Goal: Task Accomplishment & Management: Manage account settings

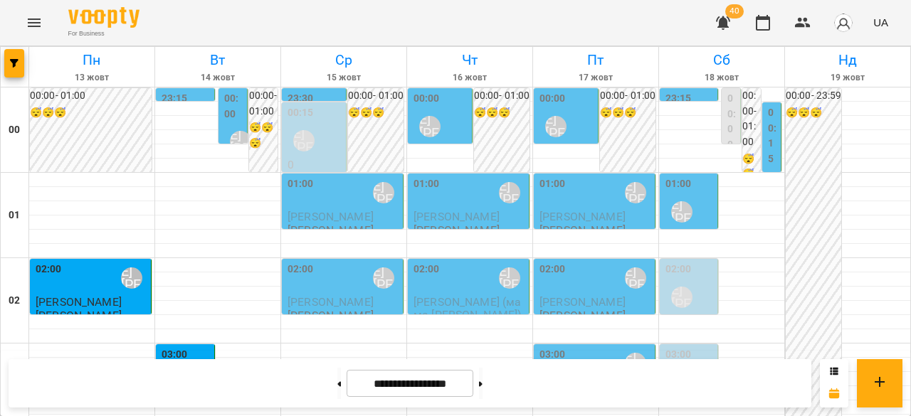
click at [33, 17] on icon "Menu" at bounding box center [34, 22] width 17 height 17
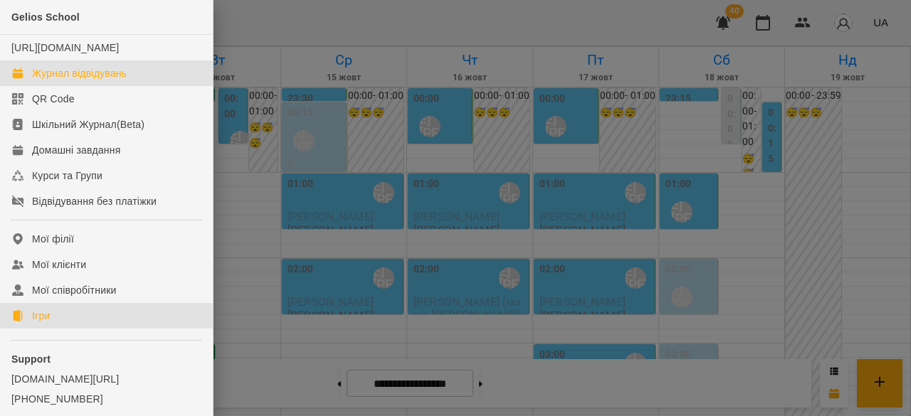
click at [40, 323] on div "Ігри" at bounding box center [41, 316] width 18 height 14
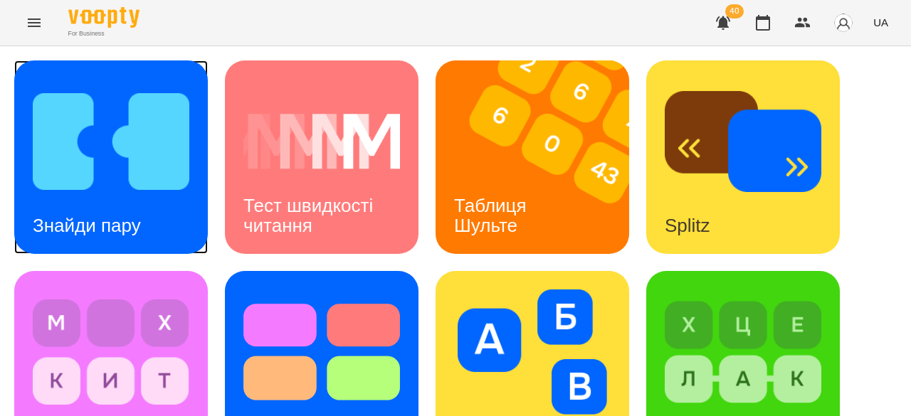
click at [103, 220] on h3 "Знайди пару" at bounding box center [87, 225] width 108 height 21
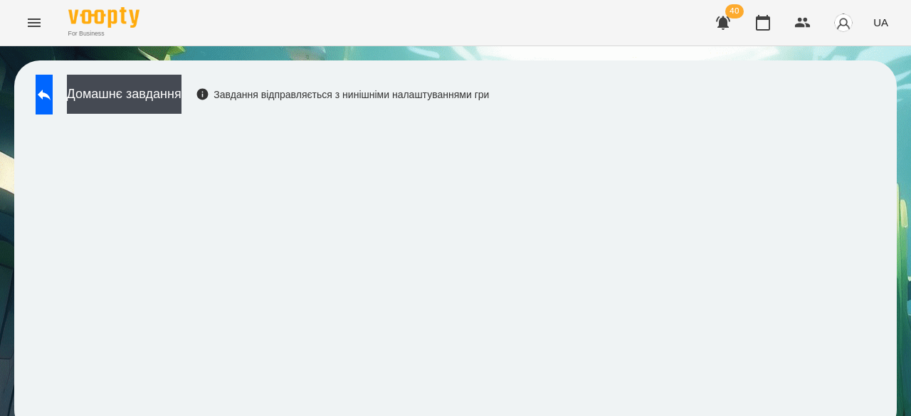
click at [891, 18] on button "UA" at bounding box center [881, 22] width 26 height 26
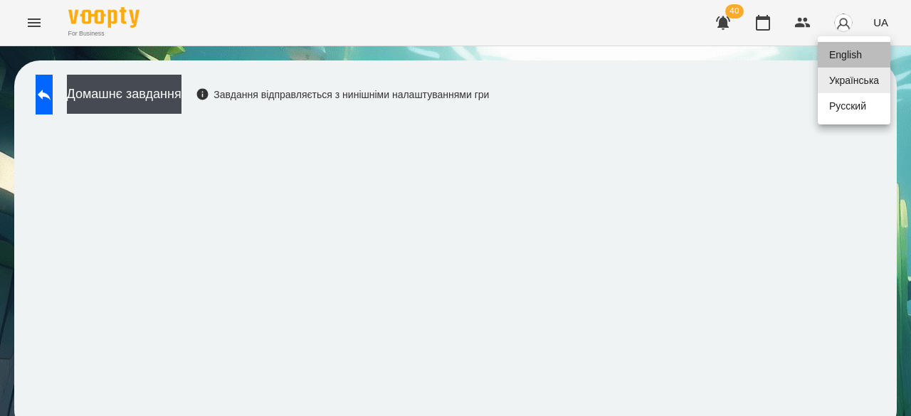
click at [861, 61] on div "English" at bounding box center [854, 55] width 73 height 26
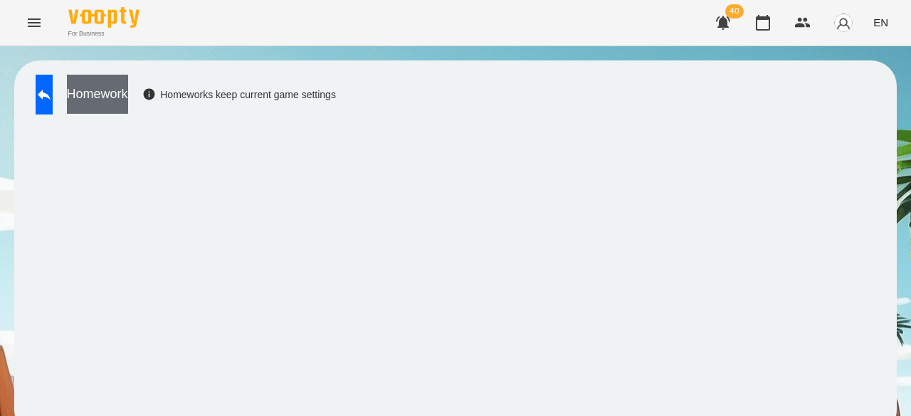
click at [128, 98] on button "Homework" at bounding box center [97, 94] width 61 height 39
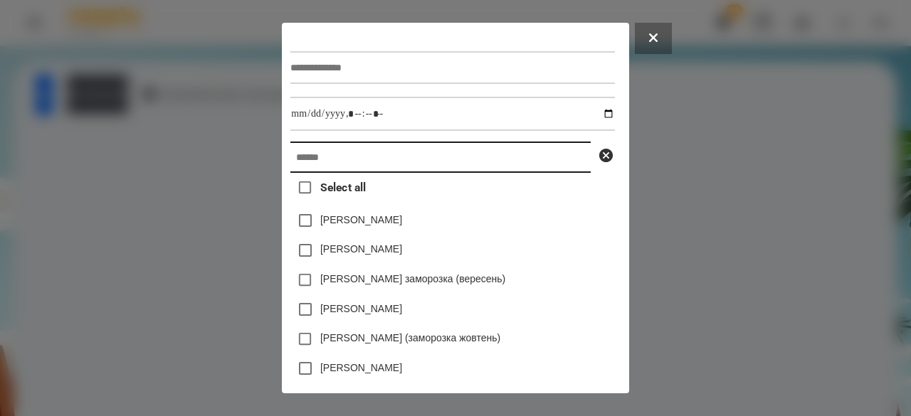
click at [311, 159] on input "text" at bounding box center [440, 157] width 300 height 31
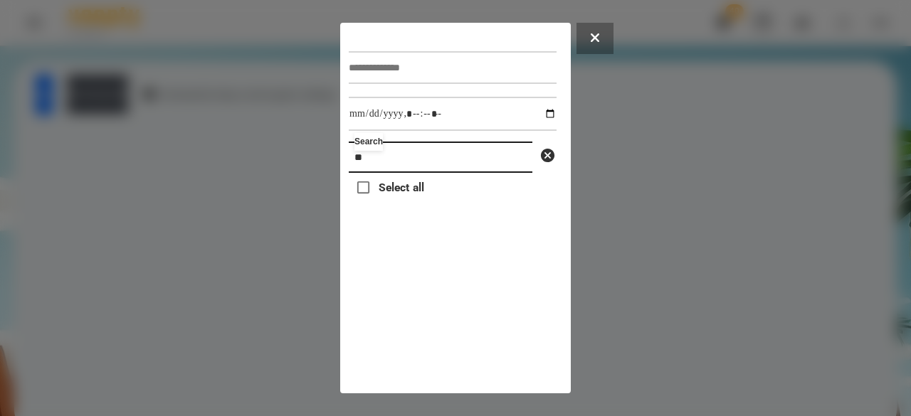
type input "*"
click at [372, 167] on input "*****" at bounding box center [441, 157] width 184 height 31
type input "*****"
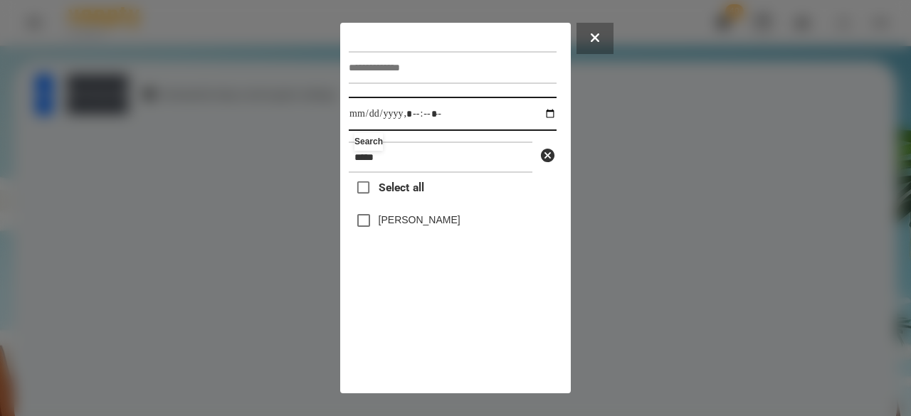
click at [362, 120] on input "datetime-local" at bounding box center [453, 114] width 208 height 34
type input "**********"
click at [410, 219] on label "[PERSON_NAME]" at bounding box center [420, 220] width 82 height 14
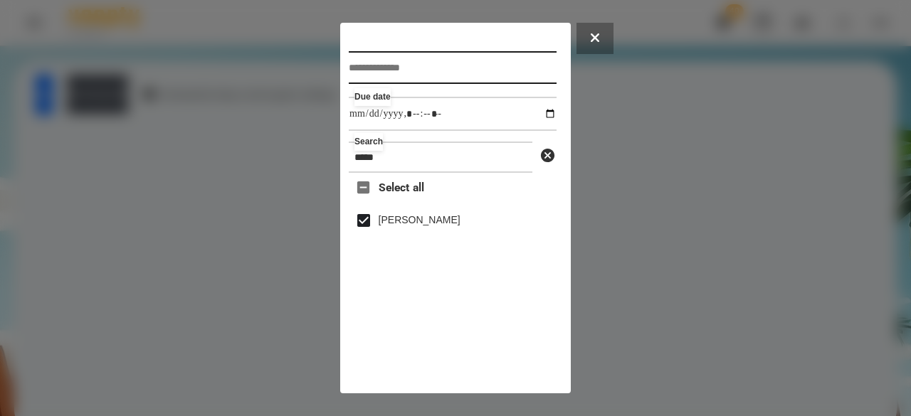
click at [426, 70] on input "text" at bounding box center [453, 67] width 208 height 33
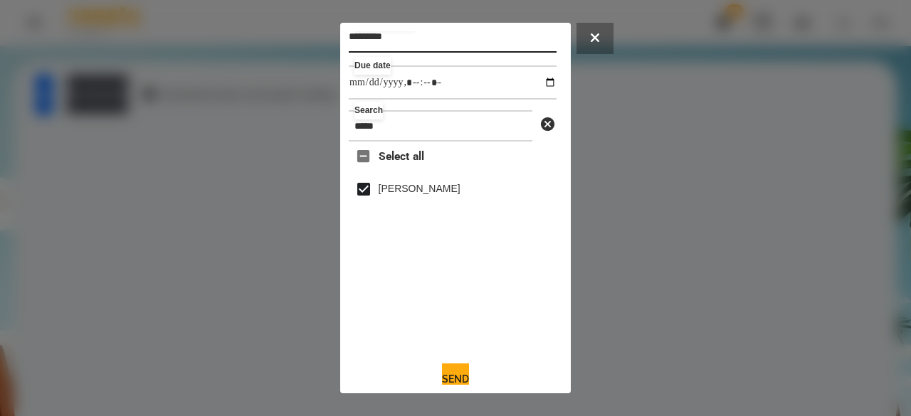
scroll to position [47, 0]
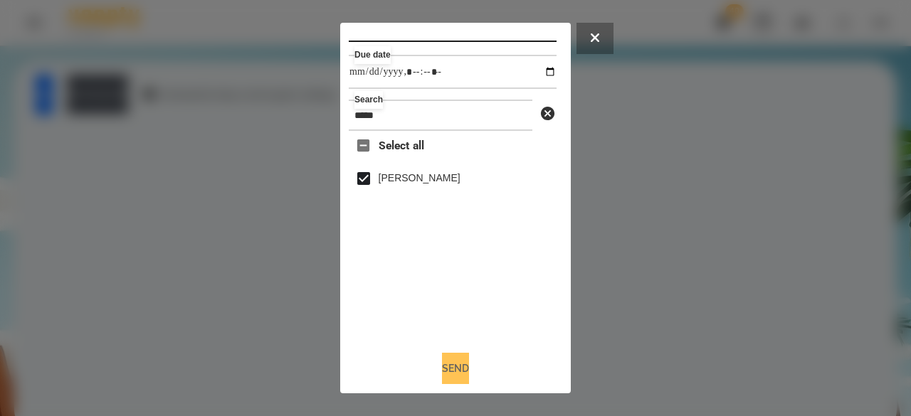
type input "*********"
click at [444, 362] on button "Send" at bounding box center [455, 368] width 27 height 31
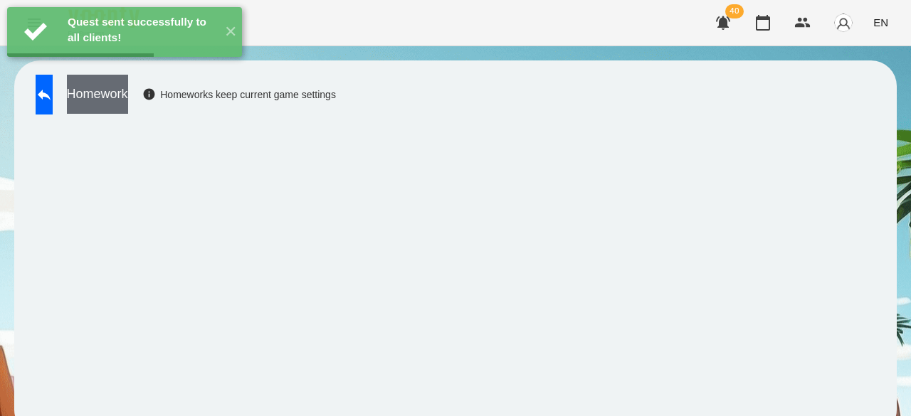
click at [128, 103] on button "Homework" at bounding box center [97, 94] width 61 height 39
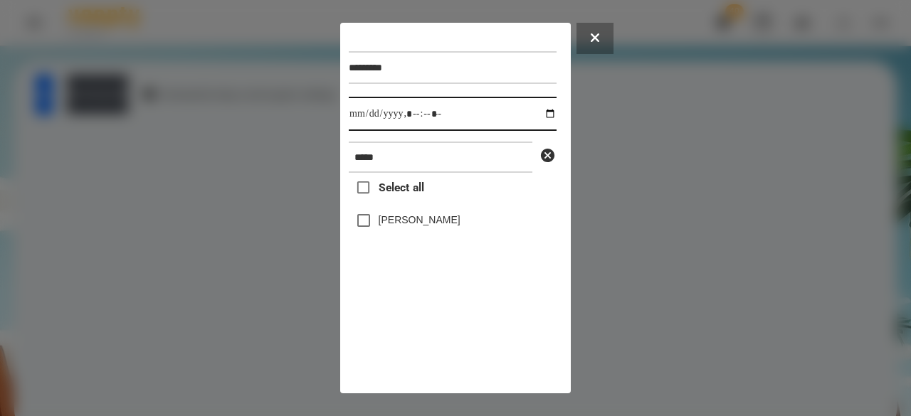
click at [359, 122] on input "datetime-local" at bounding box center [453, 114] width 208 height 34
type input "**********"
click at [386, 221] on label "[PERSON_NAME]" at bounding box center [420, 220] width 82 height 14
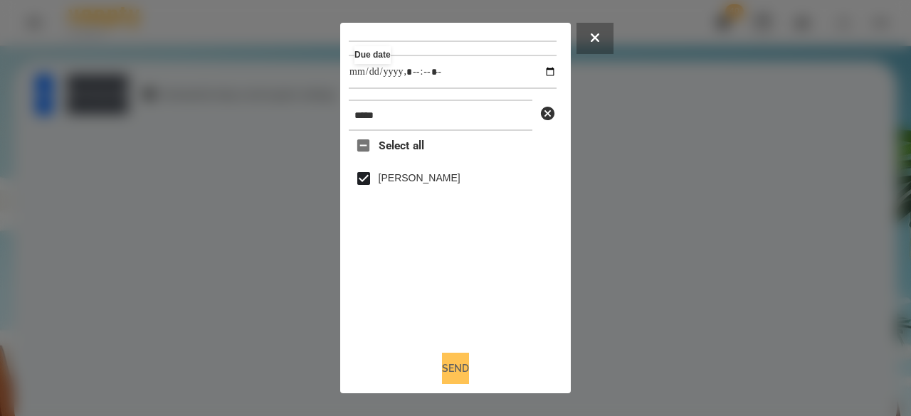
click at [463, 368] on button "Send" at bounding box center [455, 368] width 27 height 31
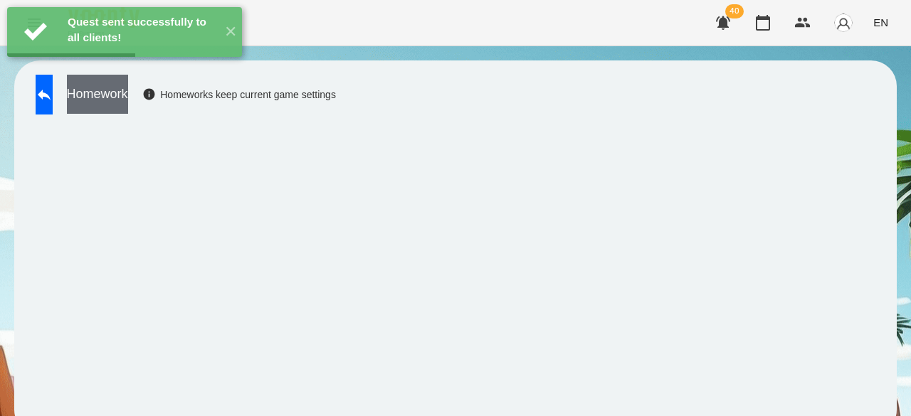
click at [128, 100] on button "Homework" at bounding box center [97, 94] width 61 height 39
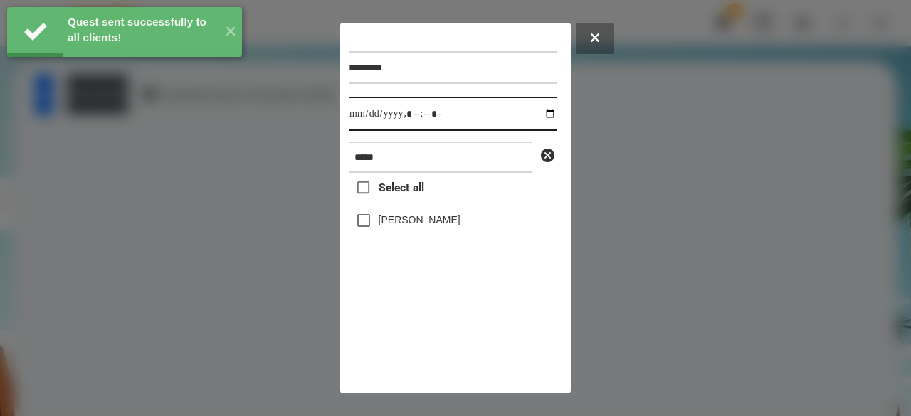
click at [369, 113] on input "datetime-local" at bounding box center [453, 114] width 208 height 34
type input "**********"
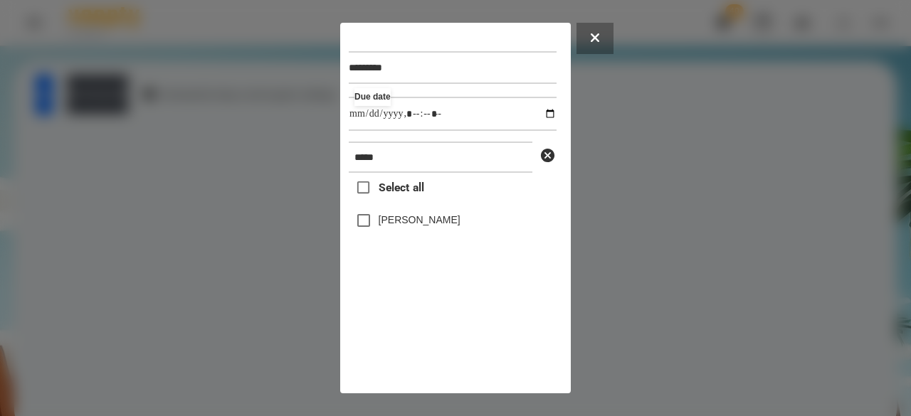
click at [407, 227] on label "[PERSON_NAME]" at bounding box center [420, 220] width 82 height 14
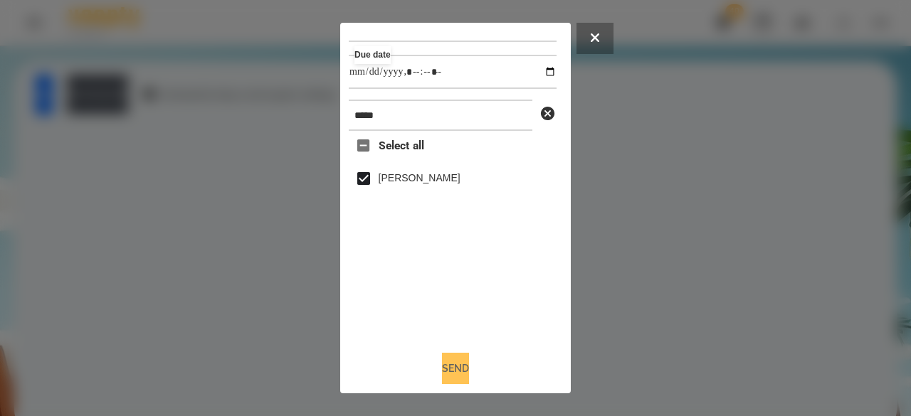
click at [454, 368] on button "Send" at bounding box center [455, 368] width 27 height 31
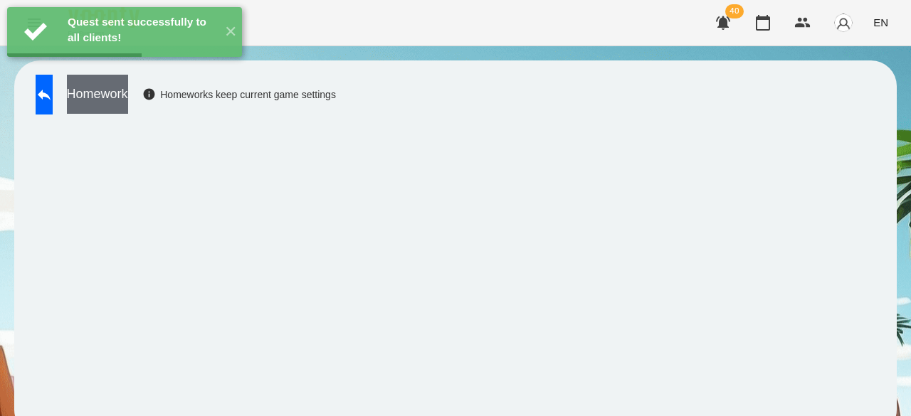
click at [125, 95] on button "Homework" at bounding box center [97, 94] width 61 height 39
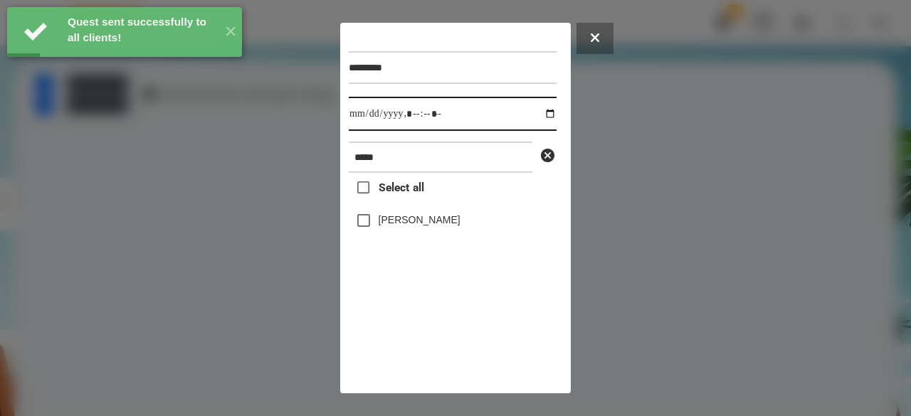
click at [363, 125] on input "datetime-local" at bounding box center [453, 114] width 208 height 34
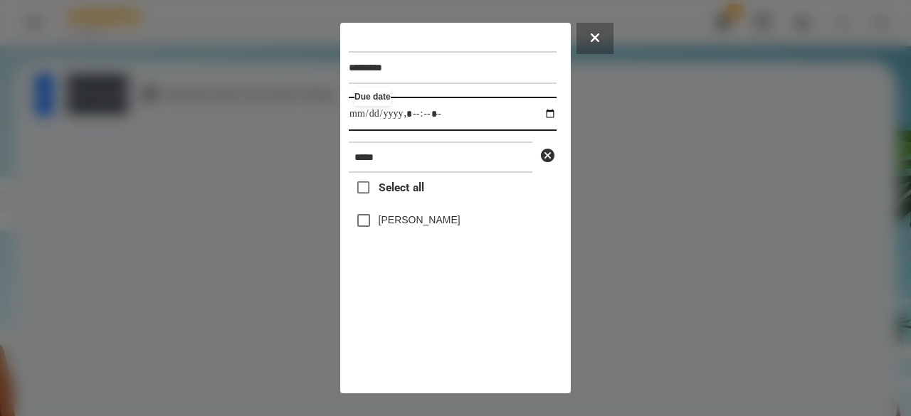
type input "**********"
click at [388, 216] on div "[PERSON_NAME]" at bounding box center [453, 221] width 208 height 30
click at [408, 227] on label "[PERSON_NAME]" at bounding box center [420, 220] width 82 height 14
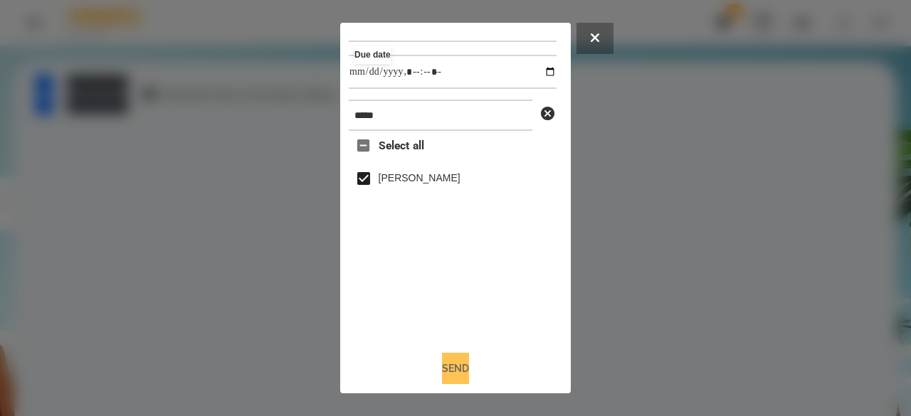
click at [453, 364] on button "Send" at bounding box center [455, 368] width 27 height 31
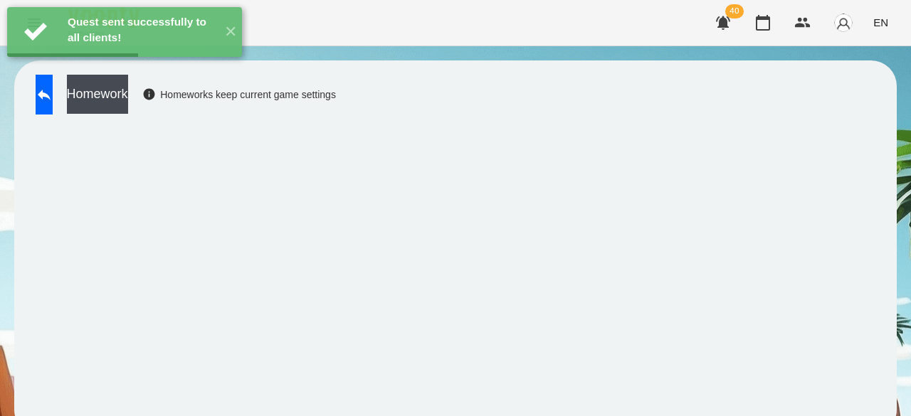
click at [152, 115] on div "Homework Homeworks keep current game settings" at bounding box center [182, 98] width 308 height 47
click at [128, 100] on button "Homework" at bounding box center [97, 94] width 61 height 39
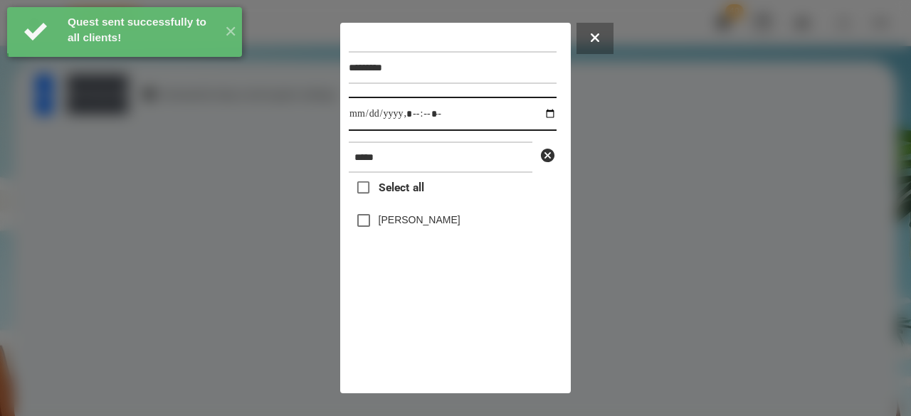
click at [360, 116] on input "datetime-local" at bounding box center [453, 114] width 208 height 34
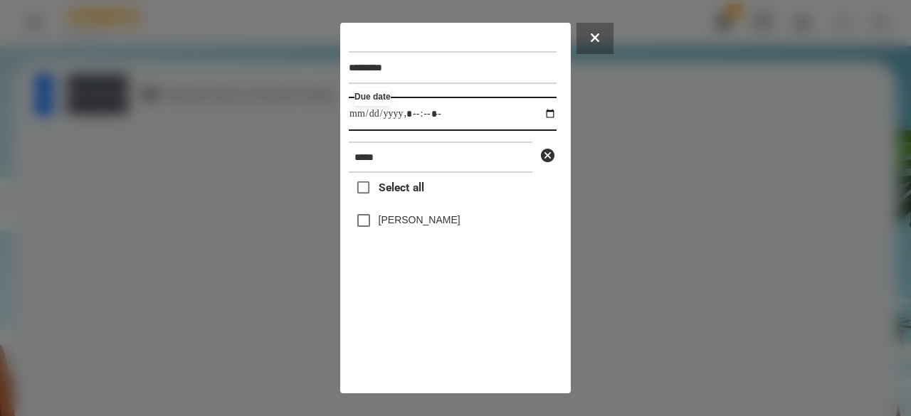
type input "**********"
click at [393, 227] on label "[PERSON_NAME]" at bounding box center [420, 220] width 82 height 14
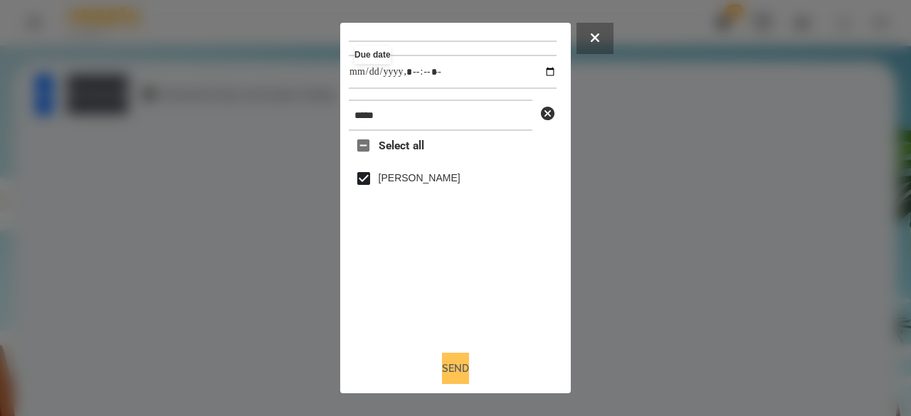
click at [469, 372] on button "Send" at bounding box center [455, 368] width 27 height 31
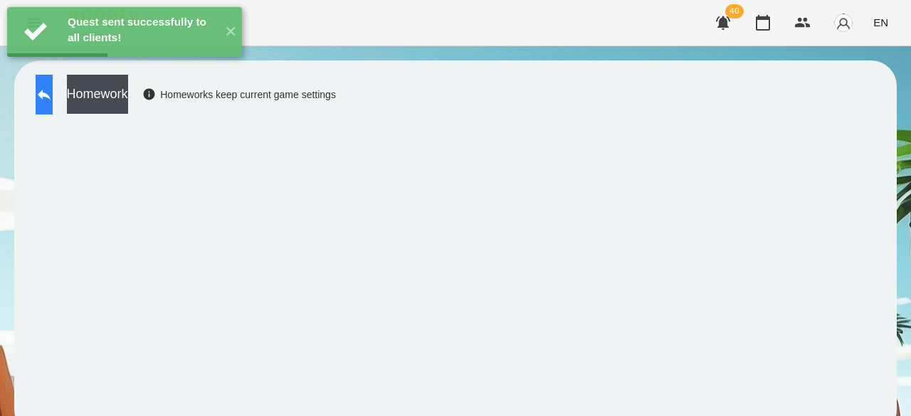
click at [53, 102] on icon at bounding box center [44, 94] width 17 height 17
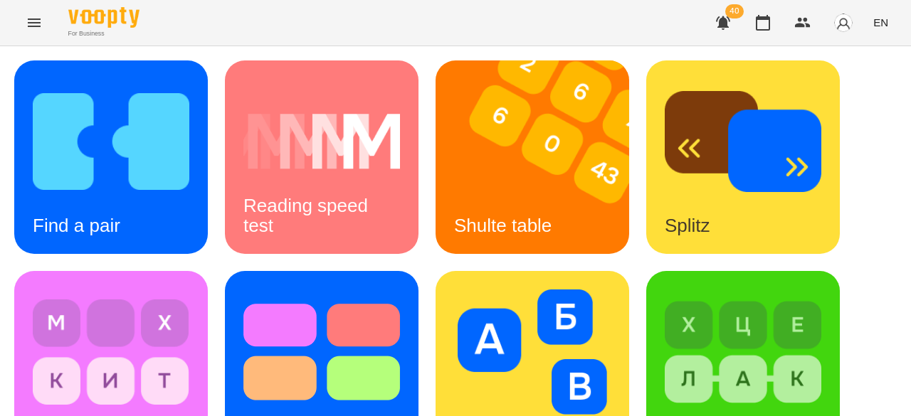
scroll to position [285, 0]
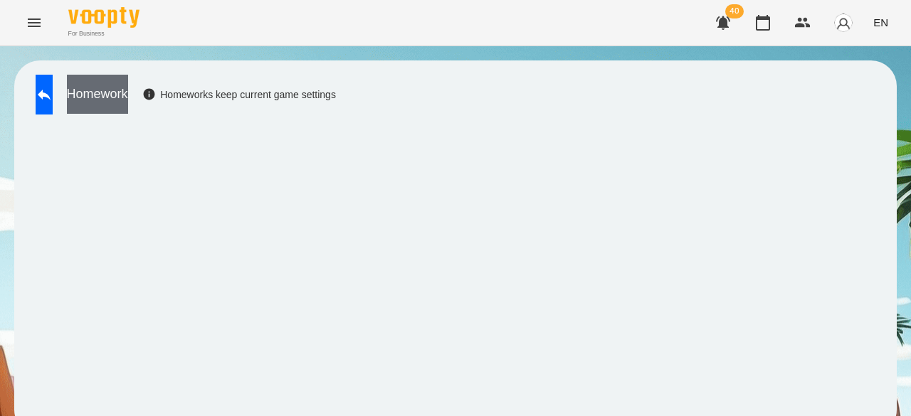
click at [128, 95] on button "Homework" at bounding box center [97, 94] width 61 height 39
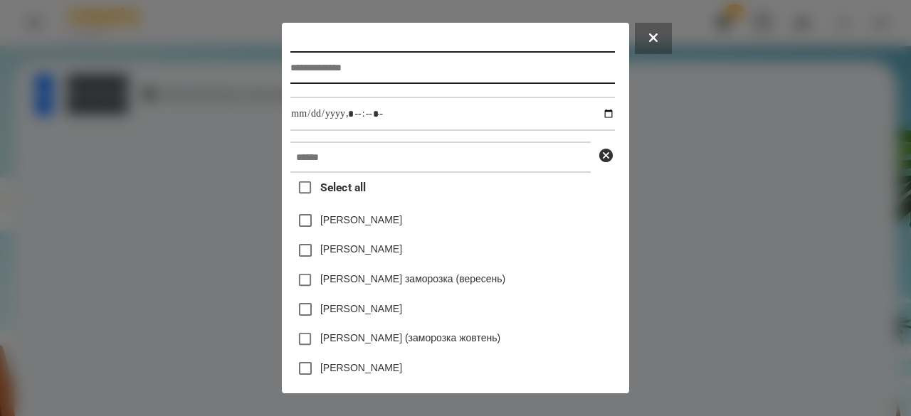
click at [326, 79] on input "text" at bounding box center [452, 67] width 324 height 33
type input "**********"
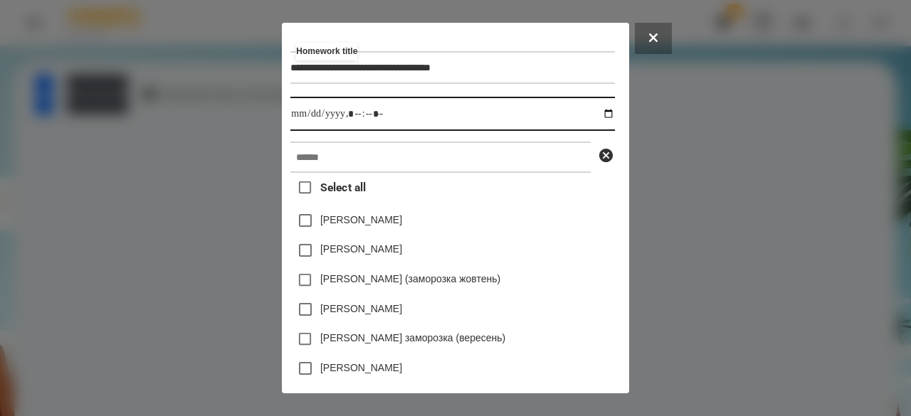
click at [290, 115] on input "datetime-local" at bounding box center [452, 114] width 324 height 34
type input "**********"
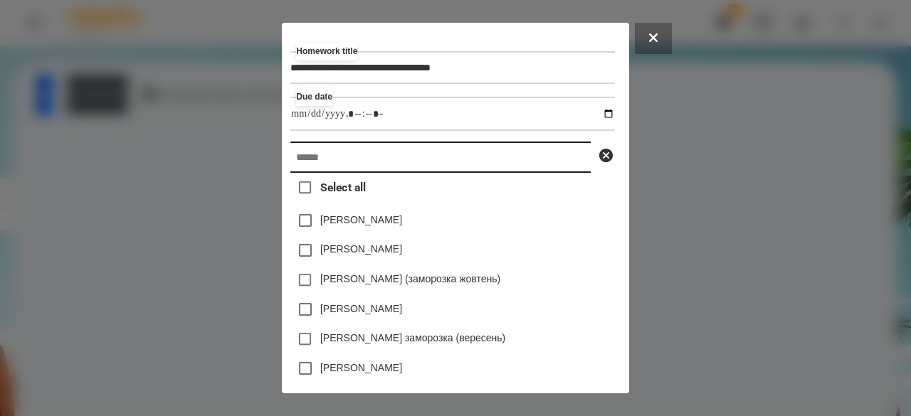
click at [301, 158] on input "text" at bounding box center [440, 157] width 300 height 31
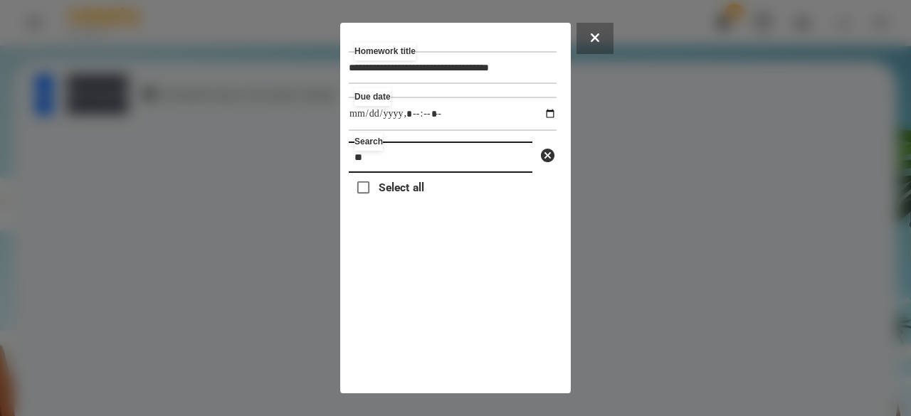
type input "*"
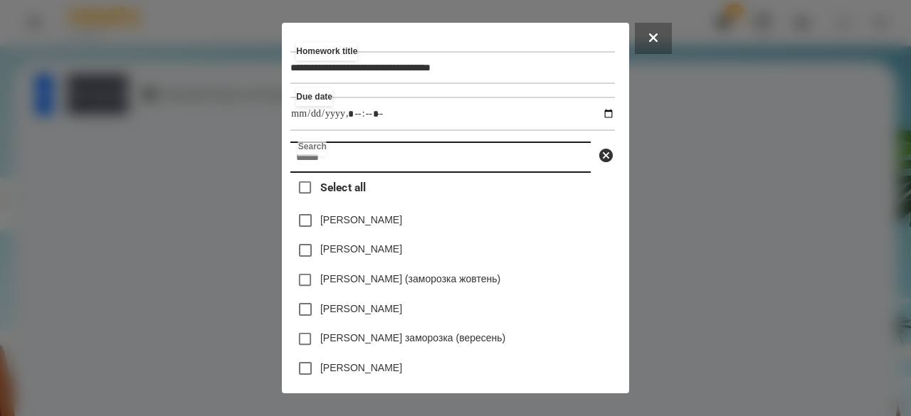
paste input "*****"
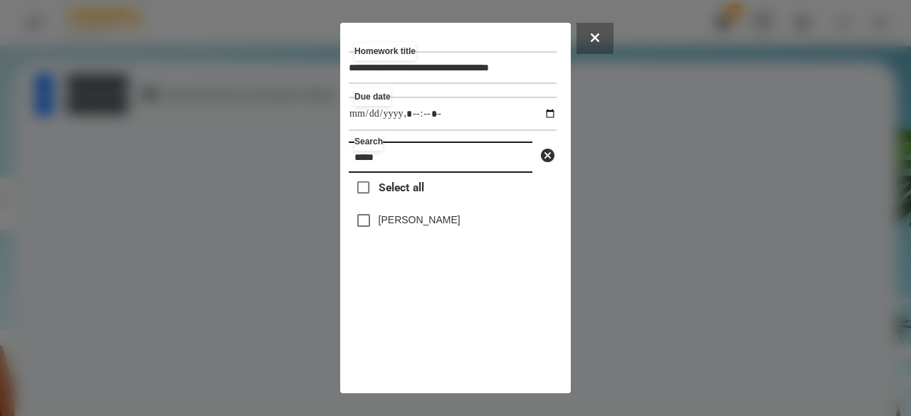
type input "*****"
click at [417, 227] on label "[PERSON_NAME]" at bounding box center [420, 220] width 82 height 14
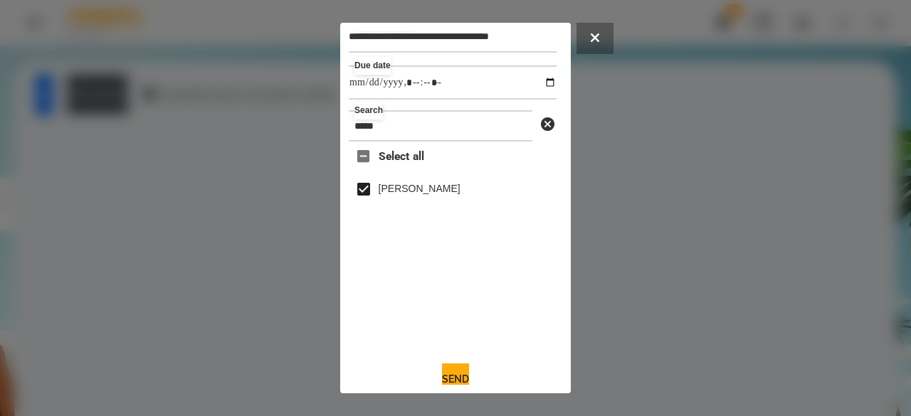
scroll to position [47, 0]
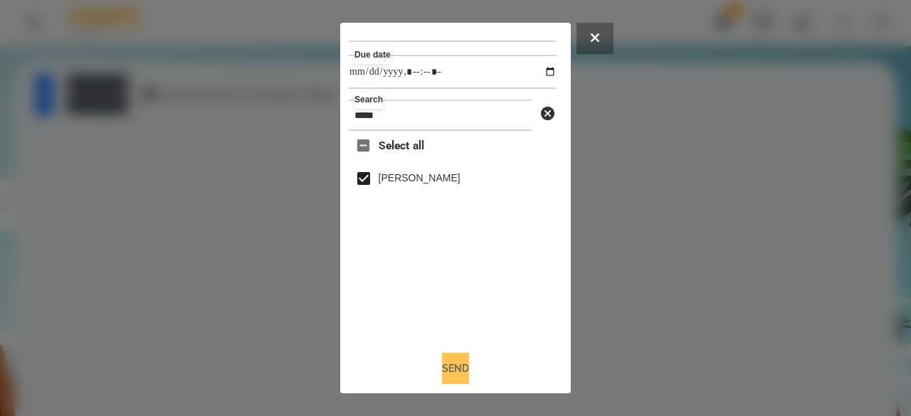
click at [442, 361] on button "Send" at bounding box center [455, 368] width 27 height 31
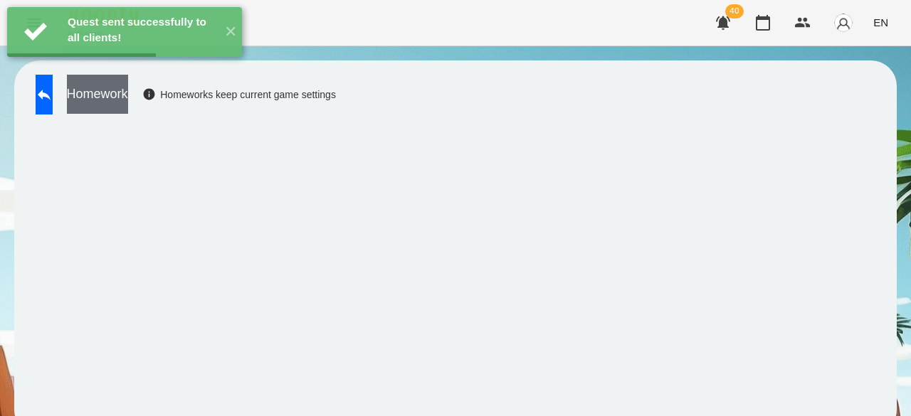
click at [128, 81] on button "Homework" at bounding box center [97, 94] width 61 height 39
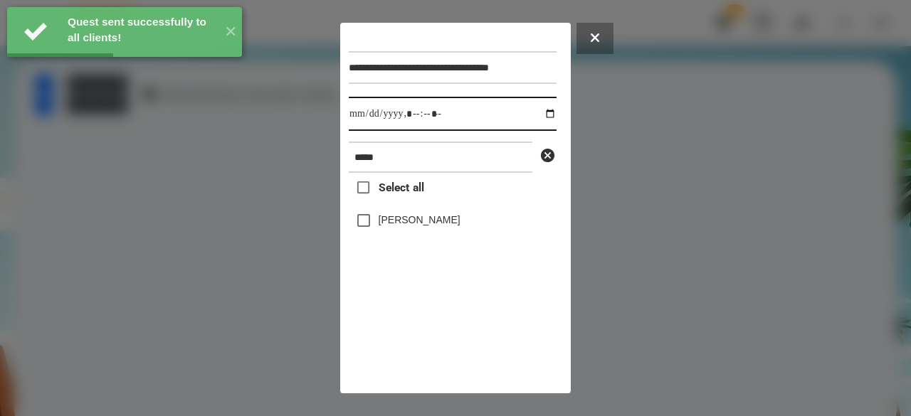
click at [356, 118] on input "datetime-local" at bounding box center [453, 114] width 208 height 34
type input "**********"
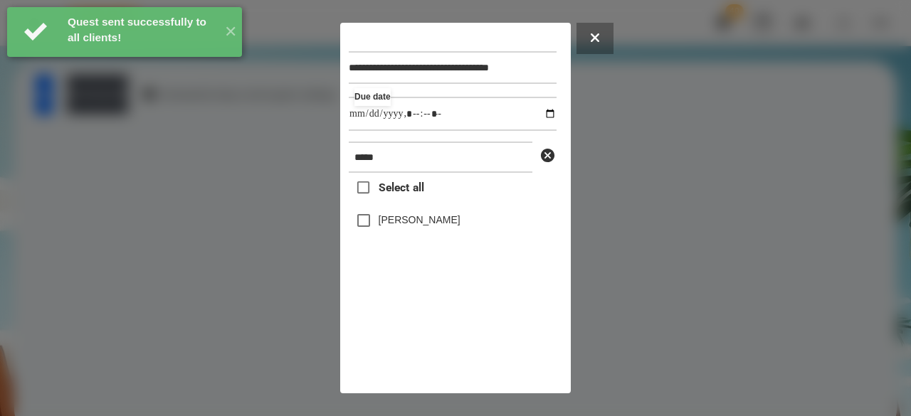
click at [452, 224] on label "[PERSON_NAME]" at bounding box center [420, 220] width 82 height 14
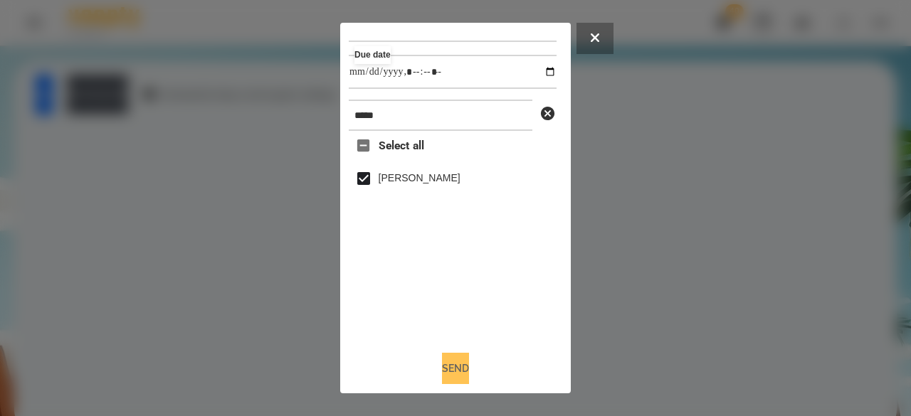
click at [444, 371] on button "Send" at bounding box center [455, 368] width 27 height 31
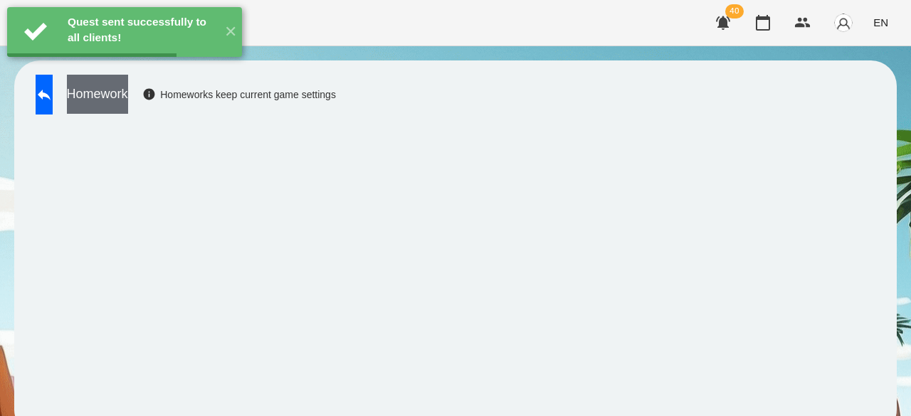
click at [128, 98] on button "Homework" at bounding box center [97, 94] width 61 height 39
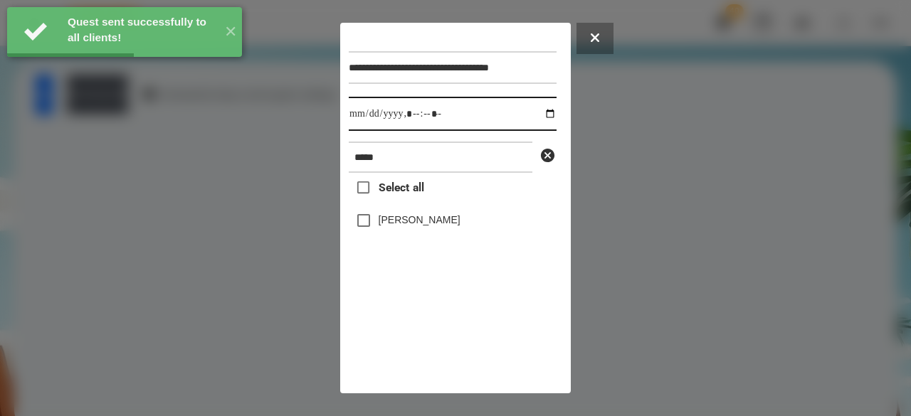
click at [359, 125] on input "datetime-local" at bounding box center [453, 114] width 208 height 34
type input "**********"
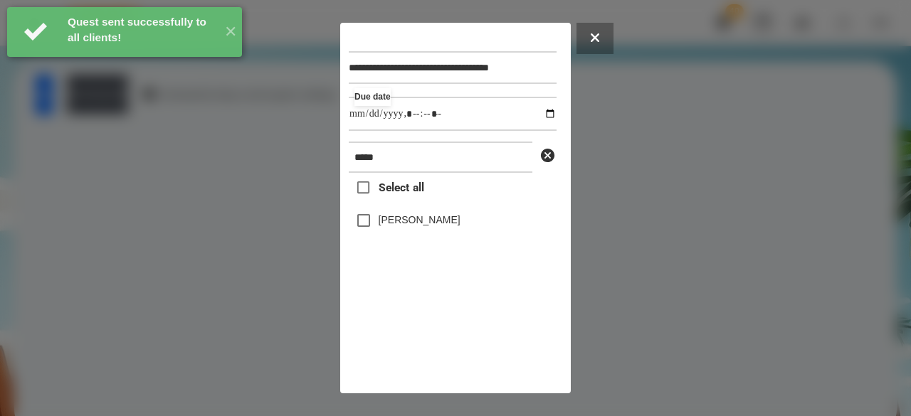
click at [395, 227] on label "[PERSON_NAME]" at bounding box center [420, 220] width 82 height 14
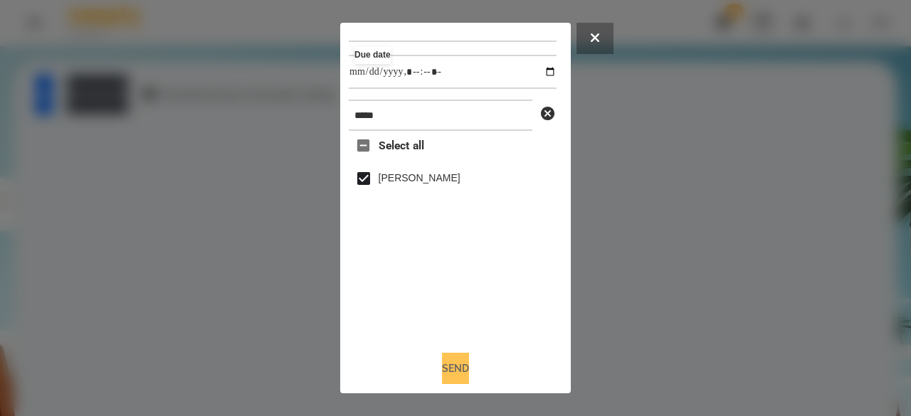
click at [442, 358] on button "Send" at bounding box center [455, 368] width 27 height 31
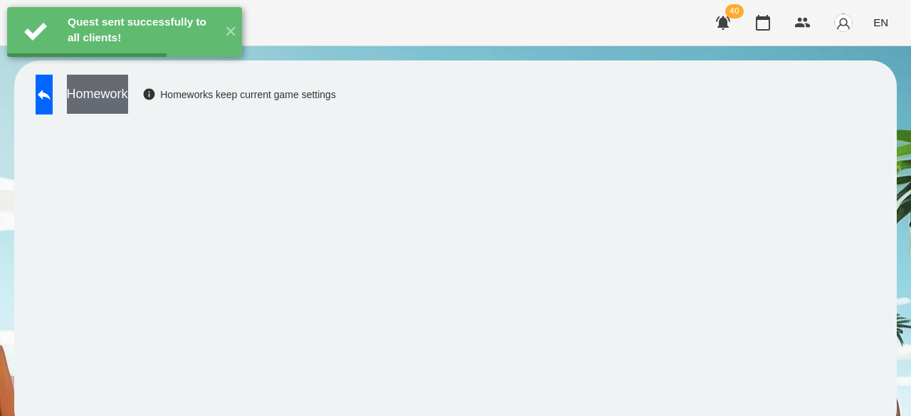
click at [120, 88] on button "Homework" at bounding box center [97, 94] width 61 height 39
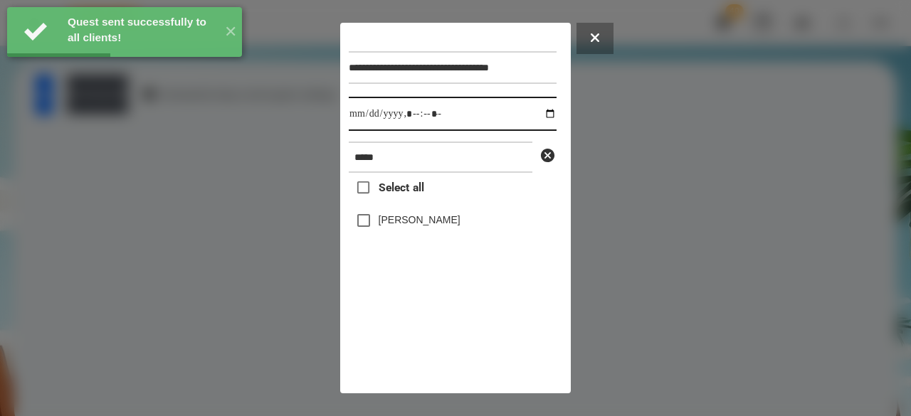
click at [359, 125] on input "datetime-local" at bounding box center [453, 114] width 208 height 34
type input "**********"
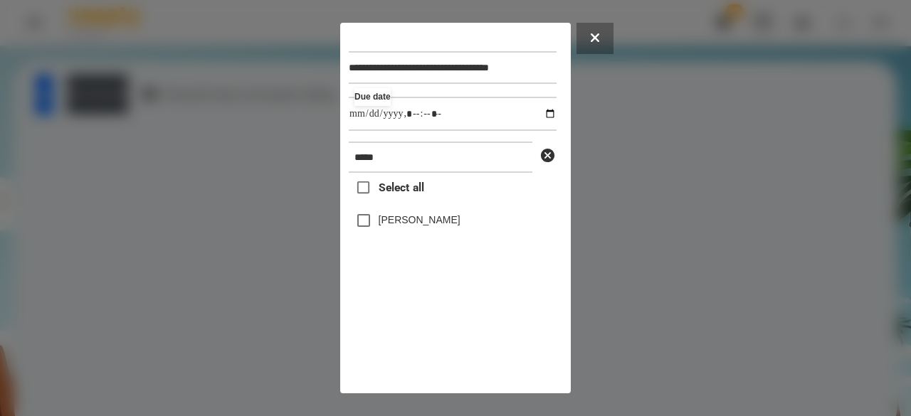
click at [451, 223] on label "[PERSON_NAME]" at bounding box center [420, 220] width 82 height 14
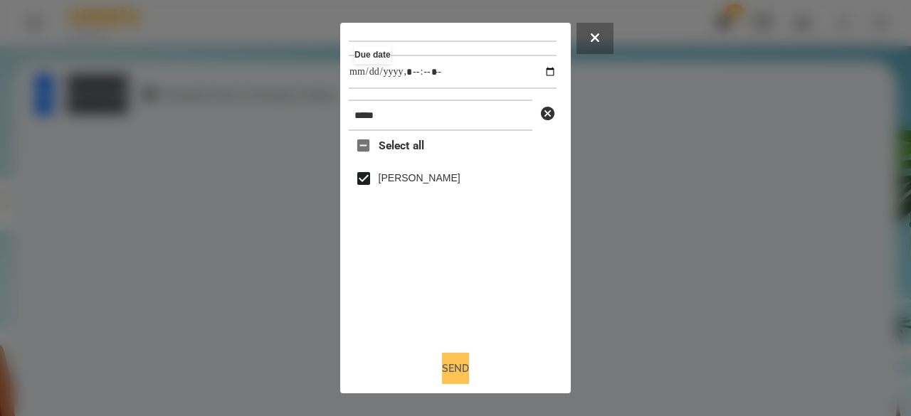
click at [461, 364] on button "Send" at bounding box center [455, 368] width 27 height 31
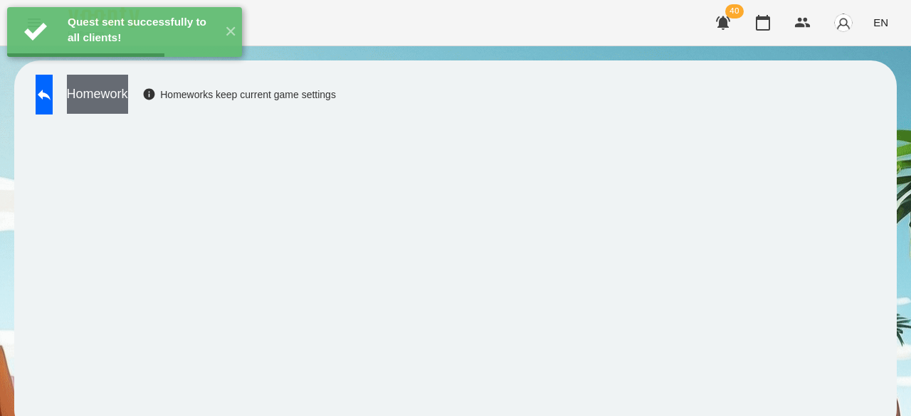
click at [128, 91] on button "Homework" at bounding box center [97, 94] width 61 height 39
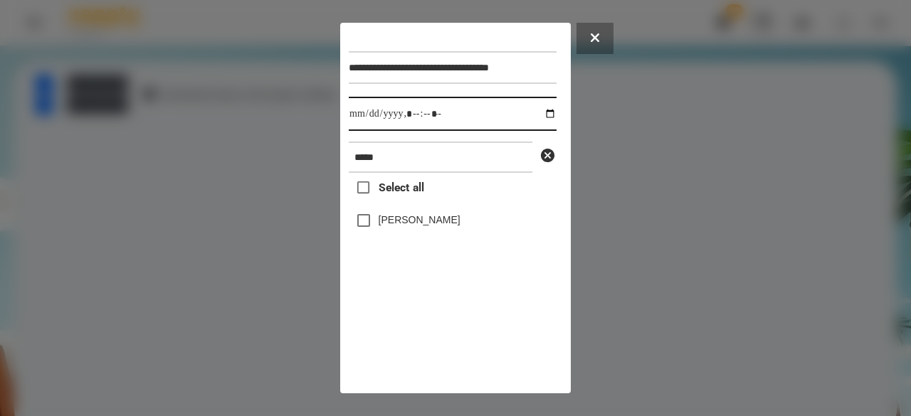
click at [365, 115] on input "datetime-local" at bounding box center [453, 114] width 208 height 34
type input "**********"
click at [394, 236] on div "[PERSON_NAME]" at bounding box center [453, 221] width 208 height 30
click at [403, 226] on label "[PERSON_NAME]" at bounding box center [420, 220] width 82 height 14
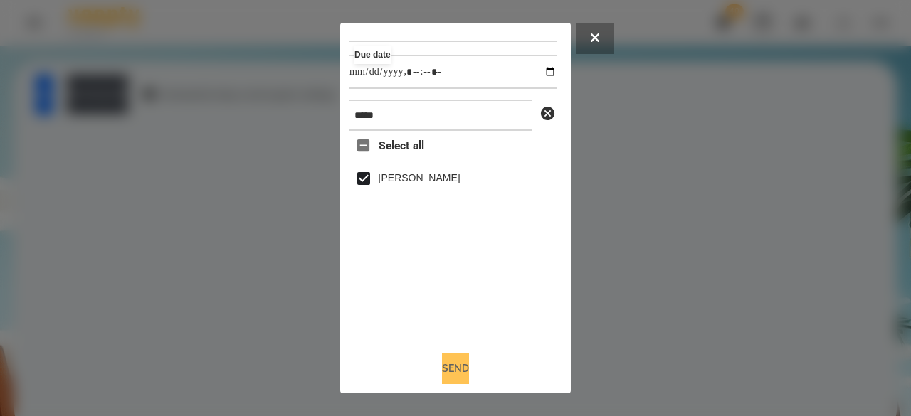
click at [456, 367] on button "Send" at bounding box center [455, 368] width 27 height 31
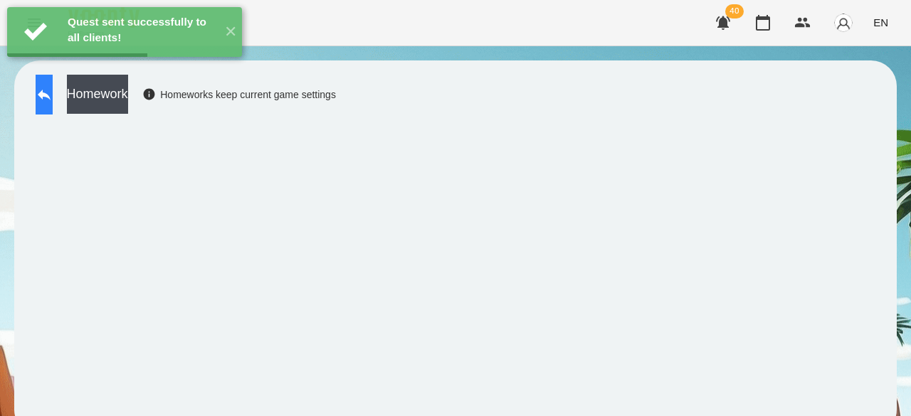
click at [53, 89] on button at bounding box center [44, 95] width 17 height 40
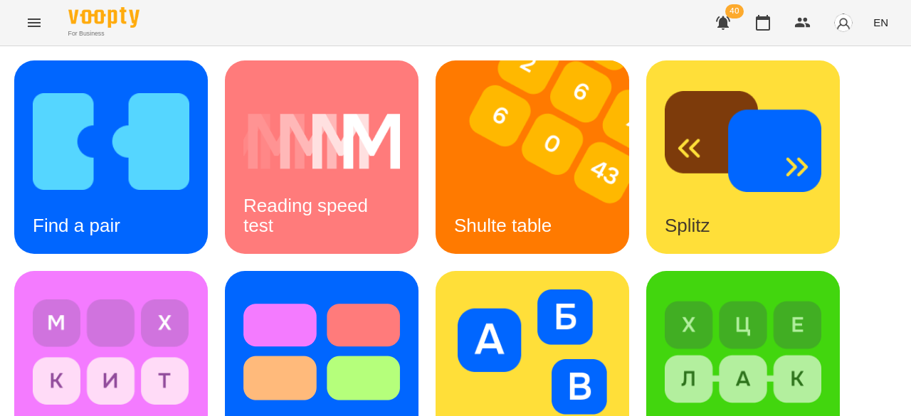
scroll to position [571, 0]
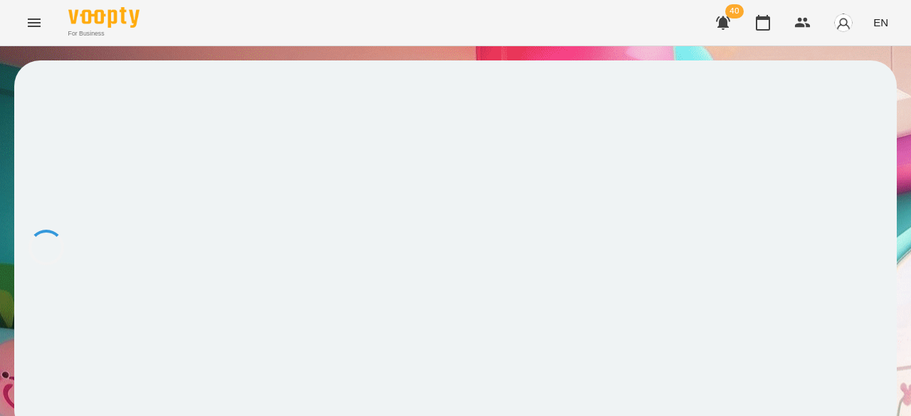
scroll to position [1, 0]
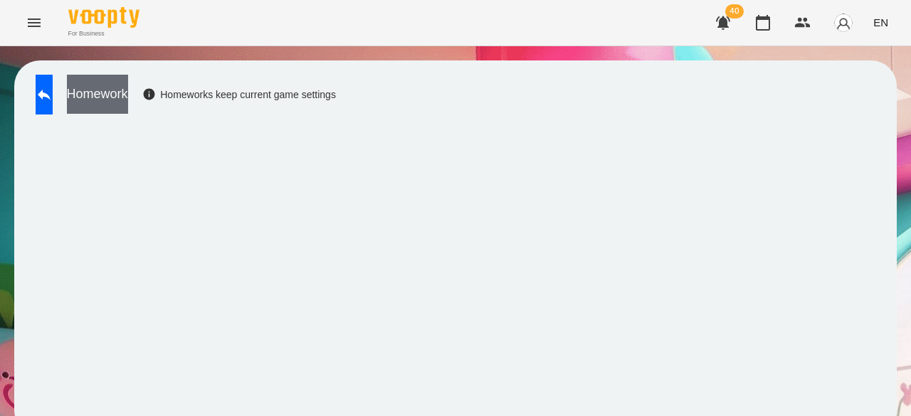
click at [128, 103] on button "Homework" at bounding box center [97, 94] width 61 height 39
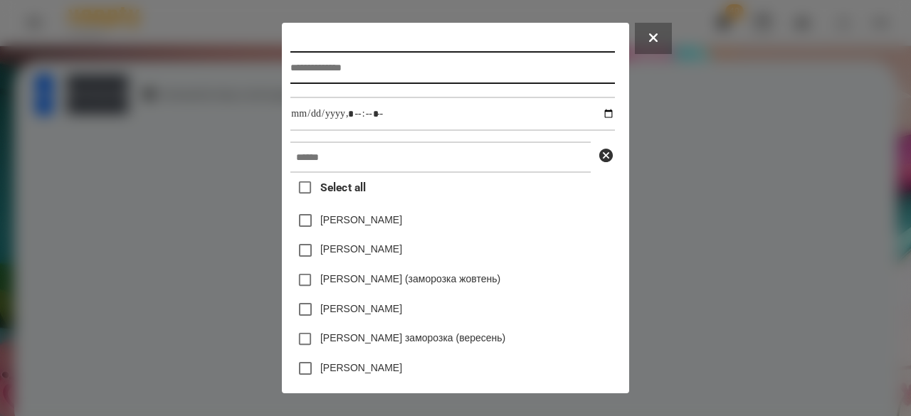
click at [346, 65] on input "text" at bounding box center [452, 67] width 324 height 33
type input "**********"
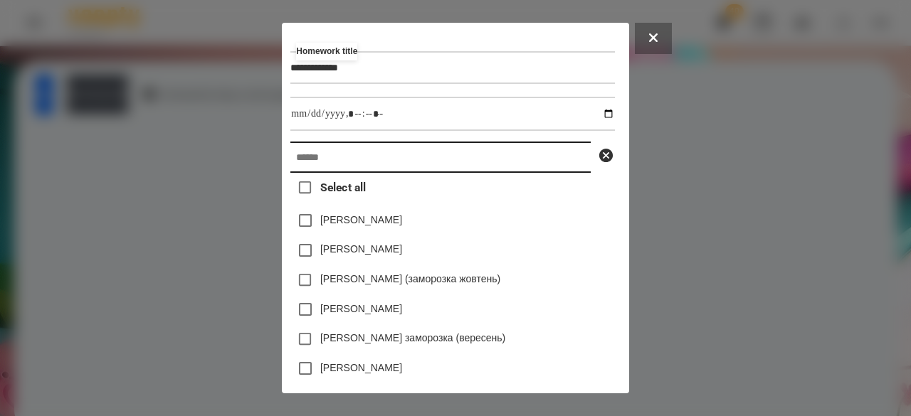
click at [316, 166] on input "text" at bounding box center [440, 157] width 300 height 31
paste input "*****"
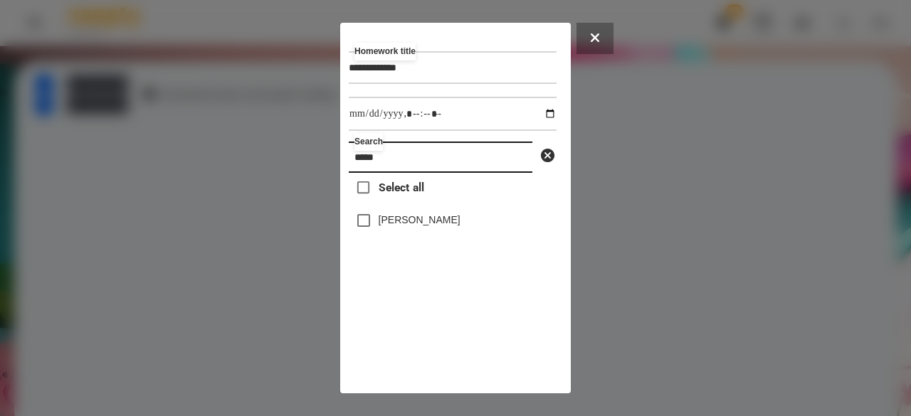
type input "*****"
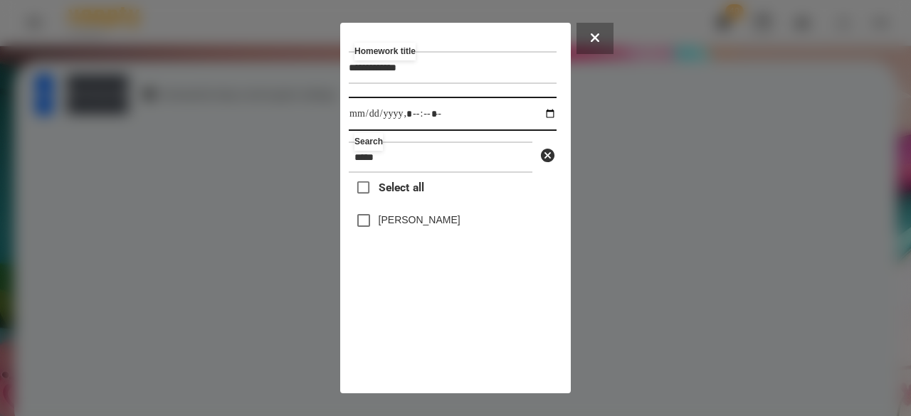
click at [372, 115] on input "datetime-local" at bounding box center [453, 114] width 208 height 34
type input "**********"
click at [396, 226] on label "[PERSON_NAME]" at bounding box center [420, 220] width 82 height 14
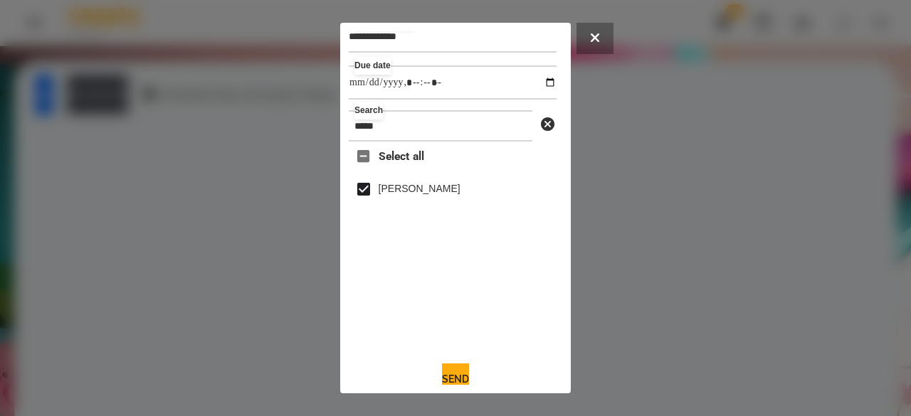
scroll to position [47, 0]
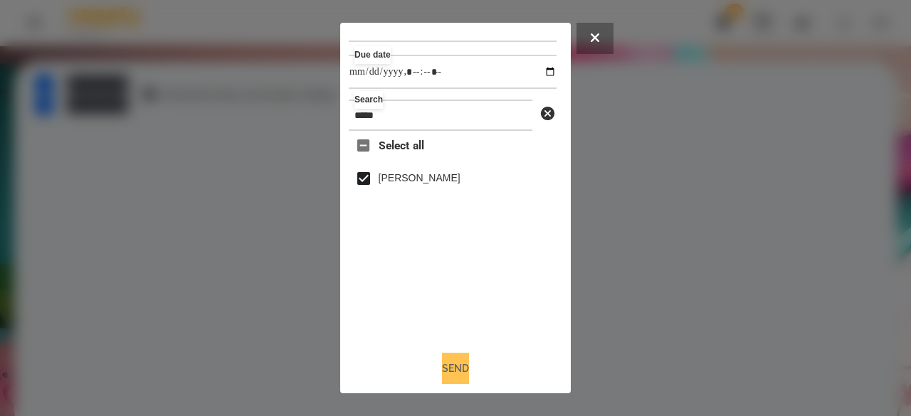
click at [451, 369] on button "Send" at bounding box center [455, 368] width 27 height 31
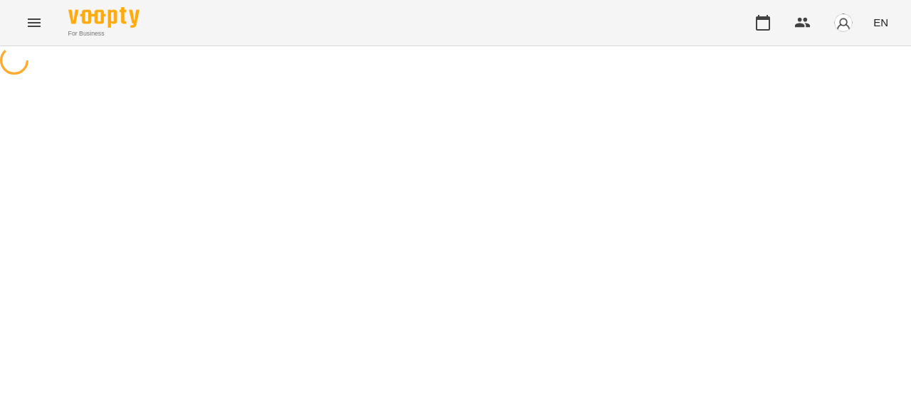
click at [31, 19] on icon "Menu" at bounding box center [34, 23] width 13 height 9
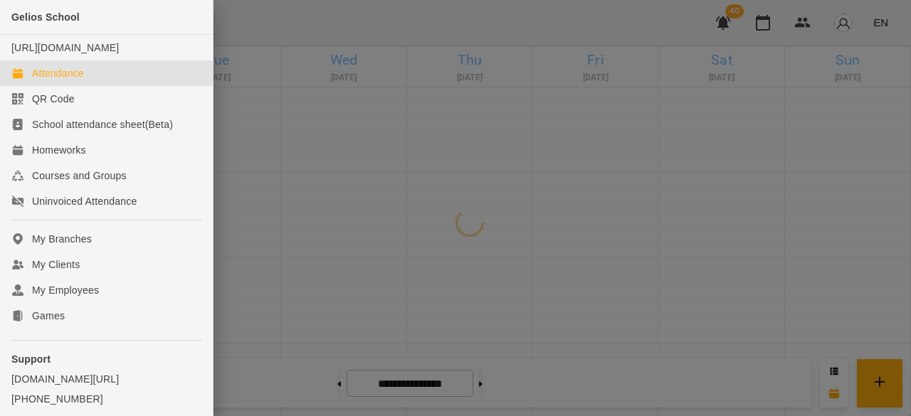
click at [404, 31] on div at bounding box center [455, 208] width 911 height 416
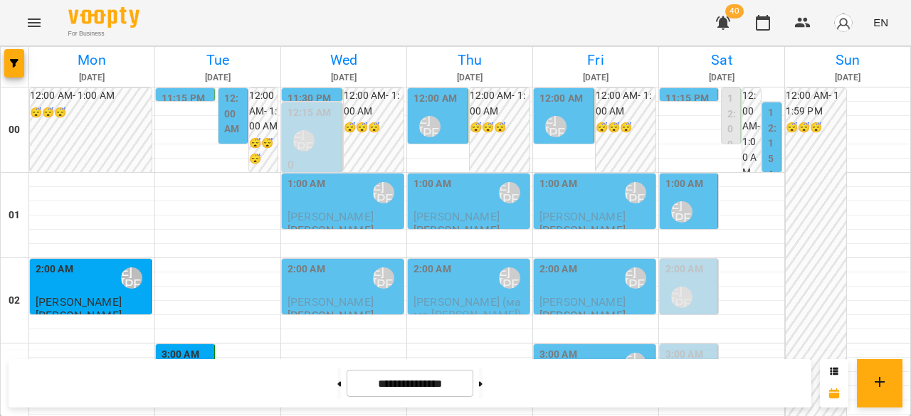
scroll to position [214, 0]
click at [204, 347] on div "3:00 AM Ліпатьєва Ольга" at bounding box center [187, 373] width 50 height 52
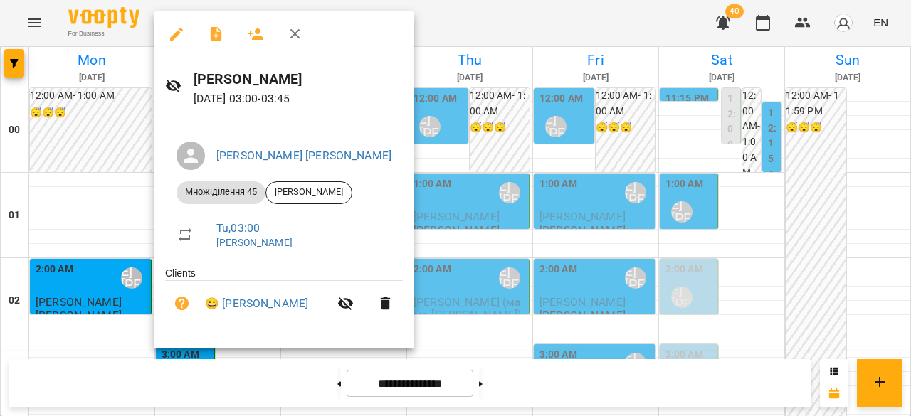
click at [94, 205] on div at bounding box center [455, 208] width 911 height 416
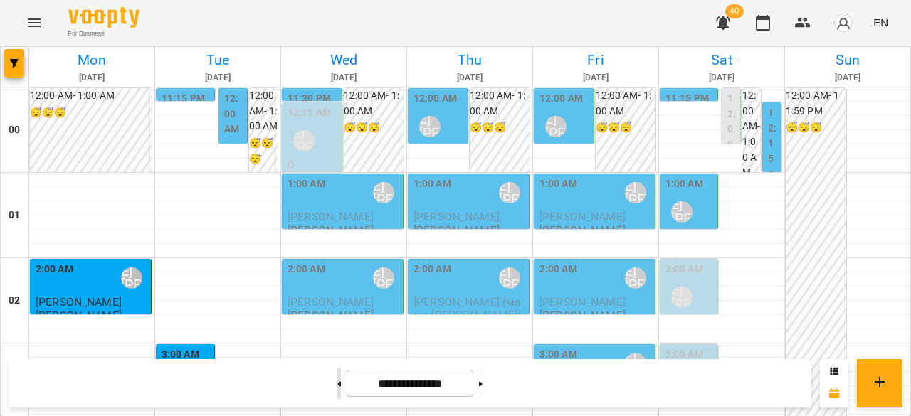
click at [337, 385] on button at bounding box center [339, 383] width 4 height 31
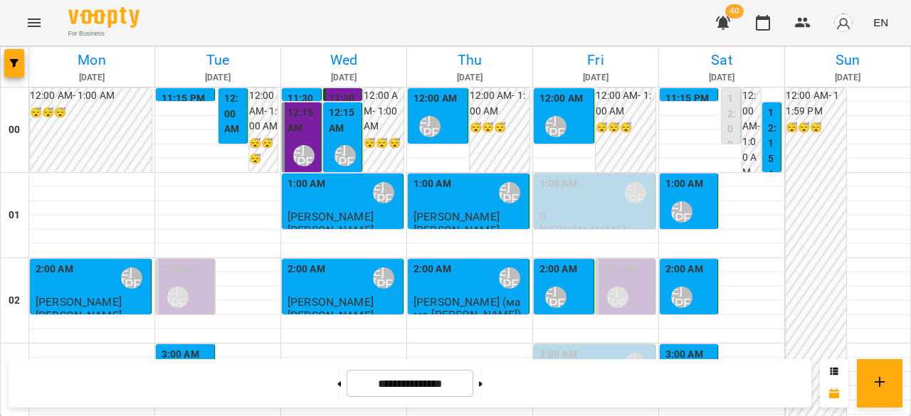
click at [194, 347] on div "3:00 AM Ліпатьєва Ольга" at bounding box center [187, 373] width 50 height 52
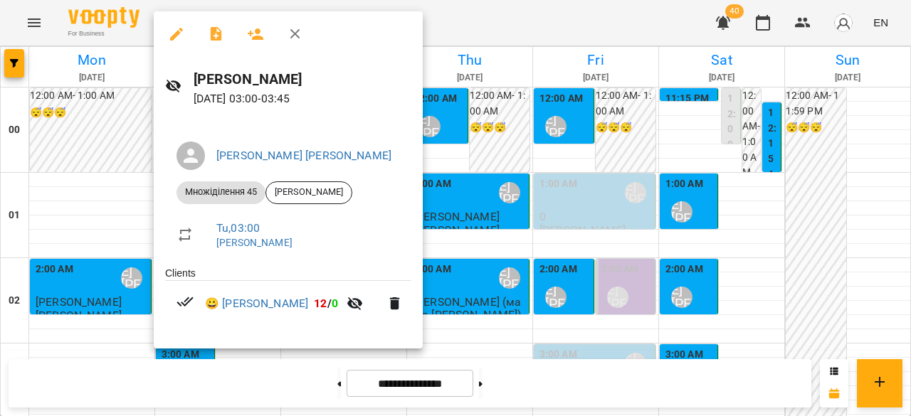
click at [95, 221] on div at bounding box center [455, 208] width 911 height 416
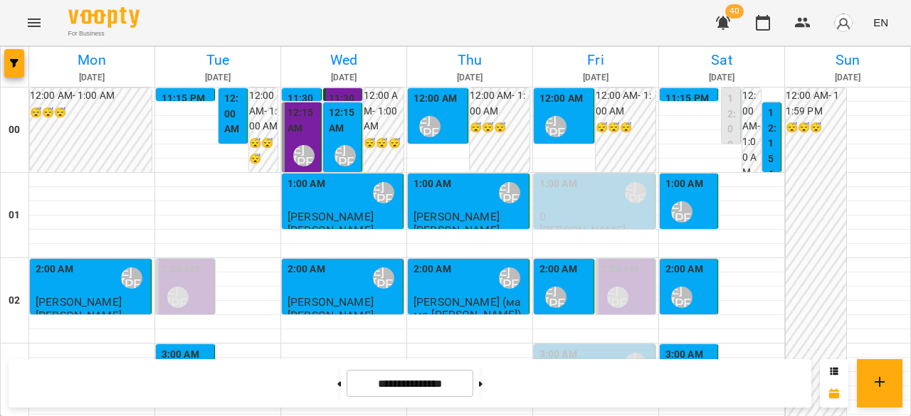
scroll to position [498, 0]
click at [337, 385] on button at bounding box center [339, 383] width 4 height 31
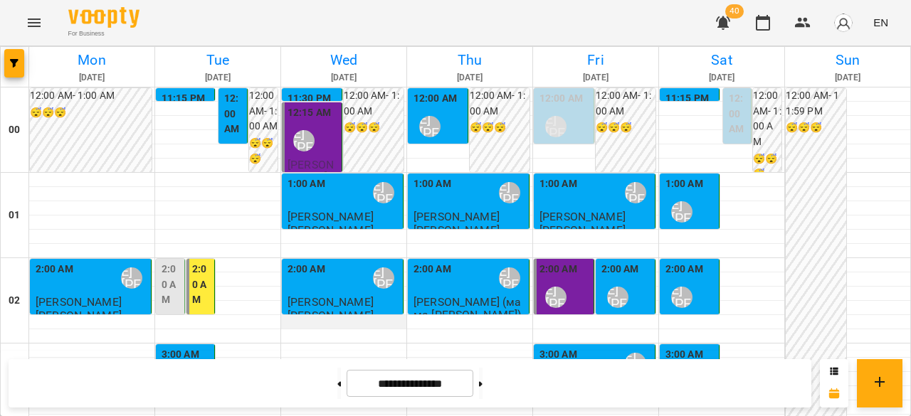
scroll to position [142, 0]
click at [337, 382] on button at bounding box center [339, 383] width 4 height 31
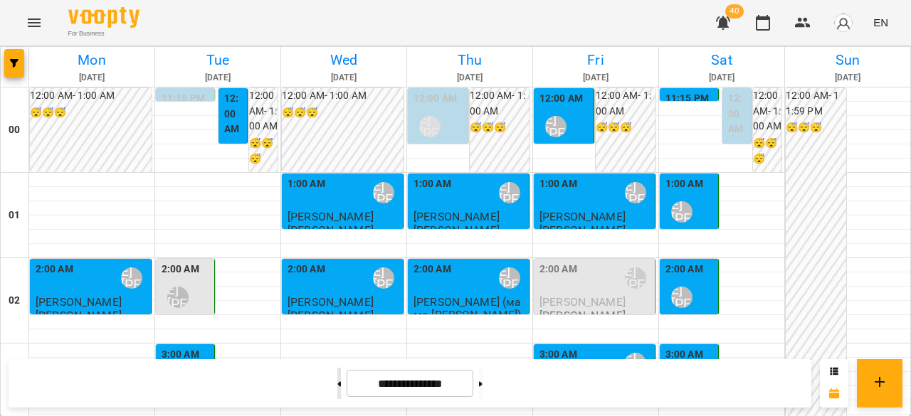
click at [337, 381] on button at bounding box center [339, 383] width 4 height 31
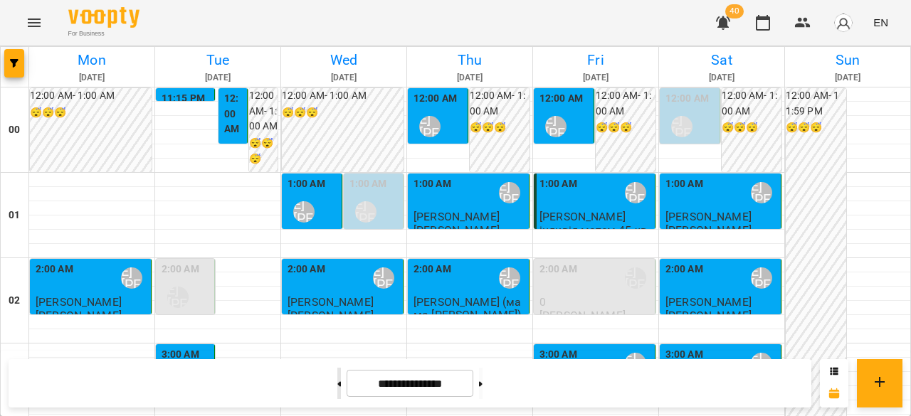
click at [337, 381] on button at bounding box center [339, 383] width 4 height 31
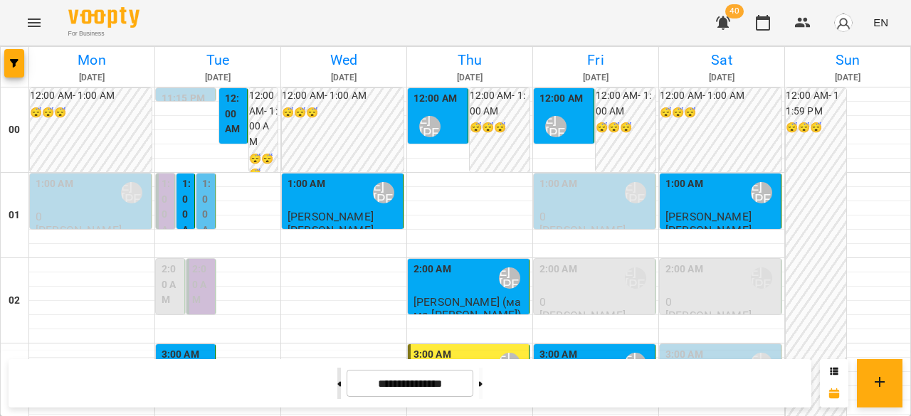
click at [337, 381] on button at bounding box center [339, 383] width 4 height 31
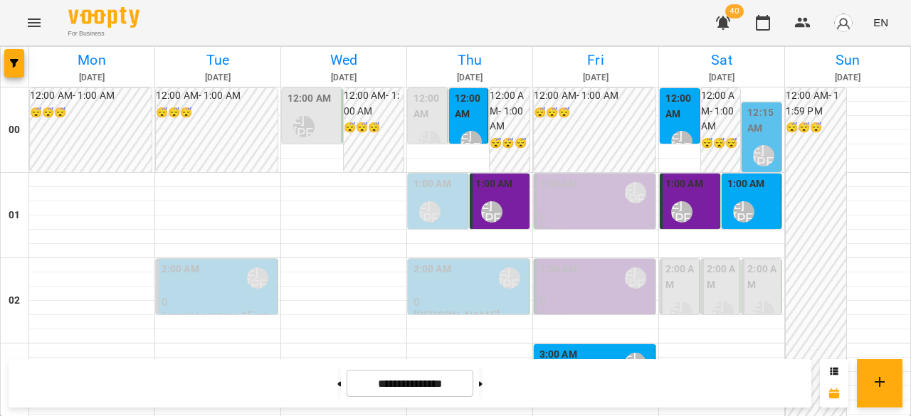
scroll to position [0, 0]
click at [203, 296] on p "0" at bounding box center [218, 302] width 112 height 12
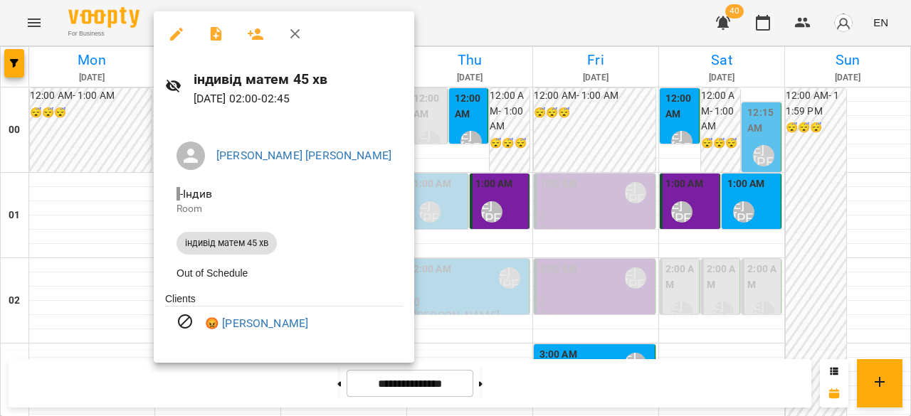
click at [100, 285] on div at bounding box center [455, 208] width 911 height 416
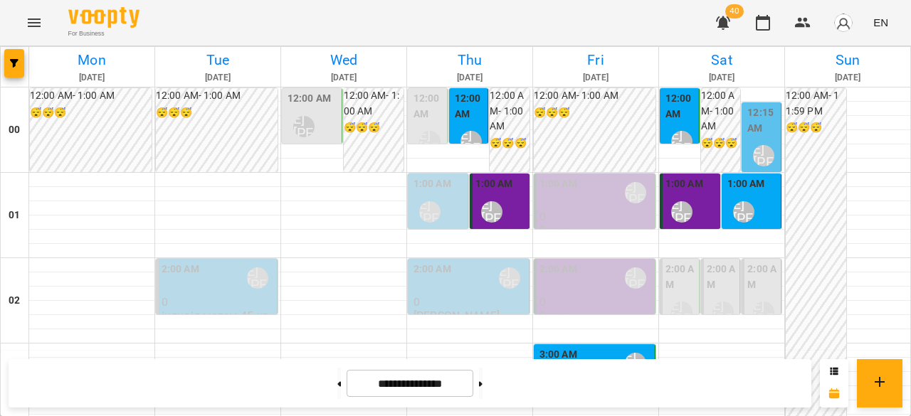
scroll to position [1424, 0]
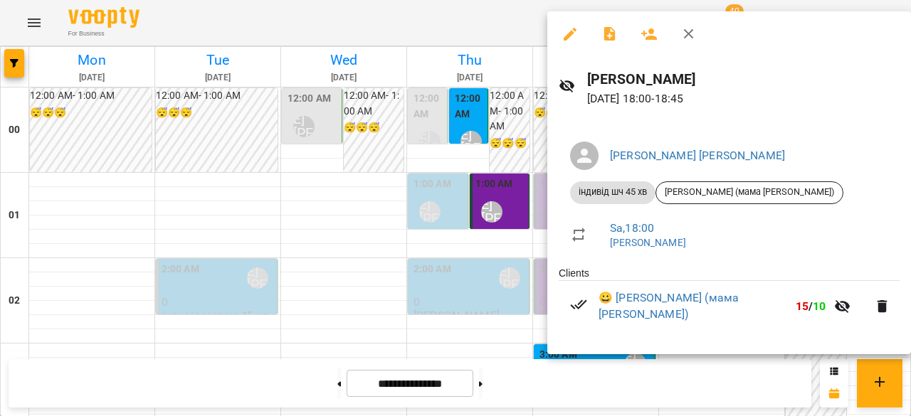
click at [503, 236] on div at bounding box center [455, 208] width 911 height 416
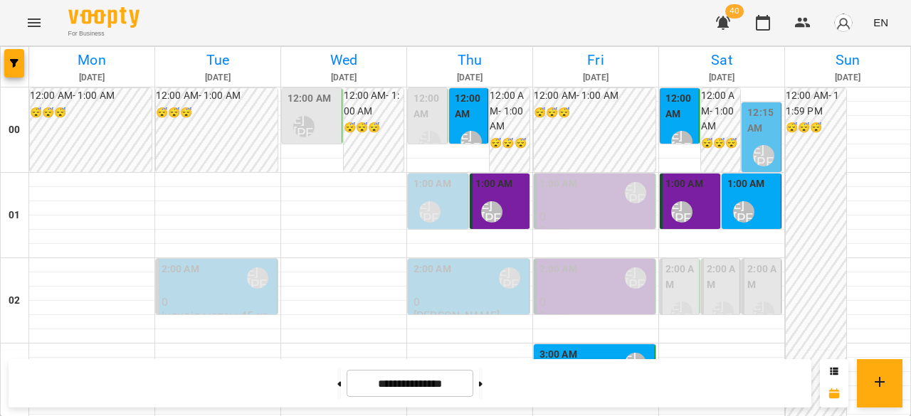
scroll to position [1566, 0]
click at [483, 379] on button at bounding box center [481, 383] width 4 height 31
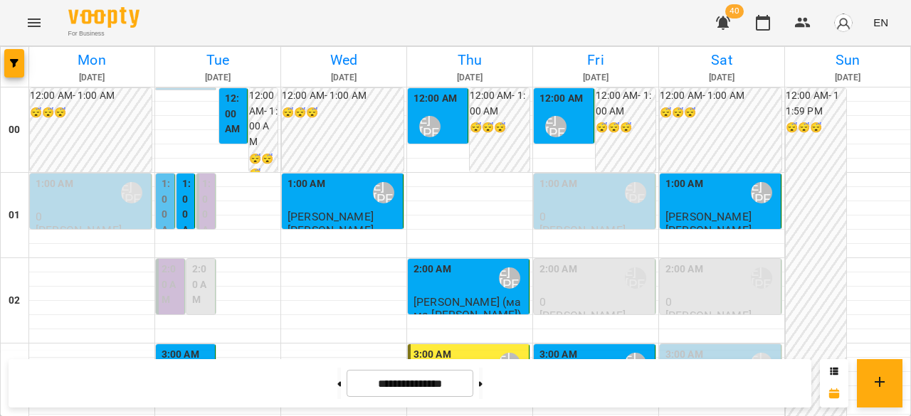
scroll to position [1424, 0]
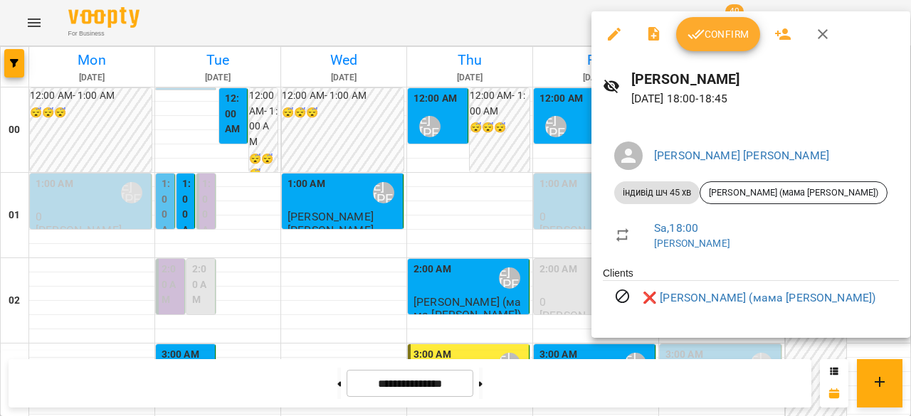
click at [550, 234] on div at bounding box center [455, 208] width 911 height 416
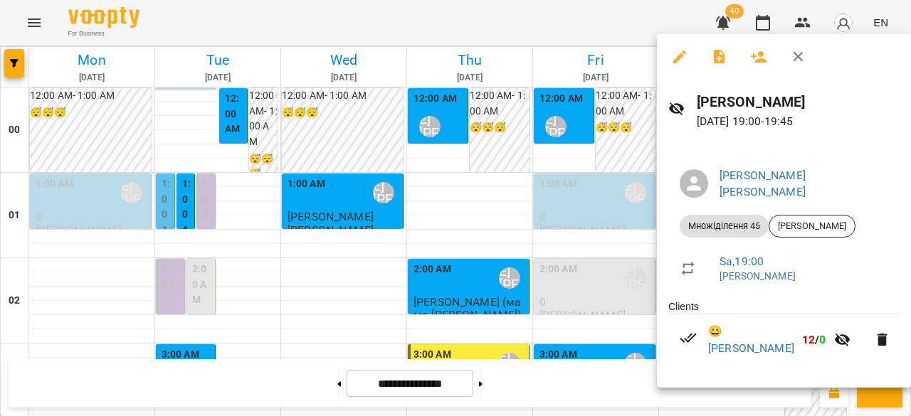
click at [567, 241] on div at bounding box center [455, 208] width 911 height 416
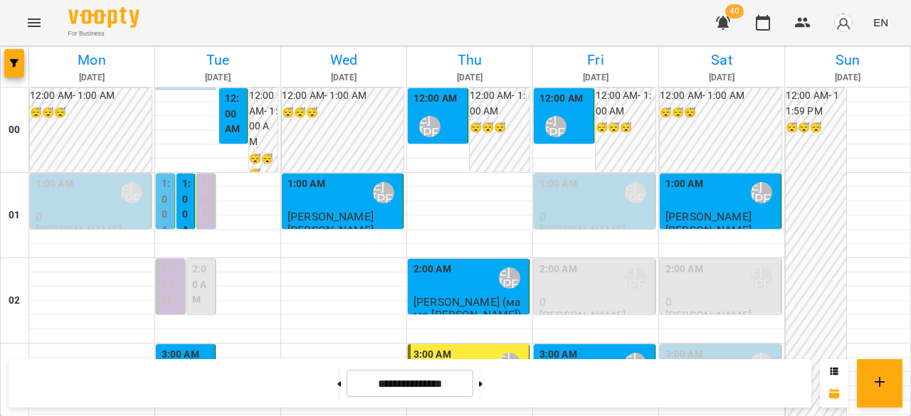
scroll to position [71, 0]
click at [204, 347] on div "3:00 AM Ліпатьєва Ольга" at bounding box center [187, 373] width 51 height 52
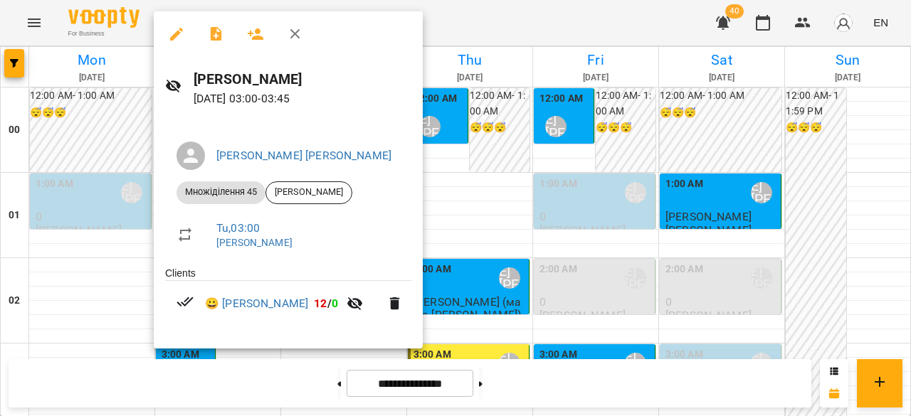
click at [91, 286] on div at bounding box center [455, 208] width 911 height 416
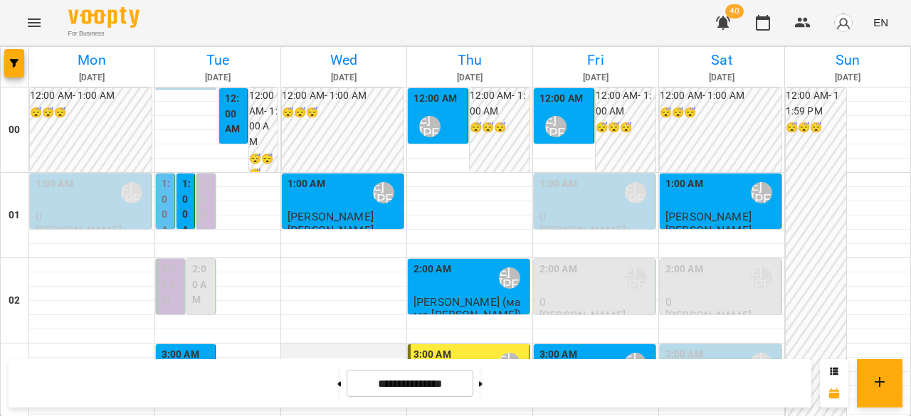
scroll to position [214, 0]
click at [715, 395] on p "[PERSON_NAME]" at bounding box center [709, 401] width 86 height 12
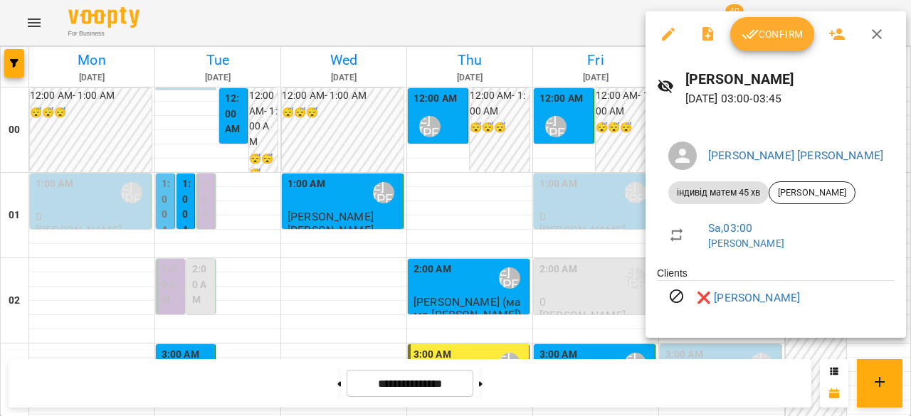
click at [544, 233] on div at bounding box center [455, 208] width 911 height 416
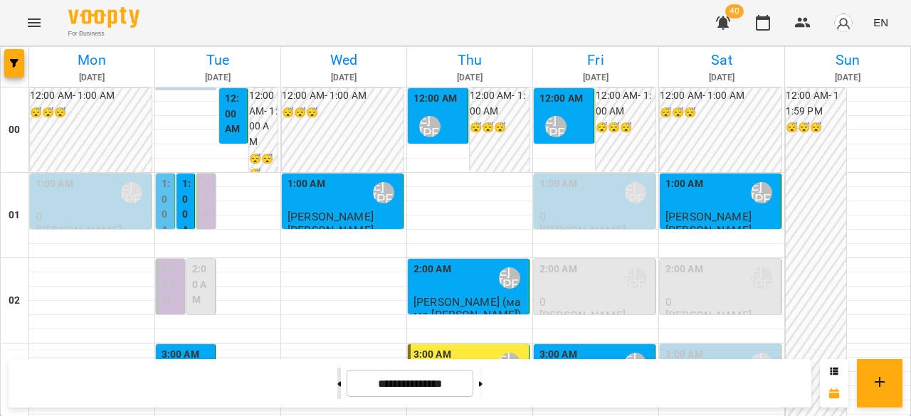
click at [337, 375] on button at bounding box center [339, 383] width 4 height 31
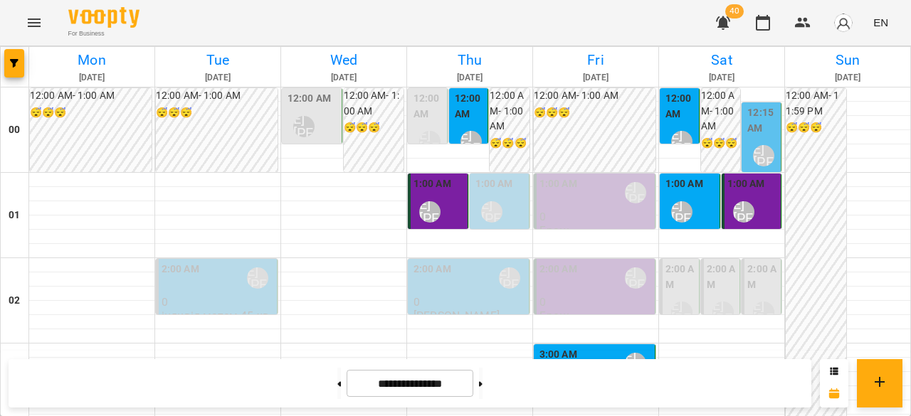
scroll to position [1495, 0]
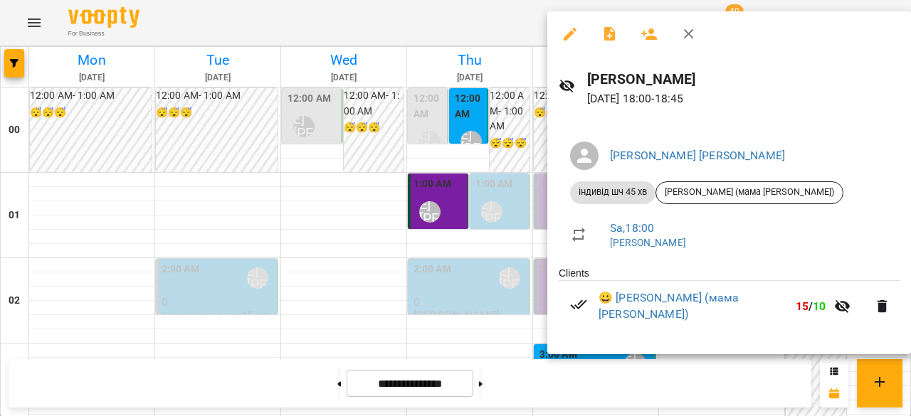
click at [517, 171] on div at bounding box center [455, 208] width 911 height 416
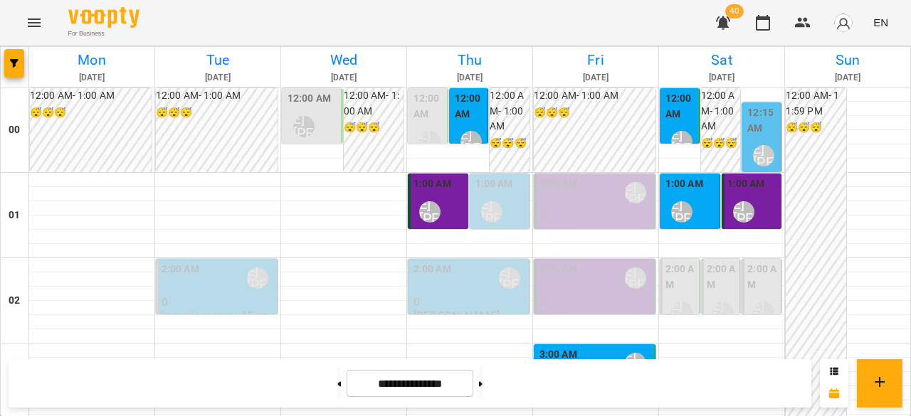
scroll to position [1424, 0]
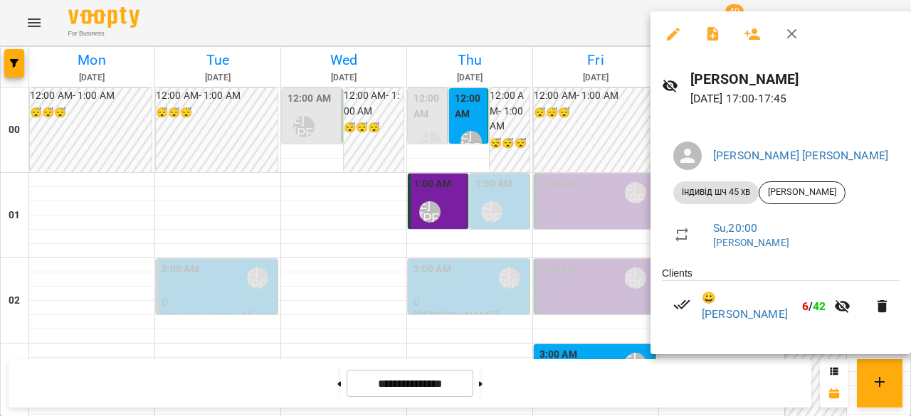
click at [541, 189] on div at bounding box center [455, 208] width 911 height 416
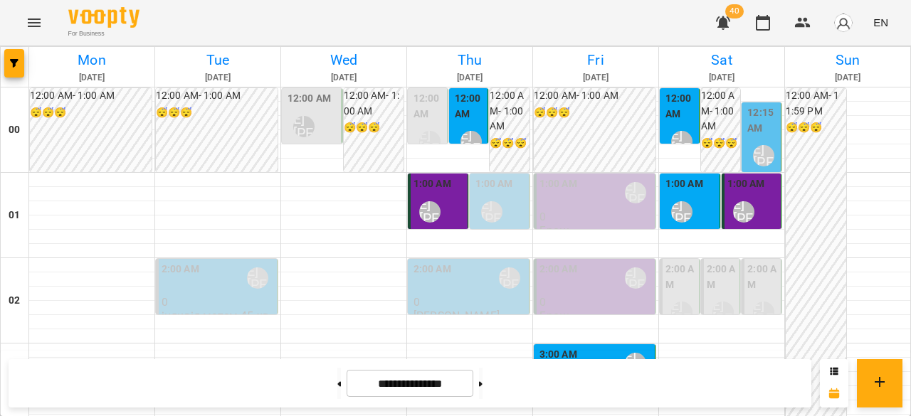
scroll to position [1353, 0]
click at [483, 379] on button at bounding box center [481, 383] width 4 height 31
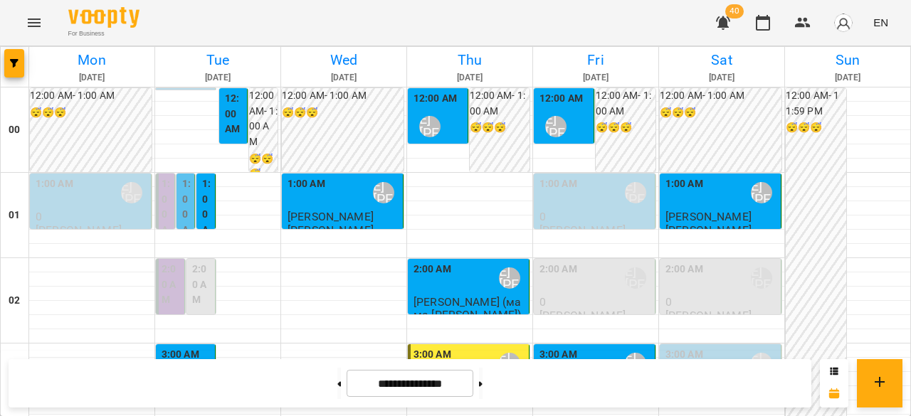
scroll to position [1566, 0]
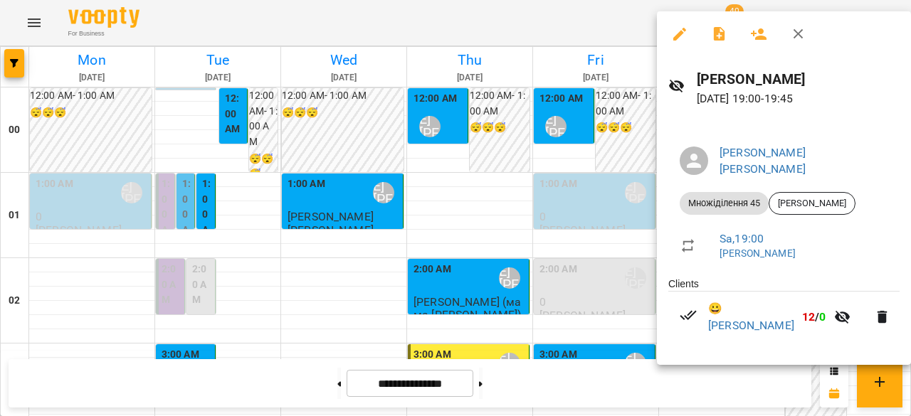
click at [599, 114] on div at bounding box center [455, 208] width 911 height 416
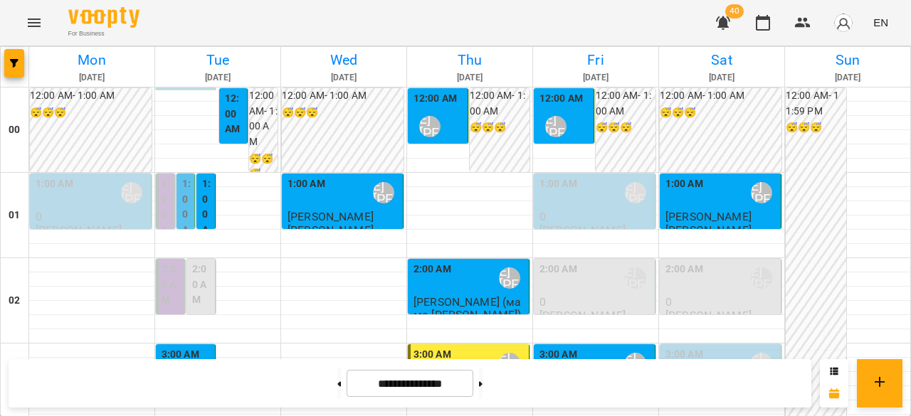
scroll to position [71, 0]
click at [199, 347] on div "3:00 AM Ліпатьєва Ольга" at bounding box center [187, 373] width 51 height 52
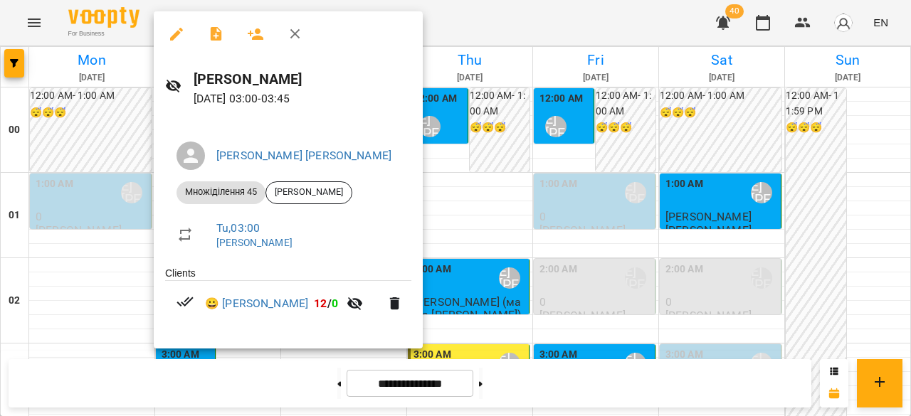
click at [111, 283] on div at bounding box center [455, 208] width 911 height 416
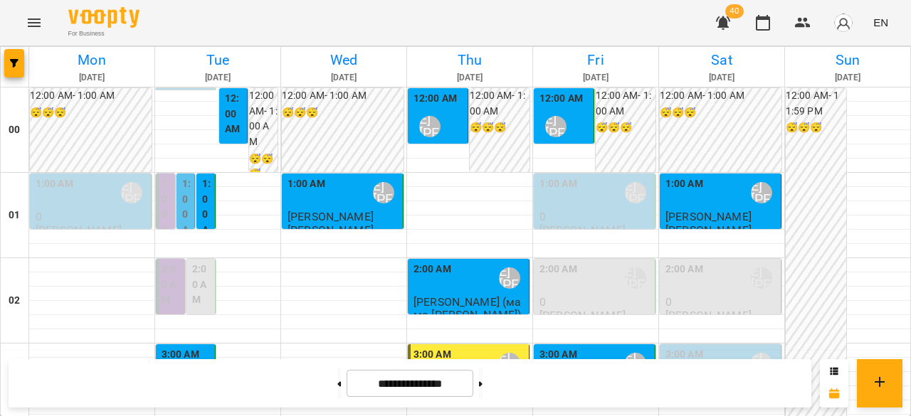
click at [691, 262] on div "2:00 AM" at bounding box center [685, 278] width 38 height 33
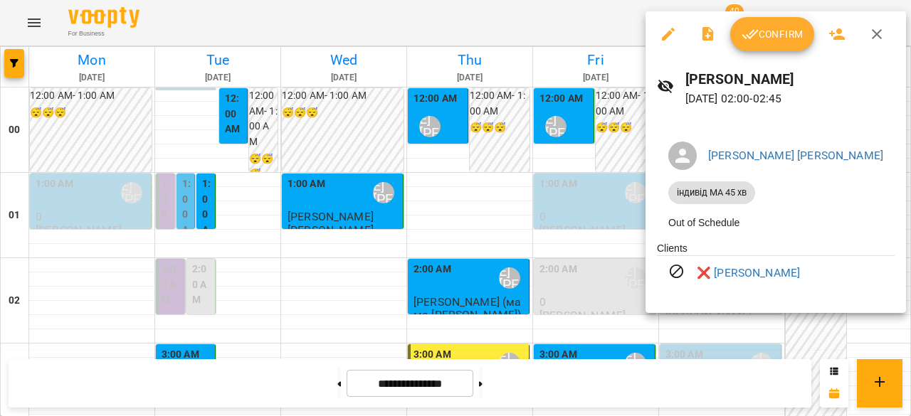
click at [610, 232] on div at bounding box center [455, 208] width 911 height 416
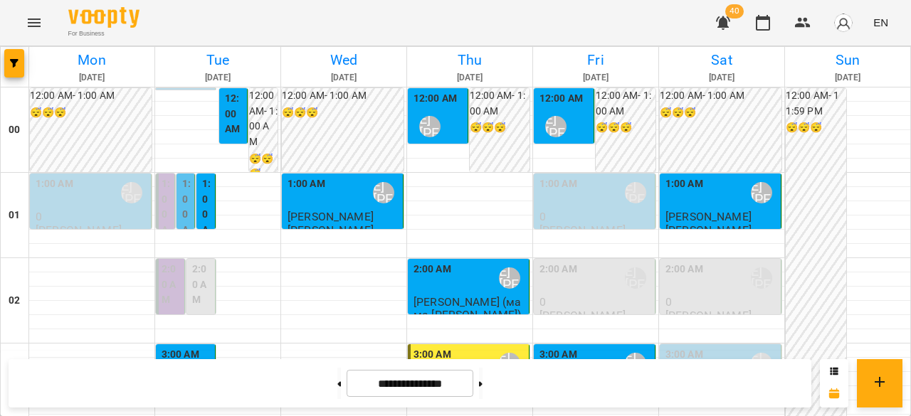
click at [700, 347] on div "3:00 AM Ліпатьєва Ольга" at bounding box center [722, 363] width 112 height 33
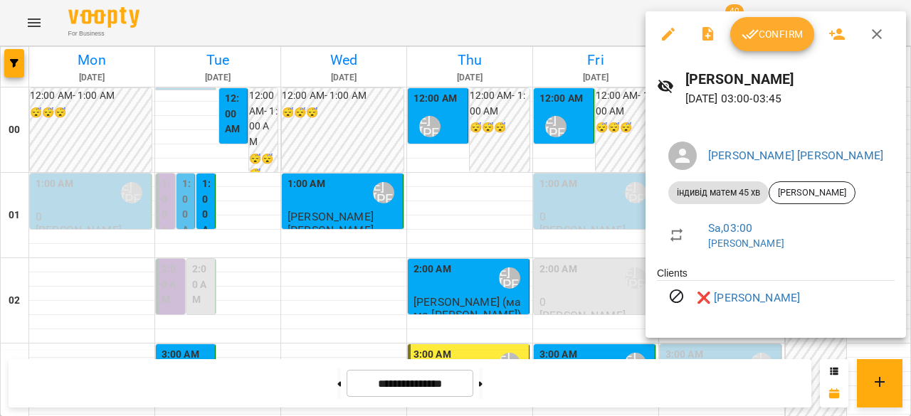
click at [309, 233] on div at bounding box center [455, 208] width 911 height 416
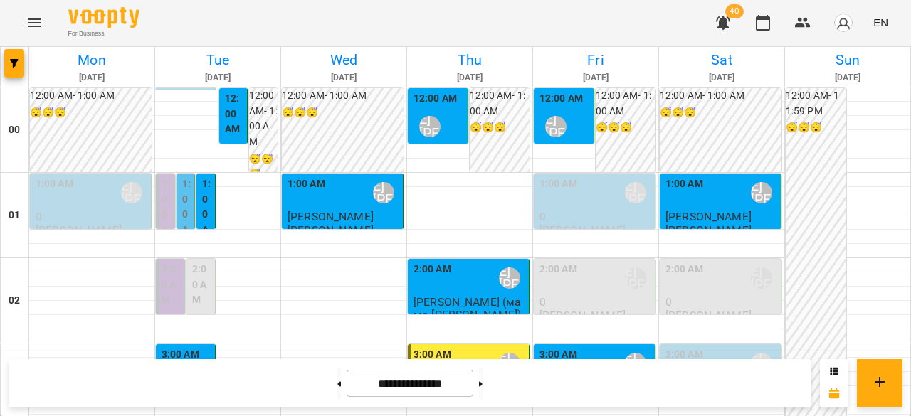
click at [204, 347] on div "3:00 AM Ліпатьєва Ольга" at bounding box center [187, 373] width 51 height 52
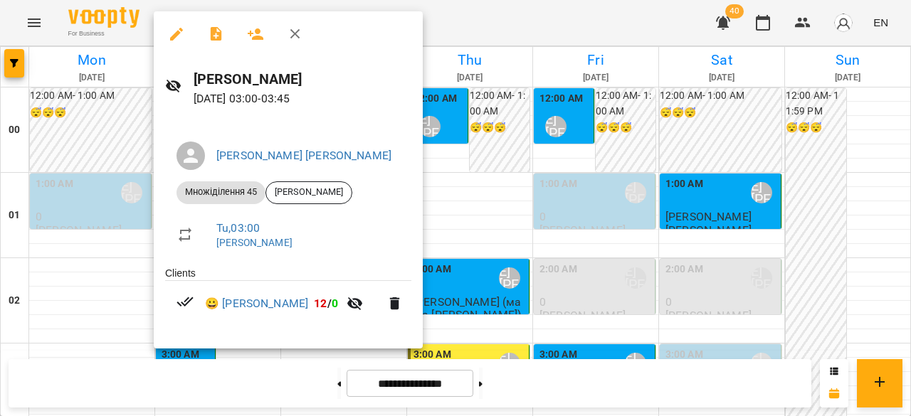
click at [88, 276] on div at bounding box center [455, 208] width 911 height 416
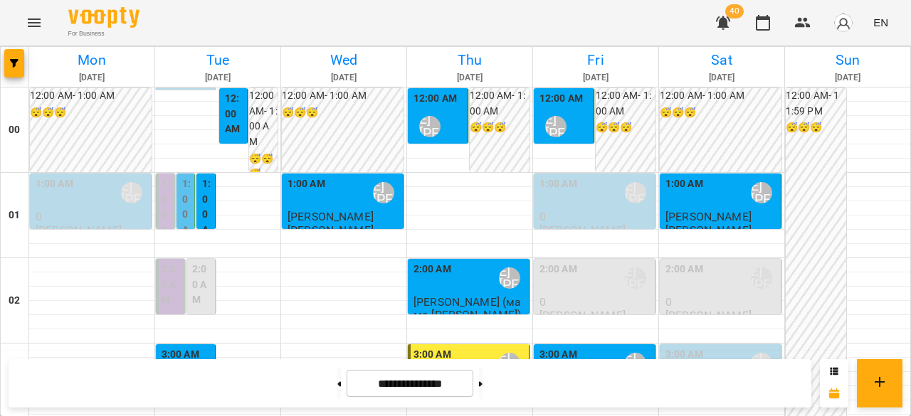
click at [206, 347] on div "3:00 AM Ліпатьєва Ольга" at bounding box center [187, 373] width 51 height 52
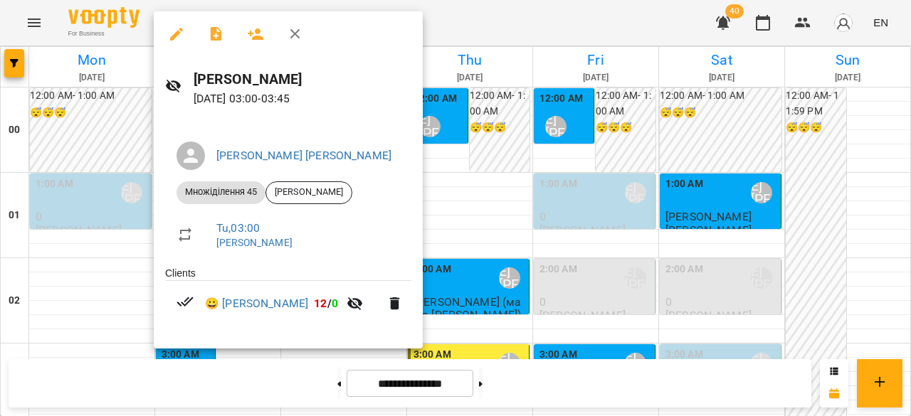
click at [107, 271] on div at bounding box center [455, 208] width 911 height 416
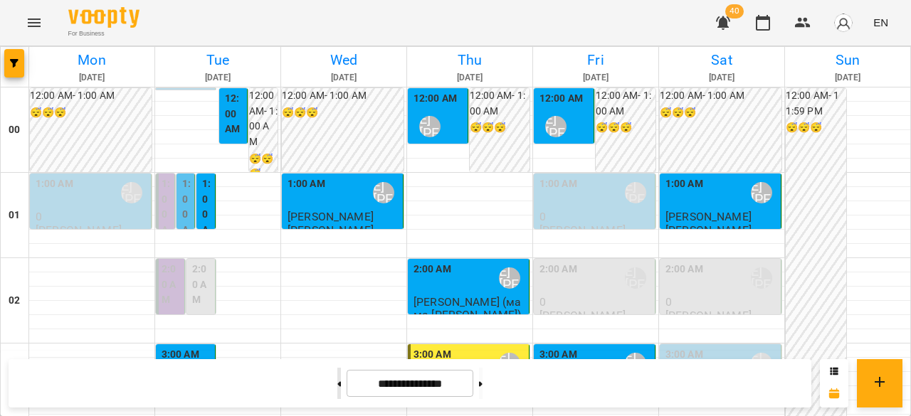
click at [337, 379] on button at bounding box center [339, 383] width 4 height 31
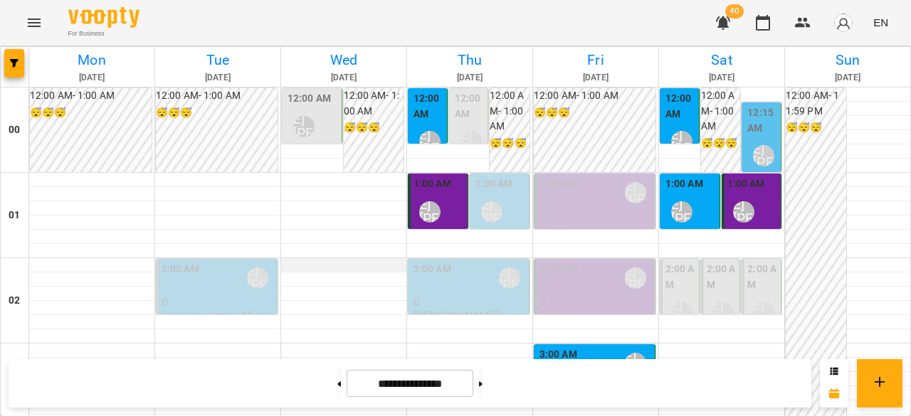
scroll to position [0, 0]
click at [320, 128] on div "12:00 AM Ліпатьєва Ольга" at bounding box center [313, 117] width 51 height 52
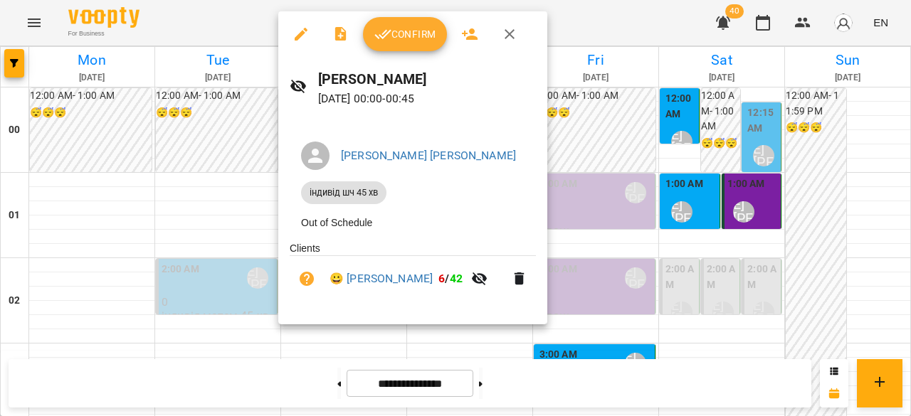
click at [223, 160] on div at bounding box center [455, 208] width 911 height 416
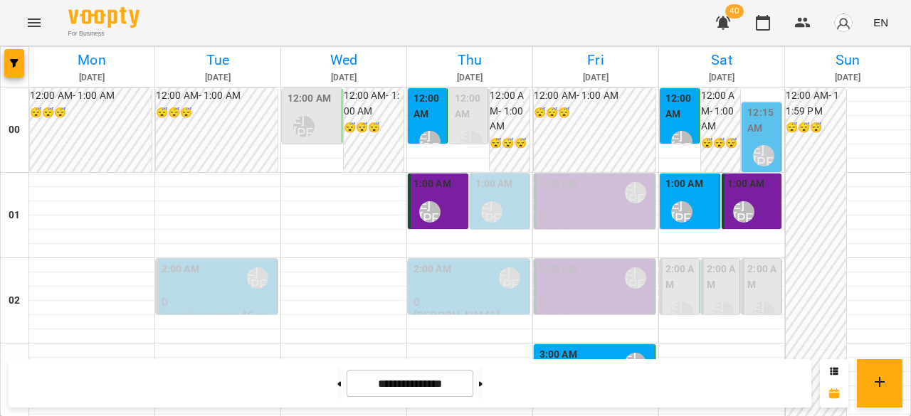
click at [468, 123] on div "12:00 AM" at bounding box center [470, 108] width 31 height 34
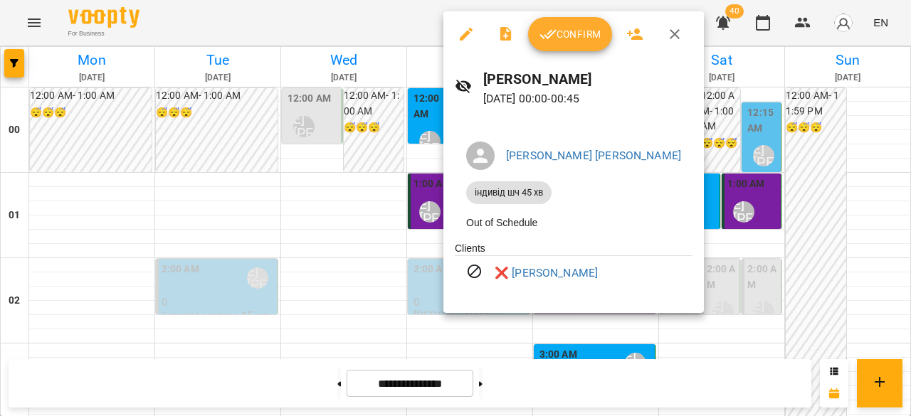
click at [363, 197] on div at bounding box center [455, 208] width 911 height 416
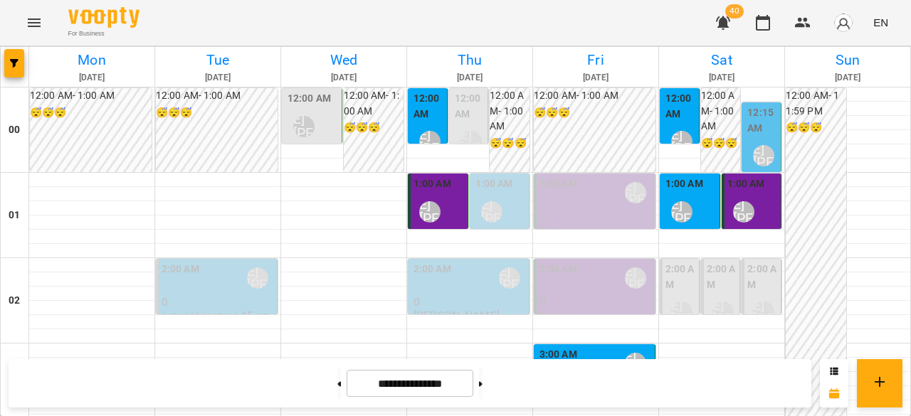
scroll to position [142, 0]
click at [487, 296] on p "0" at bounding box center [470, 302] width 112 height 12
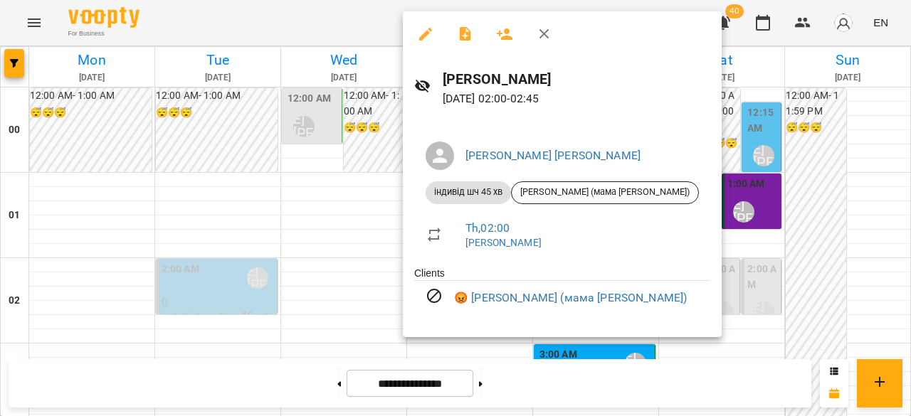
click at [382, 221] on div at bounding box center [455, 208] width 911 height 416
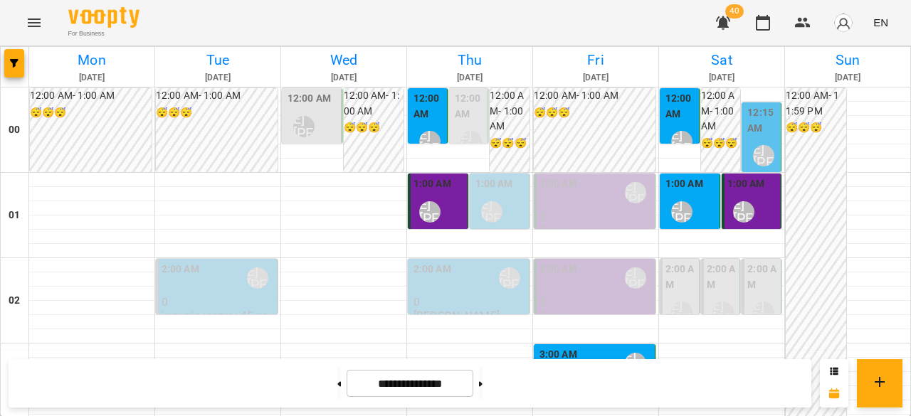
click at [567, 296] on p "0" at bounding box center [596, 302] width 112 height 12
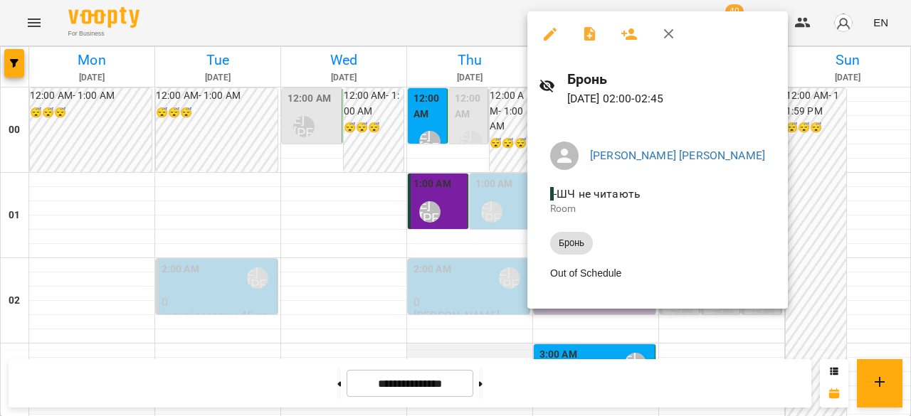
click at [404, 212] on div at bounding box center [455, 208] width 911 height 416
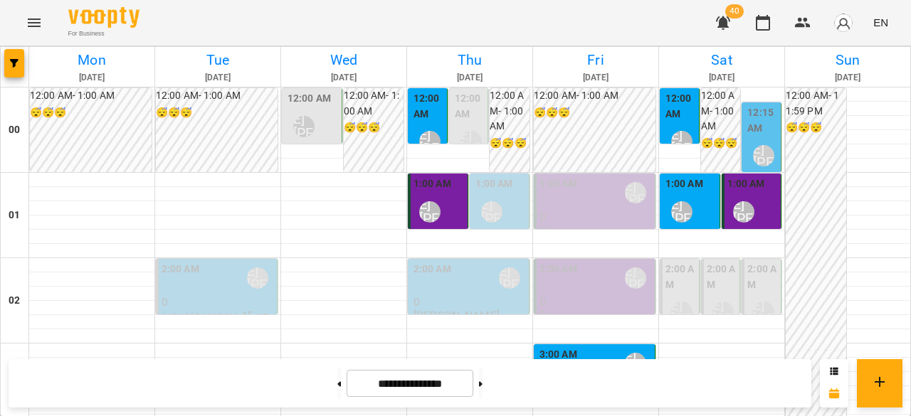
scroll to position [0, 0]
click at [703, 206] on div "1:00 AM Ліпатьєва Ольга" at bounding box center [691, 203] width 51 height 52
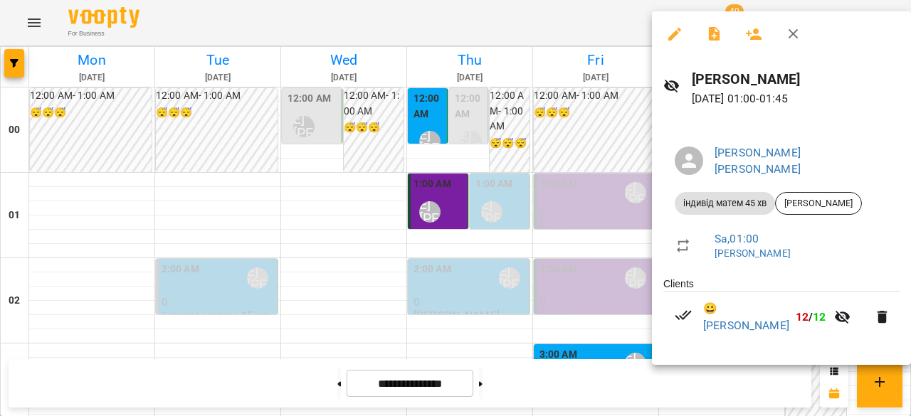
click at [356, 238] on div at bounding box center [455, 208] width 911 height 416
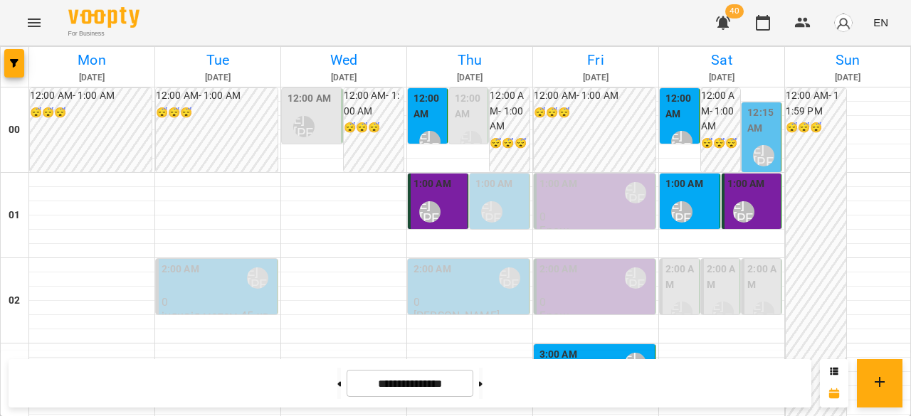
click at [233, 301] on p "0" at bounding box center [218, 302] width 112 height 12
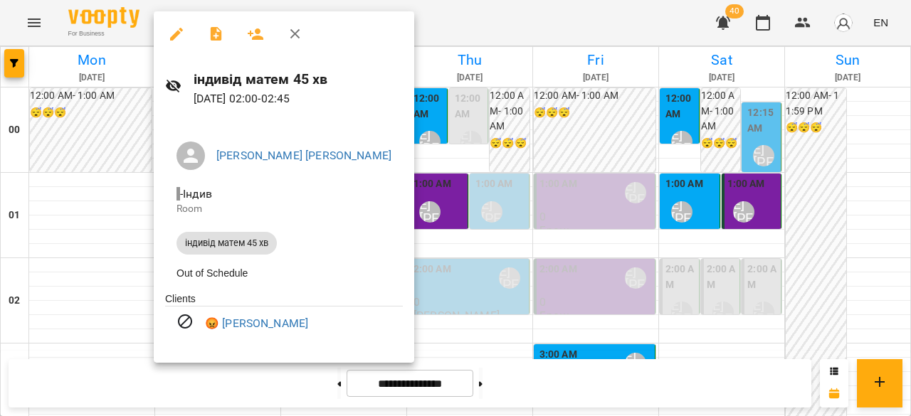
click at [90, 248] on div at bounding box center [455, 208] width 911 height 416
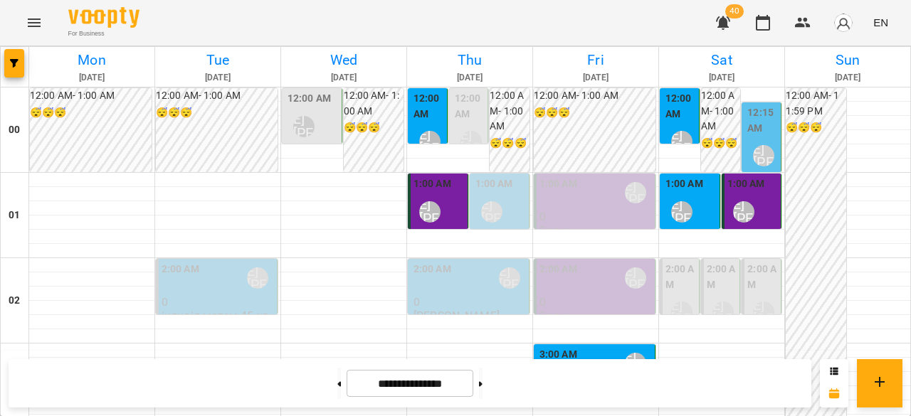
click at [708, 283] on label "2:00 AM" at bounding box center [722, 277] width 31 height 31
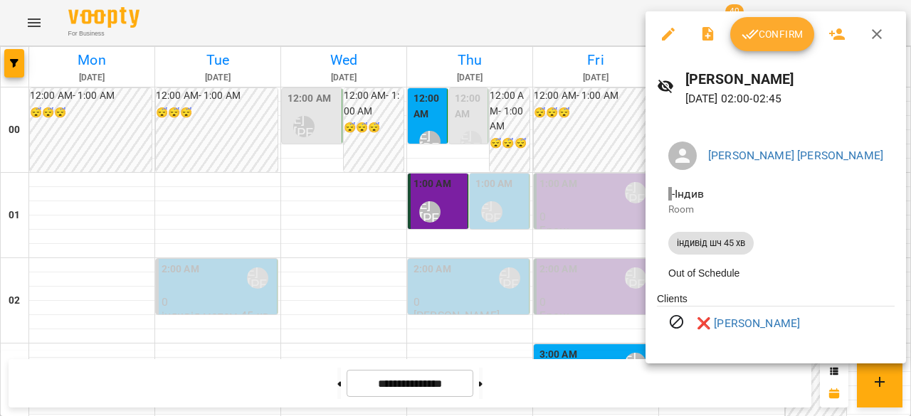
click at [578, 277] on div at bounding box center [455, 208] width 911 height 416
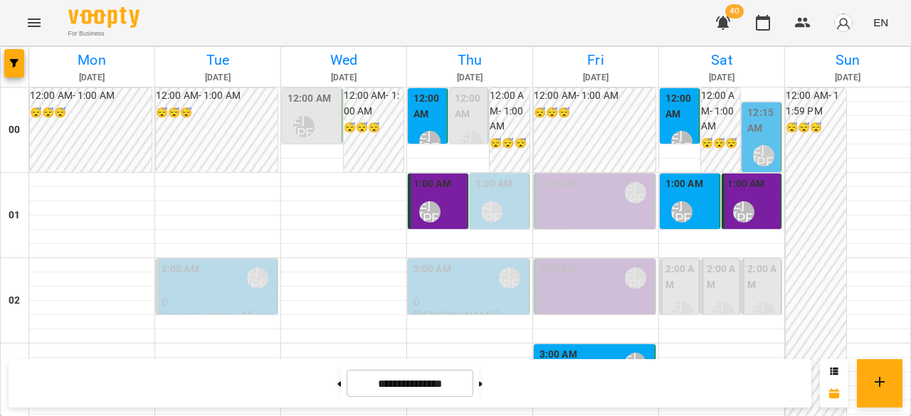
click at [674, 285] on label "2:00 AM" at bounding box center [681, 277] width 31 height 31
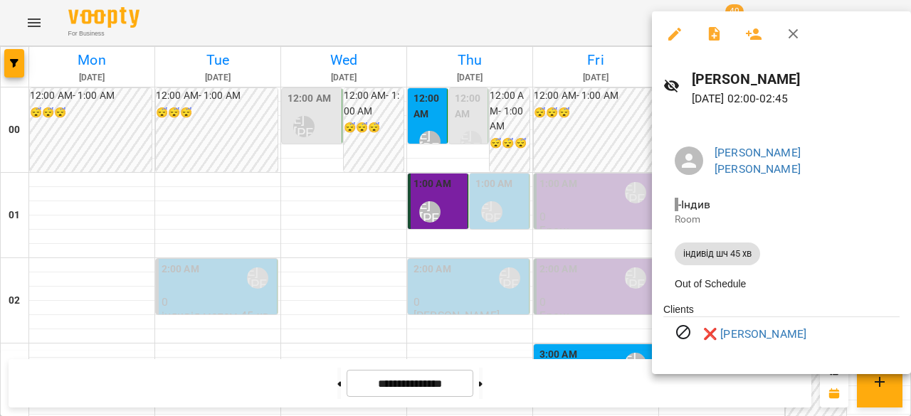
click at [565, 276] on div at bounding box center [455, 208] width 911 height 416
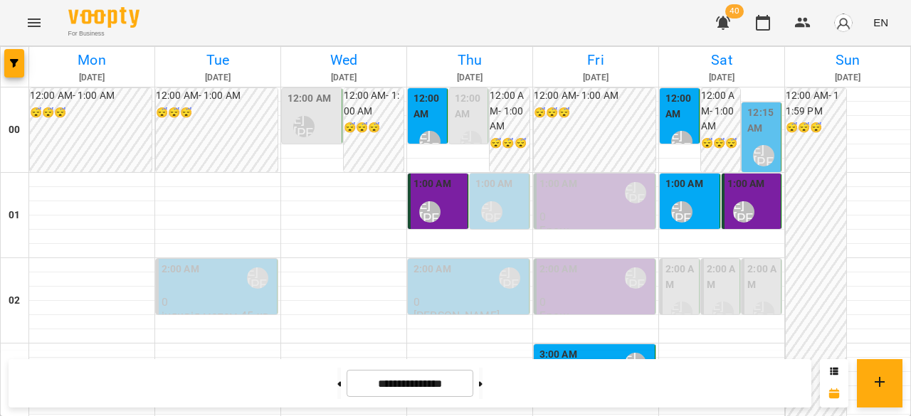
click at [747, 277] on label "2:00 AM" at bounding box center [762, 277] width 31 height 31
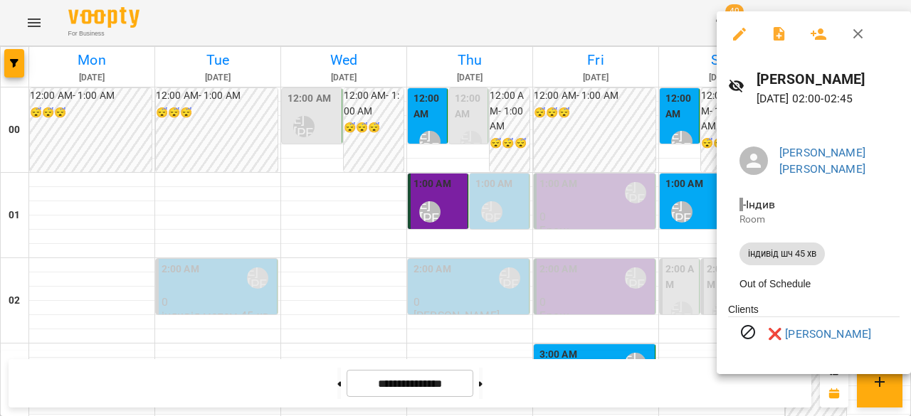
click at [562, 266] on div at bounding box center [455, 208] width 911 height 416
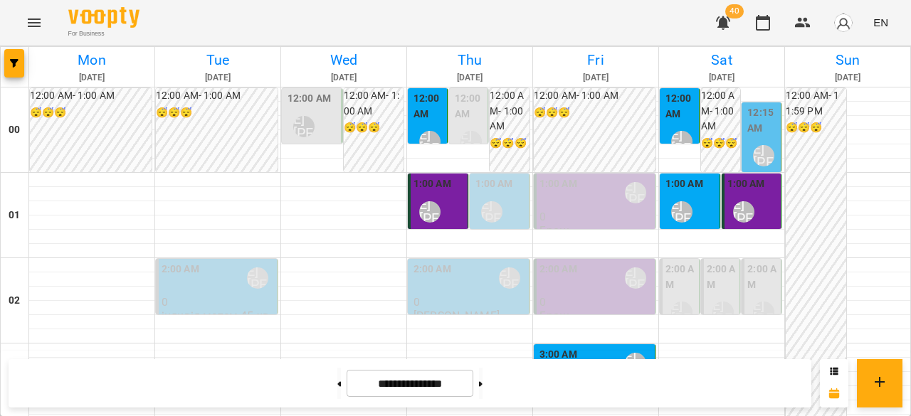
scroll to position [1709, 0]
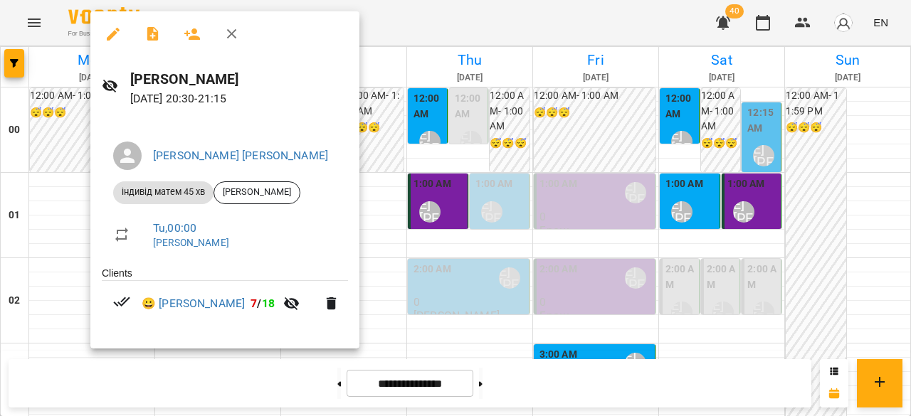
click at [43, 195] on div at bounding box center [455, 208] width 911 height 416
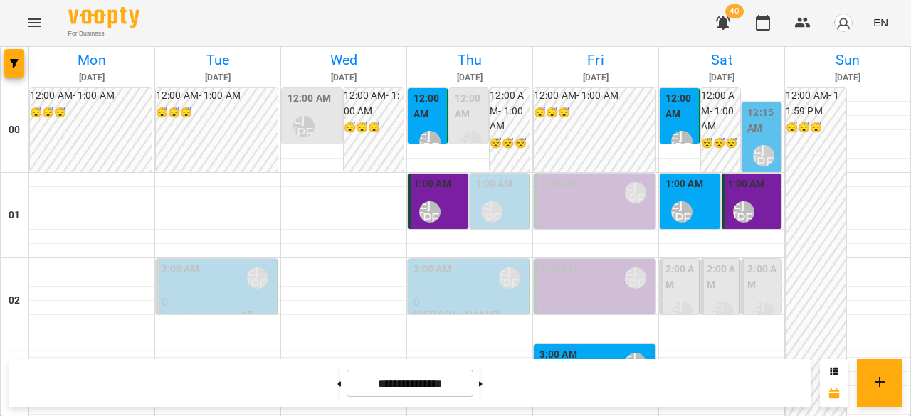
scroll to position [1784, 0]
click at [483, 379] on button at bounding box center [481, 383] width 4 height 31
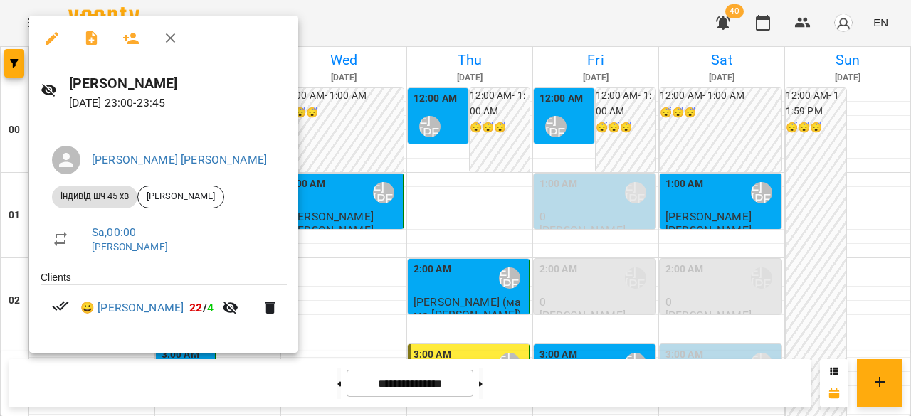
click at [471, 250] on div at bounding box center [455, 208] width 911 height 416
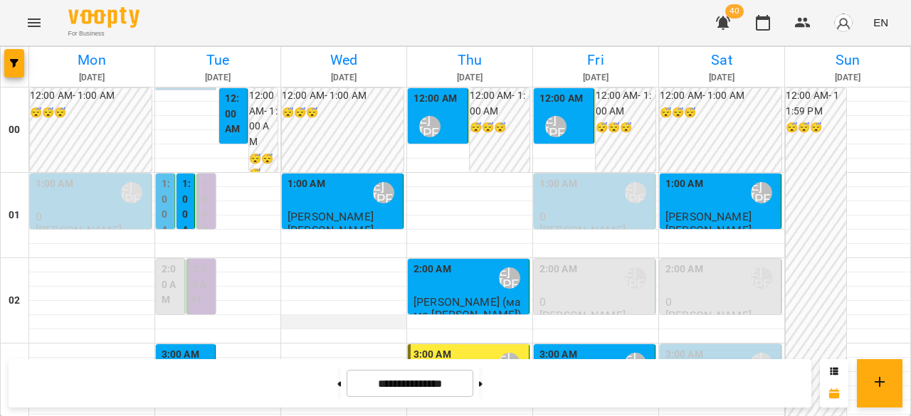
scroll to position [71, 0]
click at [669, 347] on div "3:00 AM" at bounding box center [685, 363] width 38 height 33
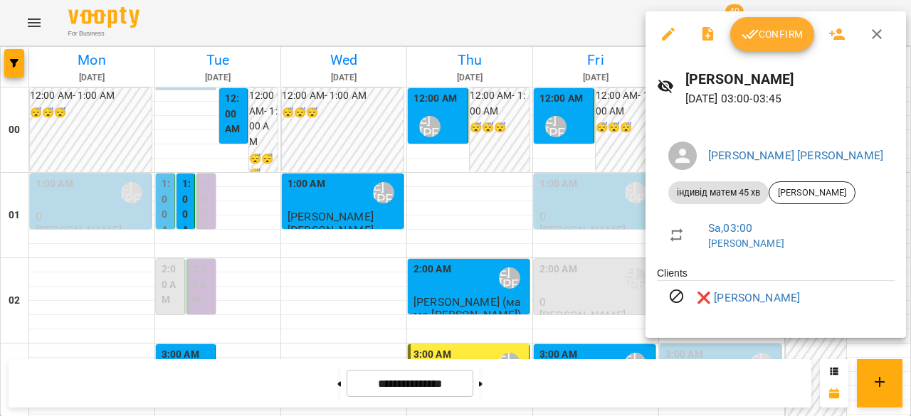
click at [300, 244] on div at bounding box center [455, 208] width 911 height 416
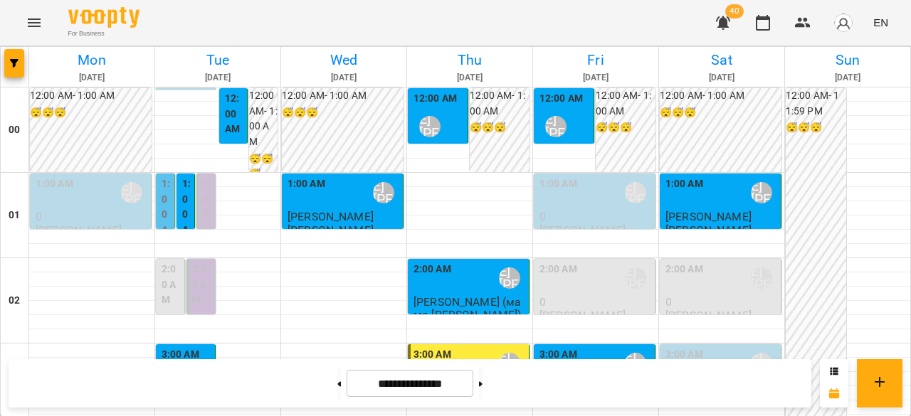
scroll to position [1566, 0]
click at [483, 387] on button at bounding box center [481, 383] width 4 height 31
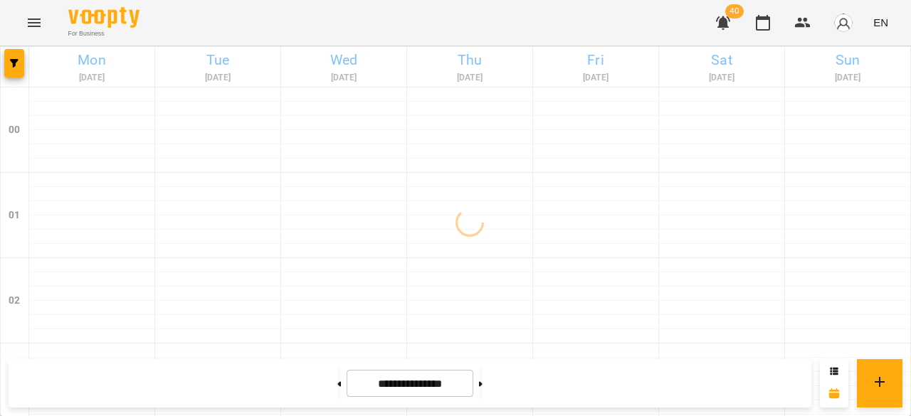
scroll to position [0, 0]
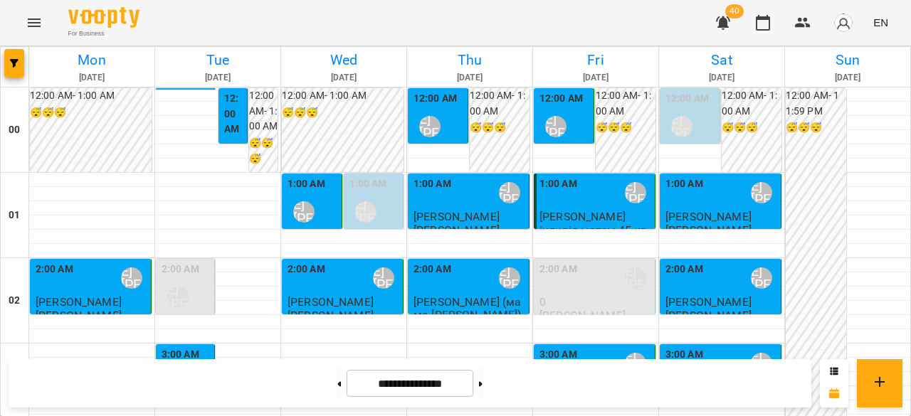
click at [333, 206] on div "1:00 AM Ліпатьєва Ольга" at bounding box center [313, 203] width 51 height 52
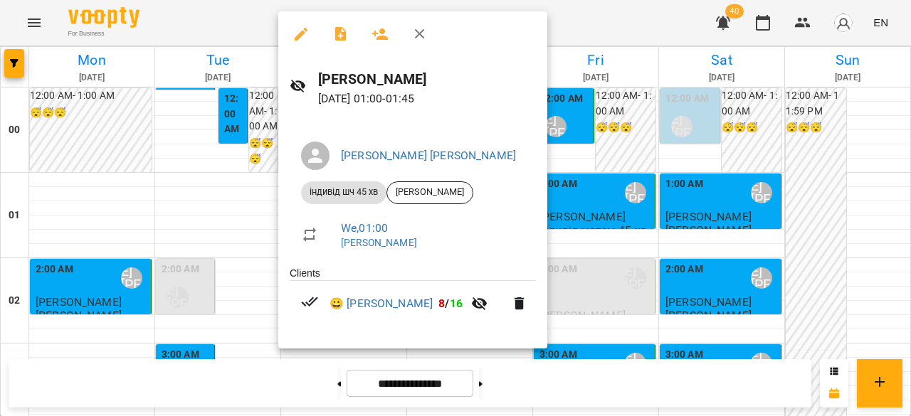
click at [227, 205] on div at bounding box center [455, 208] width 911 height 416
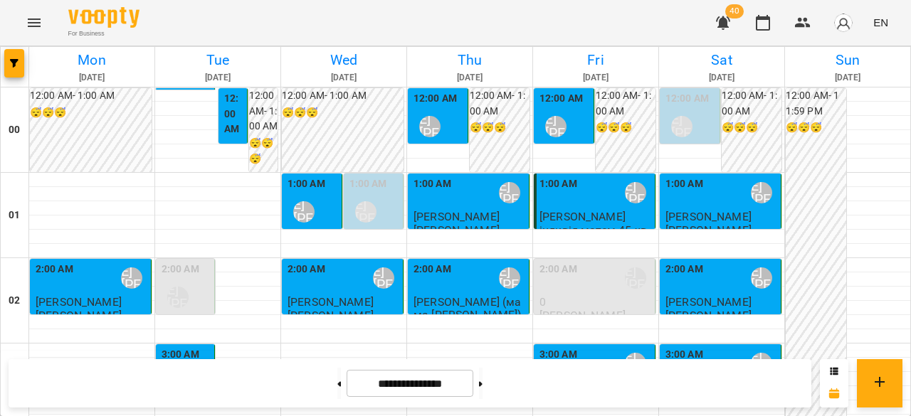
scroll to position [285, 0]
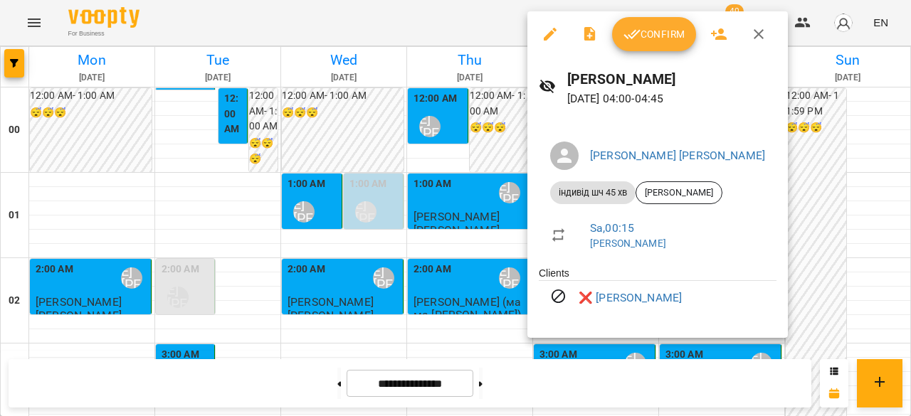
click at [481, 182] on div at bounding box center [455, 208] width 911 height 416
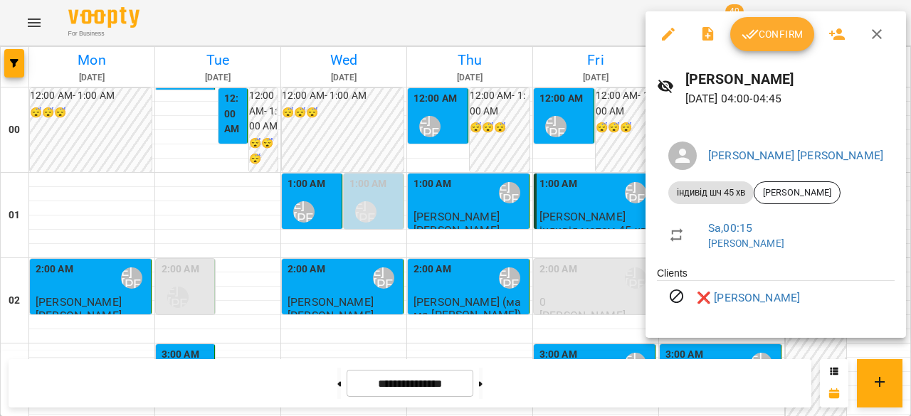
click at [484, 187] on div at bounding box center [455, 208] width 911 height 416
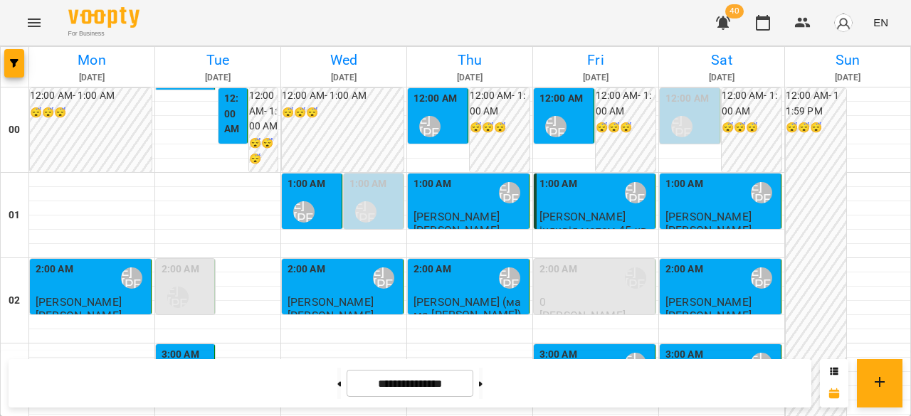
scroll to position [1566, 0]
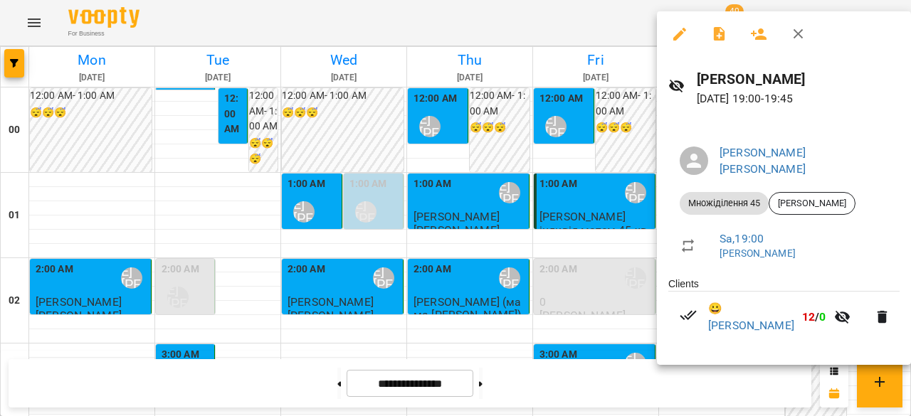
click at [597, 273] on div at bounding box center [455, 208] width 911 height 416
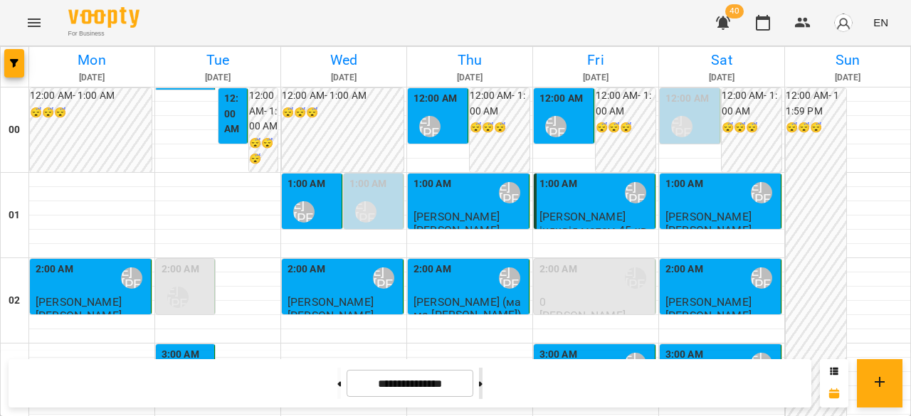
click at [483, 384] on button at bounding box center [481, 383] width 4 height 31
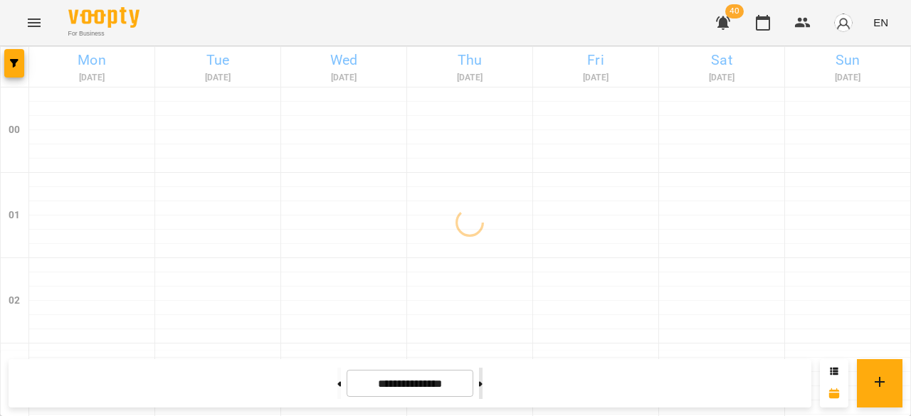
click at [483, 384] on button at bounding box center [481, 383] width 4 height 31
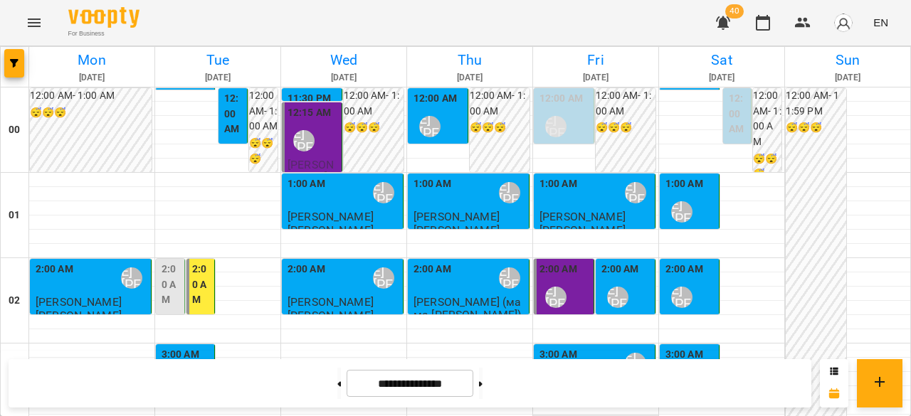
scroll to position [142, 0]
click at [206, 347] on div "3:00 AM Ліпатьєва Ольга" at bounding box center [187, 373] width 50 height 52
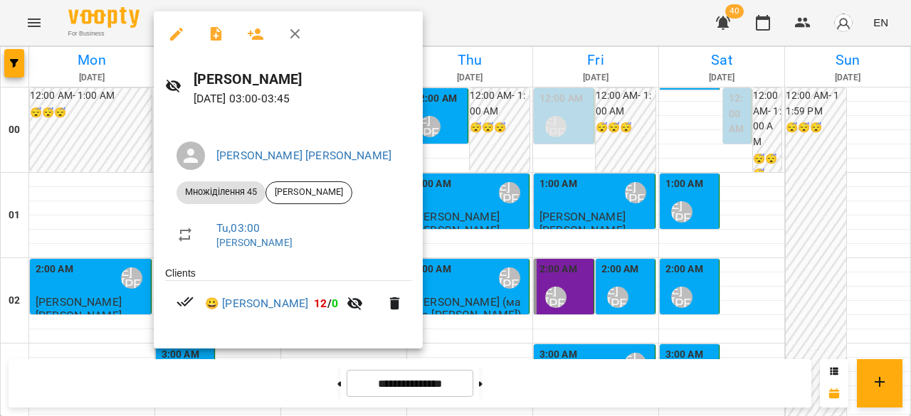
drag, startPoint x: 507, startPoint y: 332, endPoint x: 506, endPoint y: 340, distance: 7.9
click at [507, 332] on div at bounding box center [455, 208] width 911 height 416
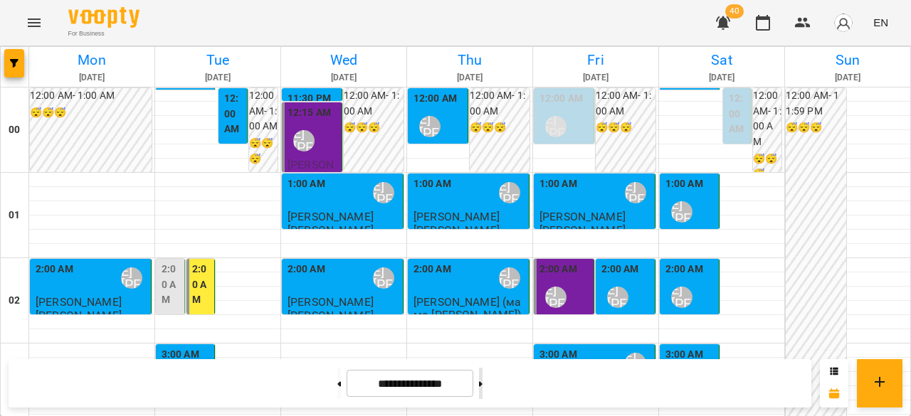
click at [483, 379] on button at bounding box center [481, 383] width 4 height 31
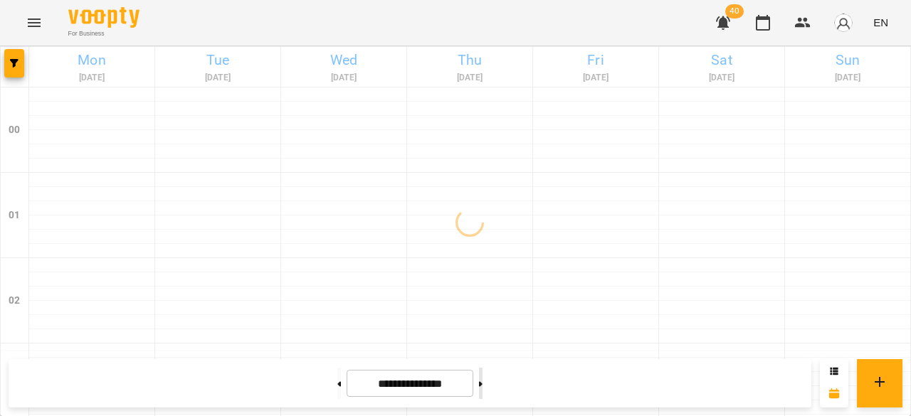
click at [483, 379] on button at bounding box center [481, 383] width 4 height 31
type input "**********"
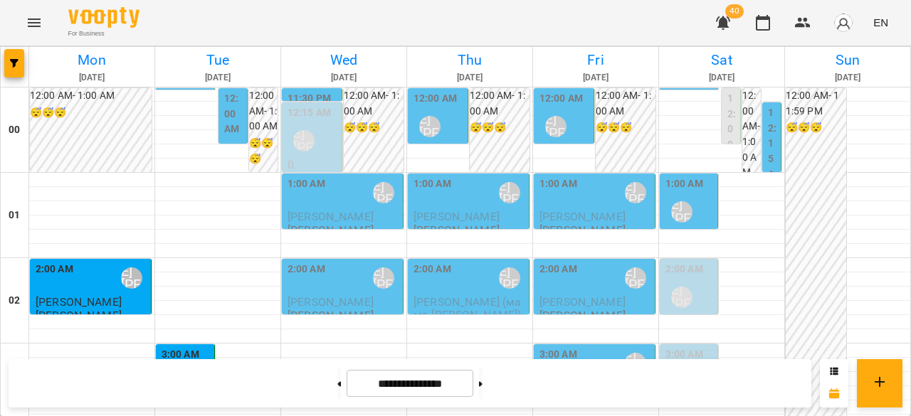
click at [206, 347] on div "3:00 AM Ліпатьєва Ольга" at bounding box center [187, 373] width 50 height 52
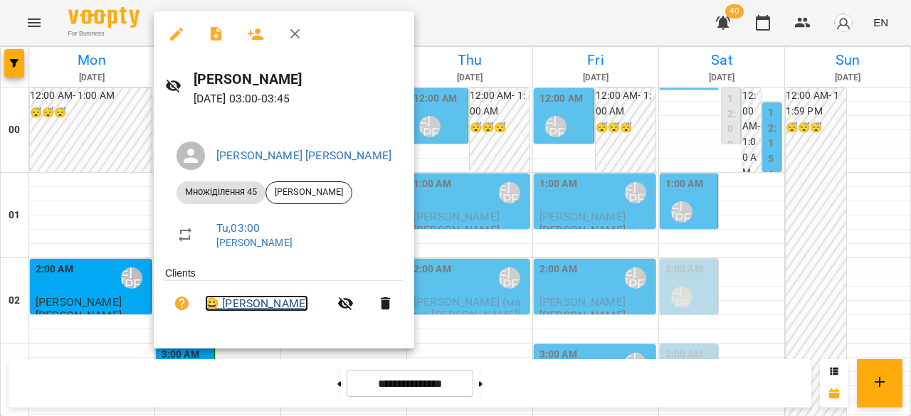
click at [263, 300] on link "😀 Вікторія Гульчак" at bounding box center [256, 303] width 103 height 17
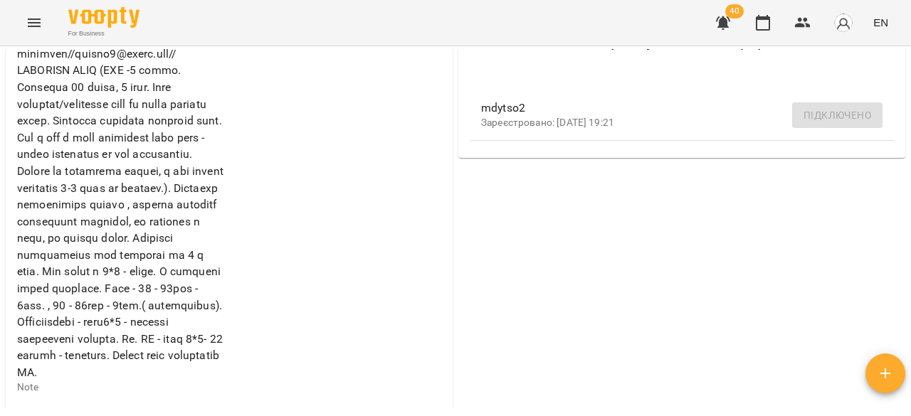
scroll to position [498, 0]
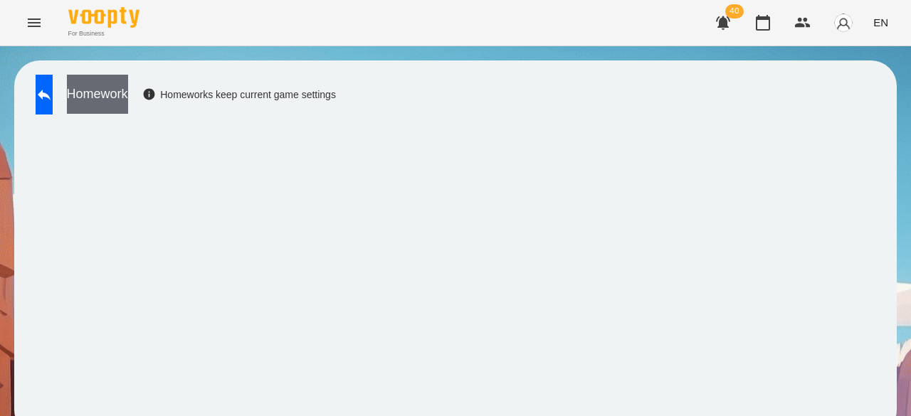
click at [128, 96] on button "Homework" at bounding box center [97, 94] width 61 height 39
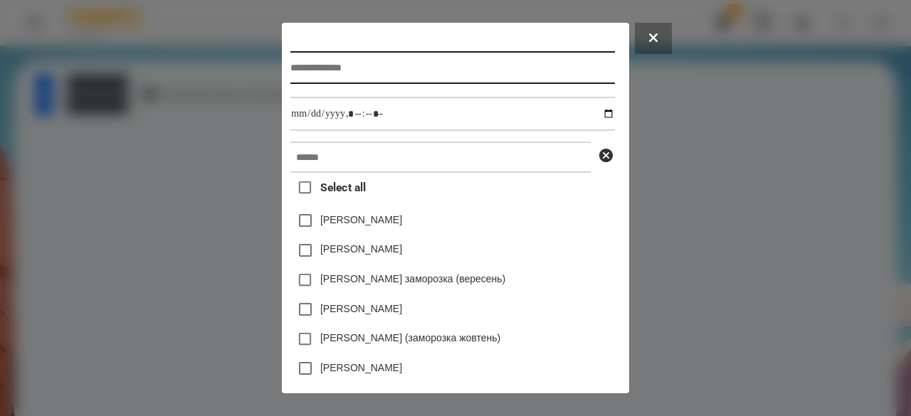
click at [396, 61] on input "text" at bounding box center [452, 67] width 324 height 33
type input "**********"
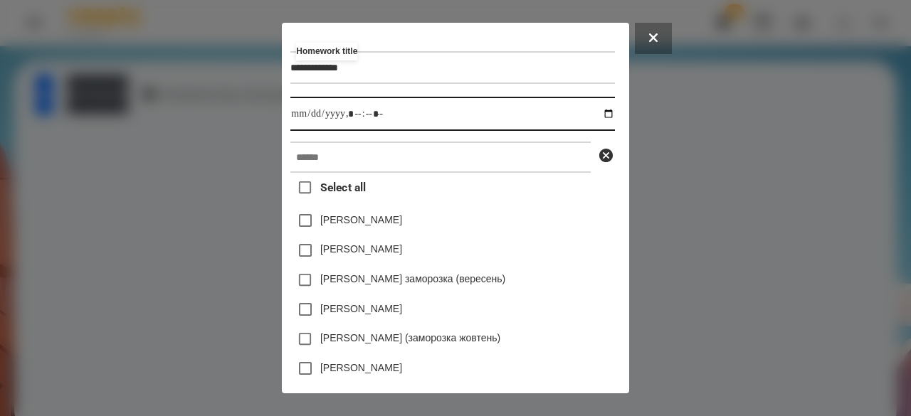
click at [290, 120] on input "datetime-local" at bounding box center [452, 114] width 324 height 34
type input "**********"
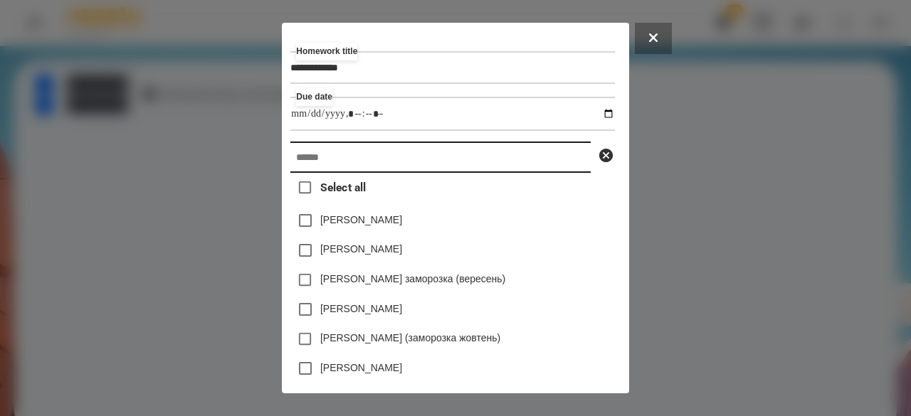
click at [306, 157] on input "text" at bounding box center [440, 157] width 300 height 31
paste input "*****"
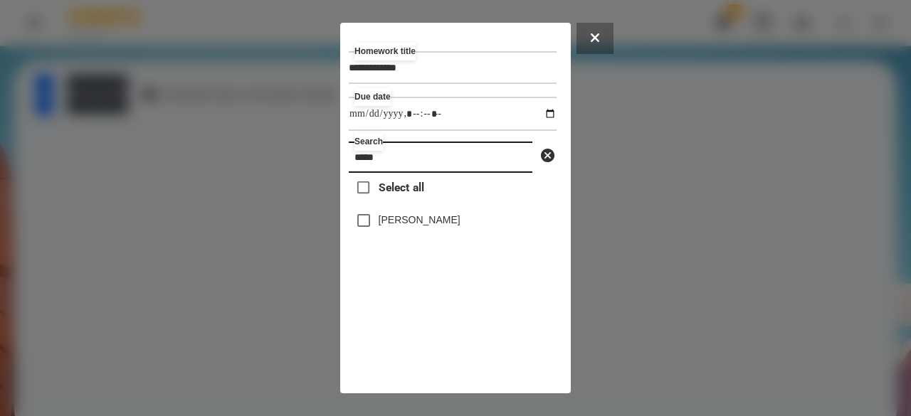
type input "*****"
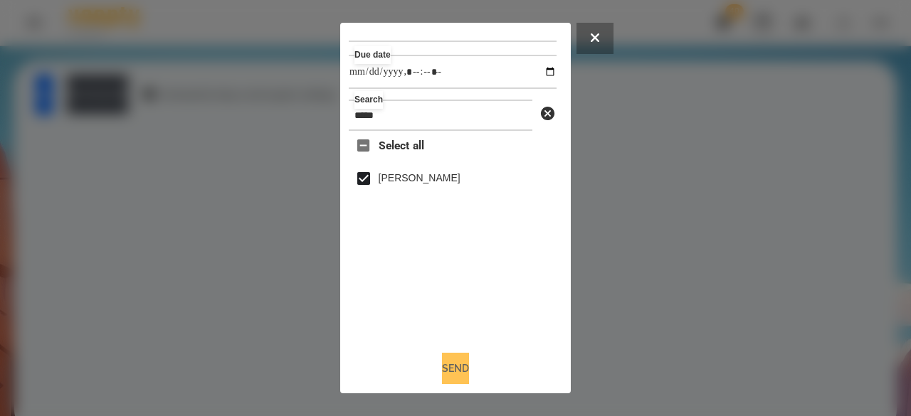
scroll to position [47, 0]
click at [443, 367] on button "Send" at bounding box center [455, 368] width 27 height 31
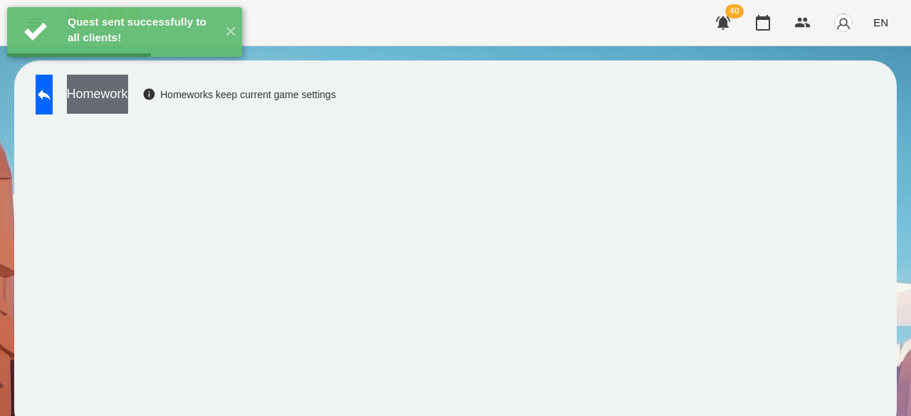
click at [128, 103] on button "Homework" at bounding box center [97, 94] width 61 height 39
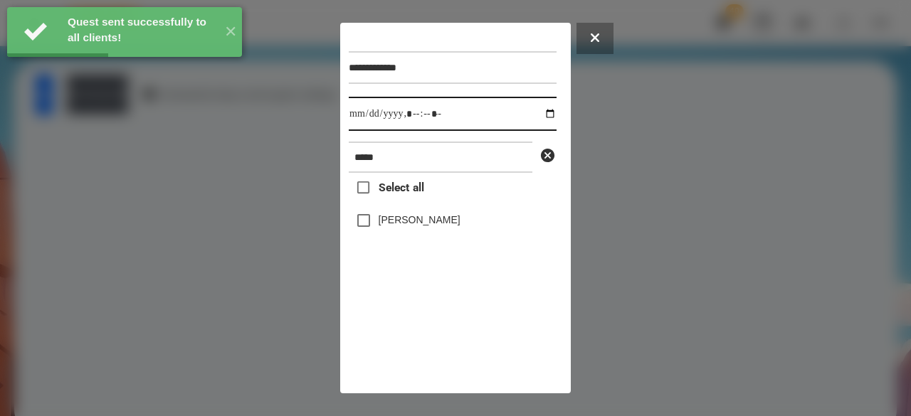
click at [364, 115] on input "datetime-local" at bounding box center [453, 114] width 208 height 34
type input "**********"
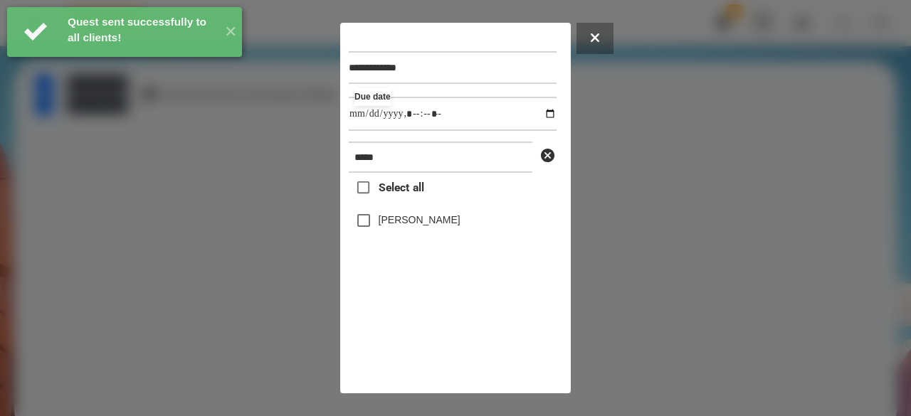
click at [390, 224] on label "[PERSON_NAME]" at bounding box center [420, 220] width 82 height 14
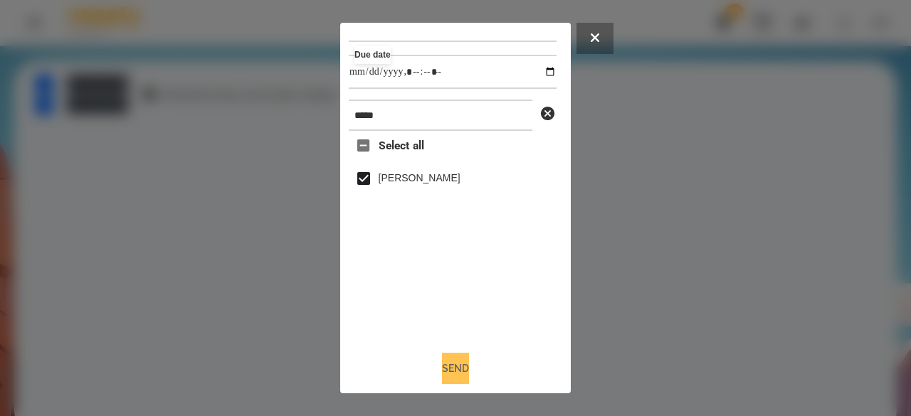
click at [447, 365] on button "Send" at bounding box center [455, 368] width 27 height 31
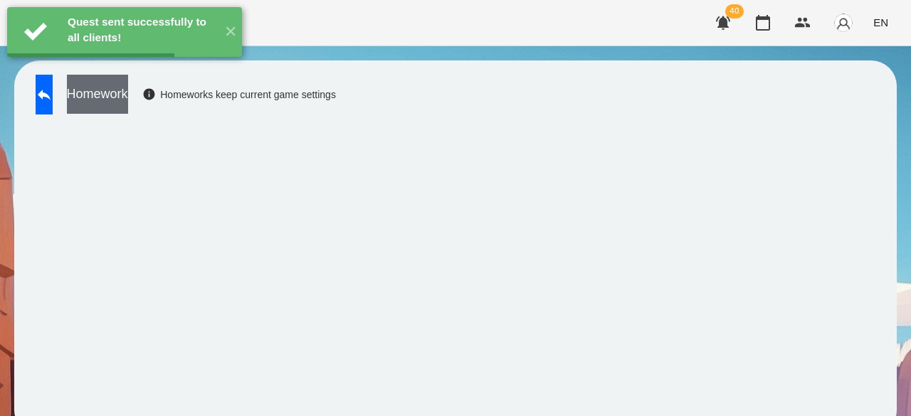
click at [128, 94] on button "Homework" at bounding box center [97, 94] width 61 height 39
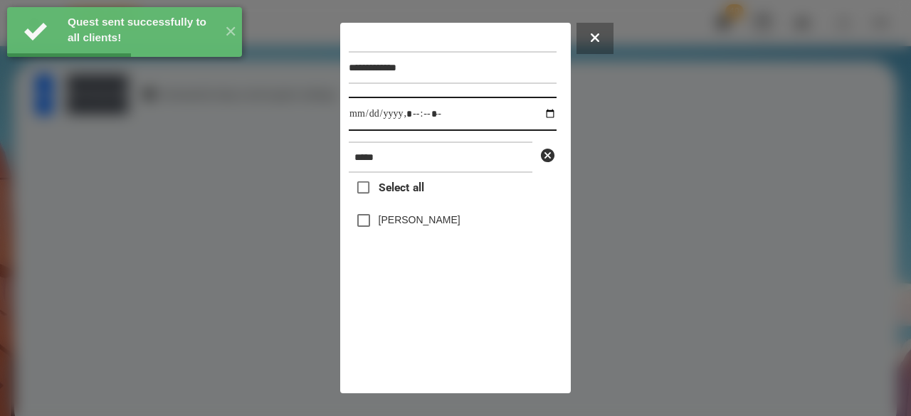
click at [362, 120] on input "datetime-local" at bounding box center [453, 114] width 208 height 34
type input "**********"
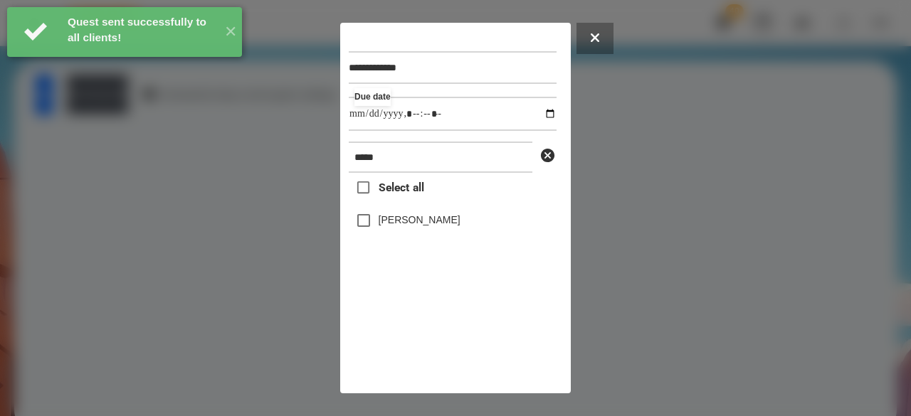
click at [380, 224] on label "[PERSON_NAME]" at bounding box center [420, 220] width 82 height 14
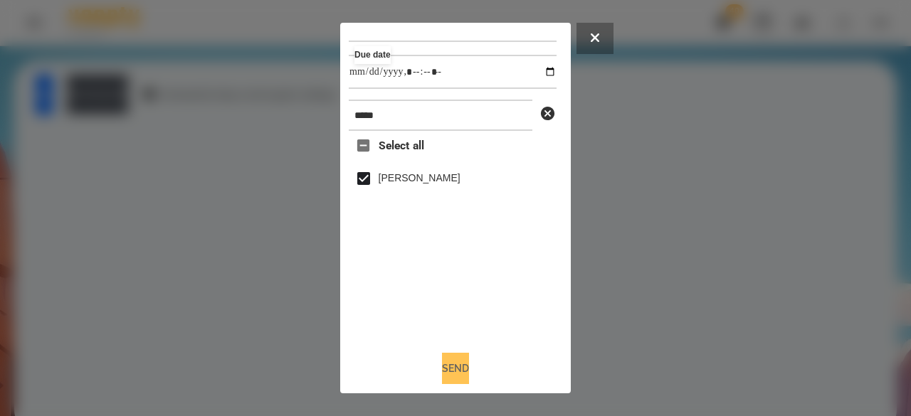
click at [452, 359] on button "Send" at bounding box center [455, 368] width 27 height 31
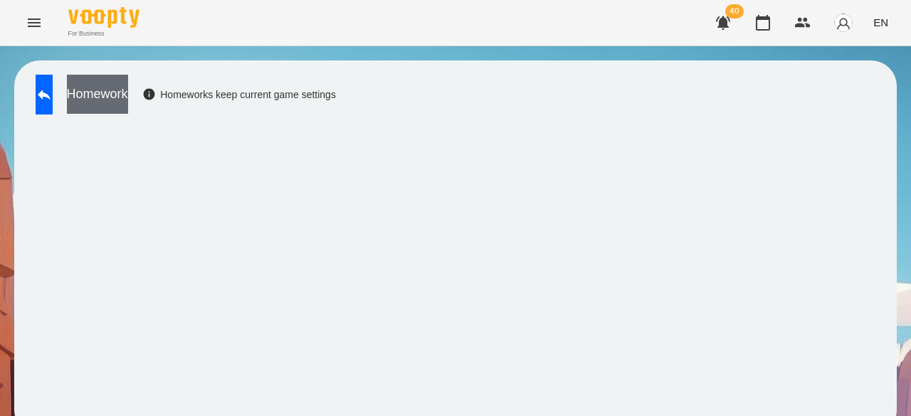
click at [128, 92] on button "Homework" at bounding box center [97, 94] width 61 height 39
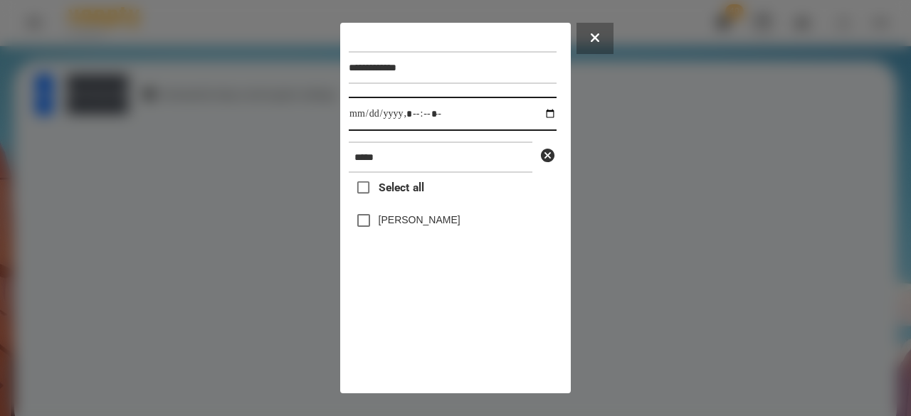
click at [355, 115] on input "datetime-local" at bounding box center [453, 114] width 208 height 34
type input "**********"
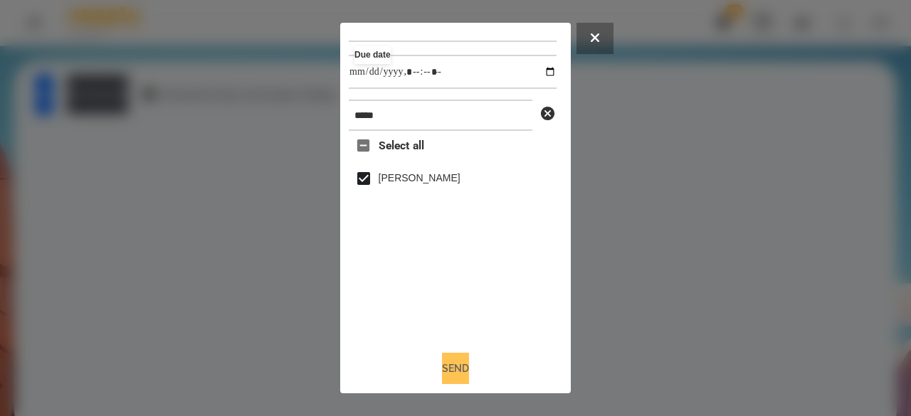
click at [447, 359] on button "Send" at bounding box center [455, 368] width 27 height 31
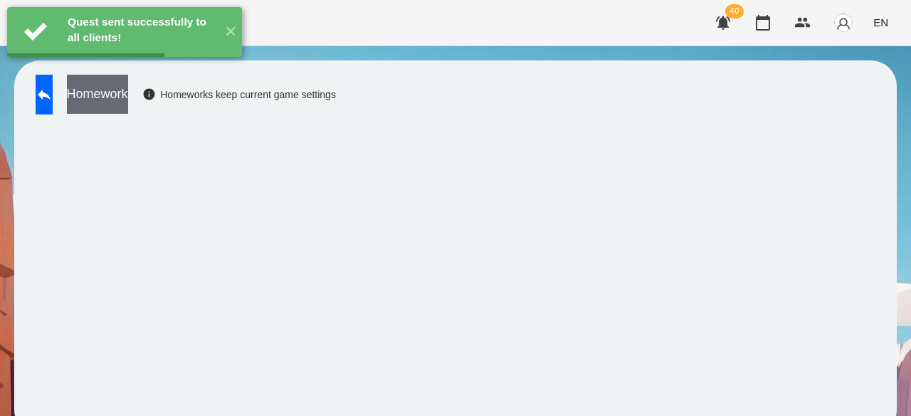
click at [128, 103] on button "Homework" at bounding box center [97, 94] width 61 height 39
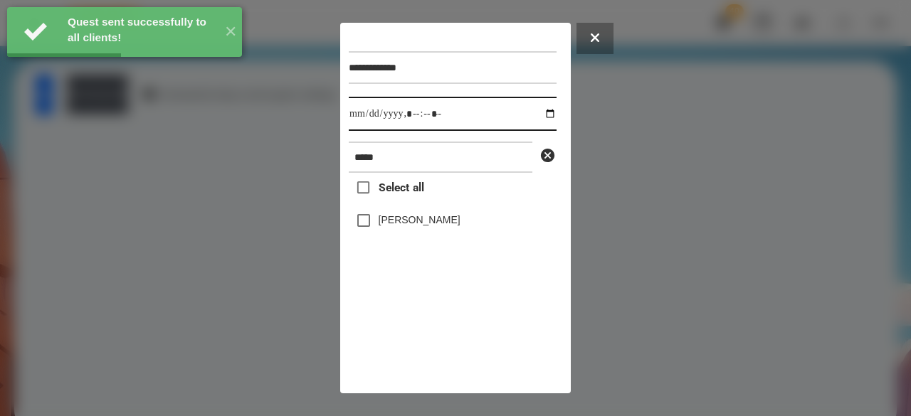
click at [368, 115] on input "datetime-local" at bounding box center [453, 114] width 208 height 34
type input "**********"
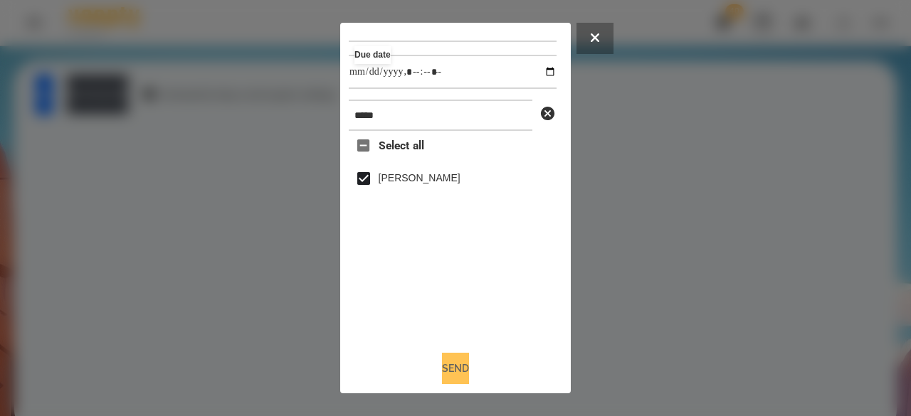
click at [469, 362] on button "Send" at bounding box center [455, 368] width 27 height 31
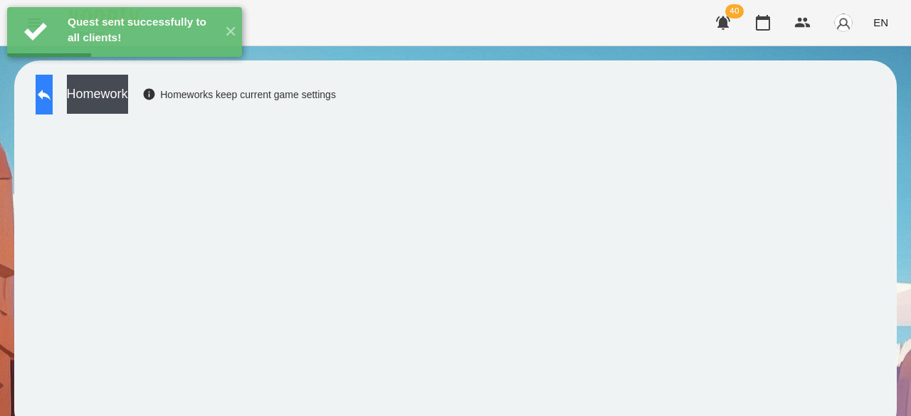
click at [53, 94] on icon at bounding box center [44, 94] width 17 height 17
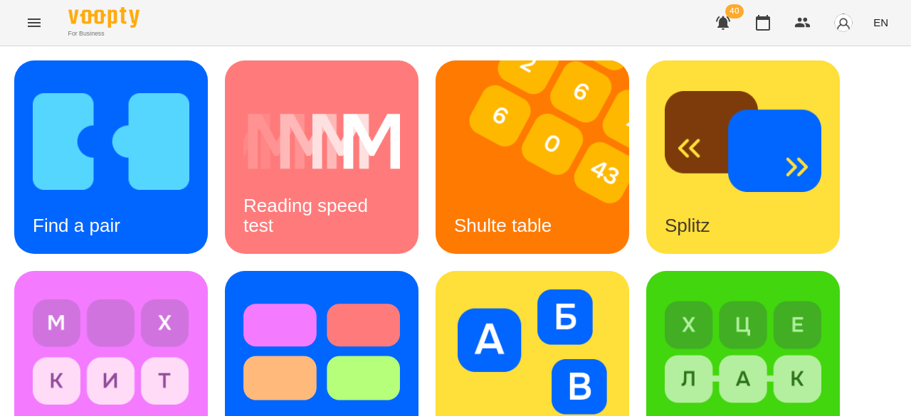
click at [26, 31] on icon "Menu" at bounding box center [34, 22] width 17 height 17
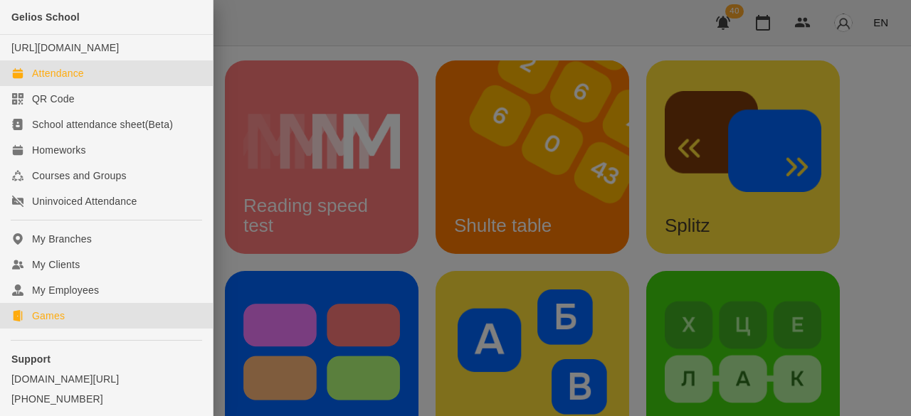
click at [72, 80] on div "Attendance" at bounding box center [58, 73] width 52 height 14
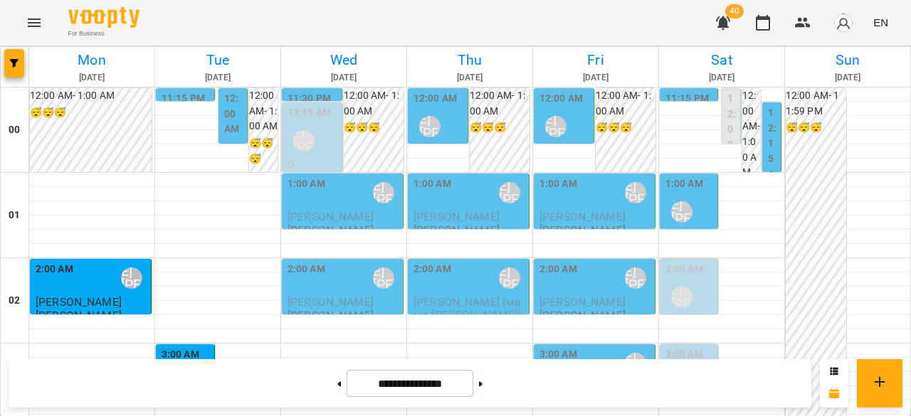
click at [163, 96] on label "11:15 PM" at bounding box center [183, 99] width 43 height 16
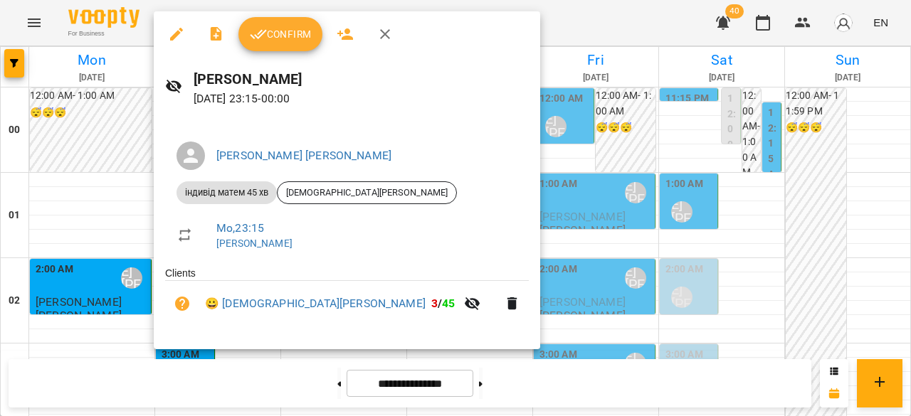
click at [263, 40] on icon "button" at bounding box center [258, 34] width 17 height 17
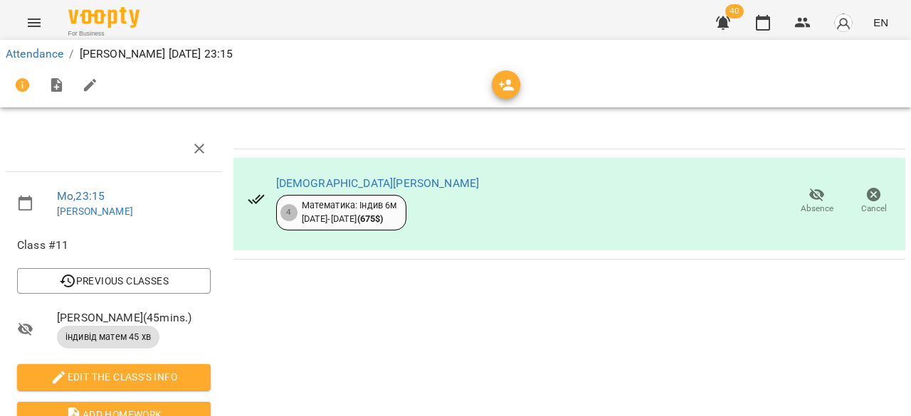
click at [33, 25] on icon "Menu" at bounding box center [34, 22] width 17 height 17
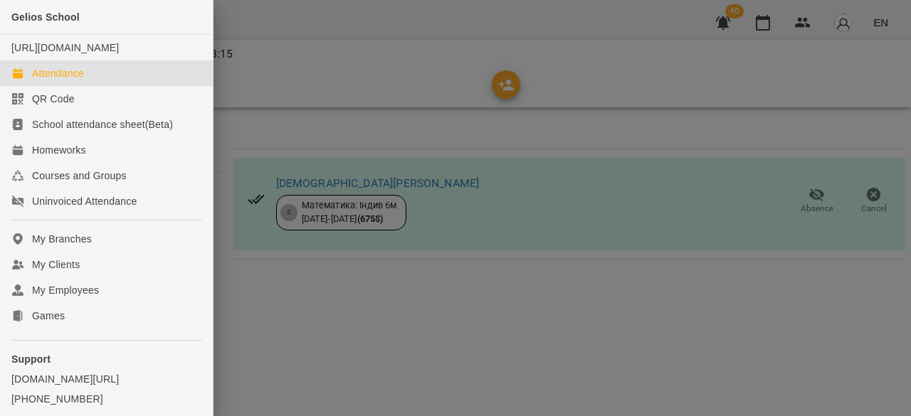
click at [77, 80] on div "Attendance" at bounding box center [58, 73] width 52 height 14
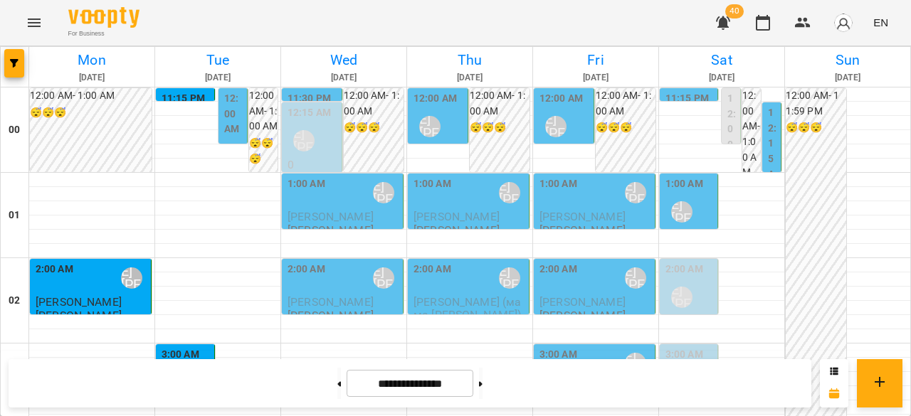
click at [235, 123] on label "12:00 AM" at bounding box center [234, 114] width 20 height 46
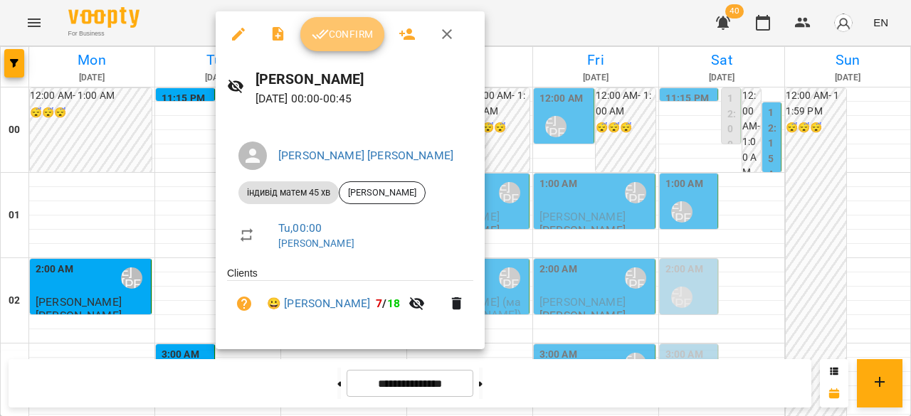
click at [345, 25] on button "Confirm" at bounding box center [342, 34] width 84 height 34
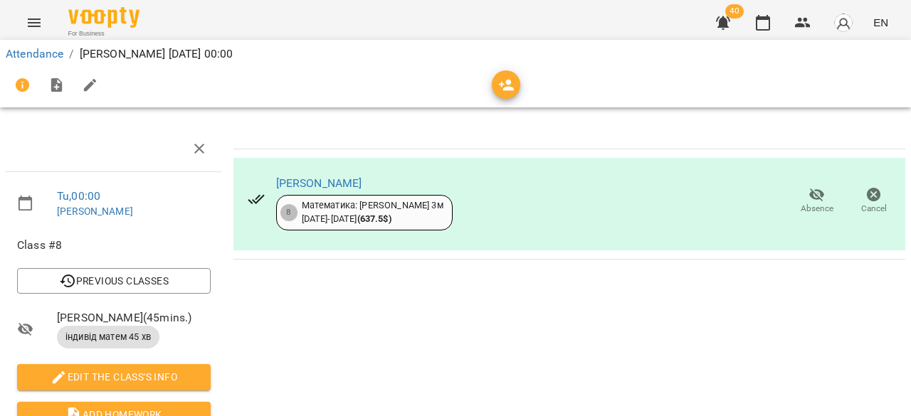
click at [38, 16] on icon "Menu" at bounding box center [34, 22] width 17 height 17
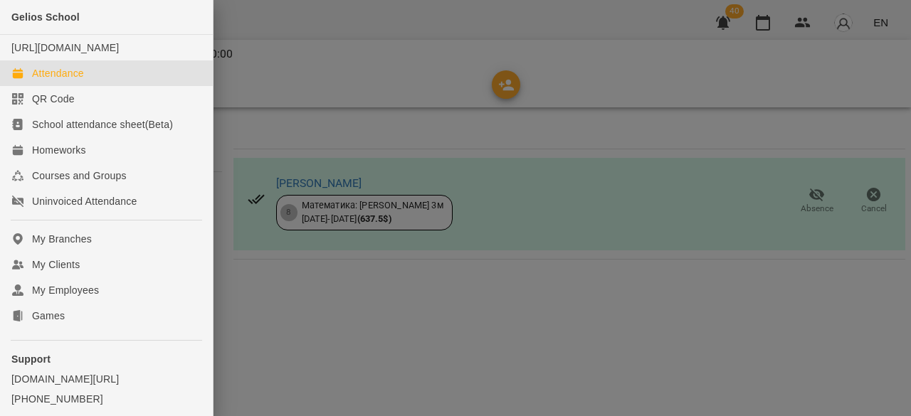
click at [72, 80] on div "Attendance" at bounding box center [58, 73] width 52 height 14
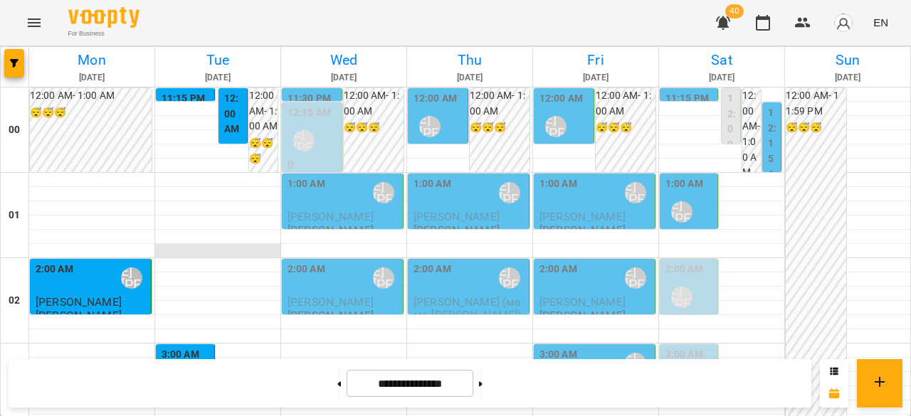
scroll to position [142, 0]
click at [187, 367] on div "[PERSON_NAME] [PERSON_NAME]" at bounding box center [178, 383] width 33 height 33
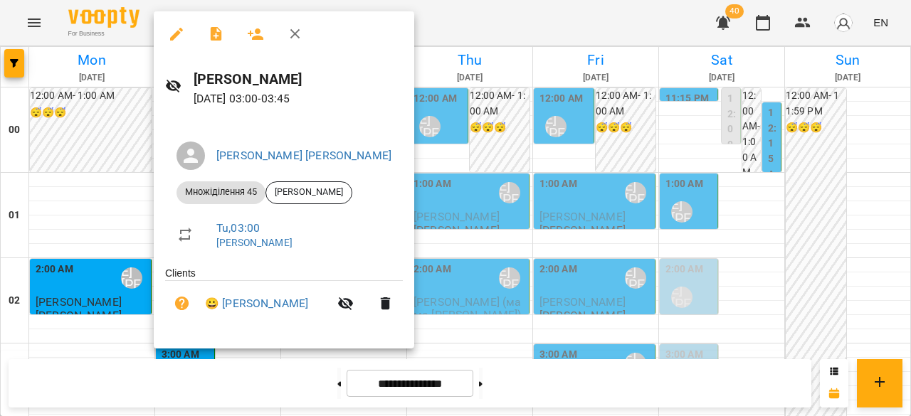
click at [122, 238] on div at bounding box center [455, 208] width 911 height 416
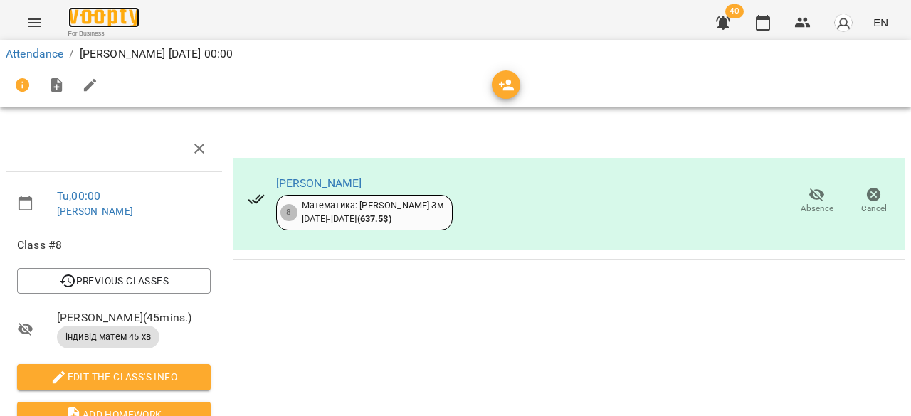
click at [127, 23] on img at bounding box center [103, 17] width 71 height 21
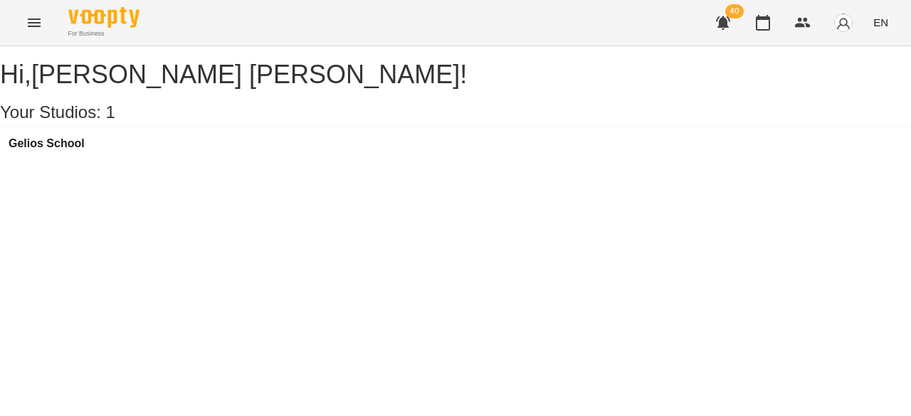
click at [36, 13] on button "Menu" at bounding box center [34, 23] width 34 height 34
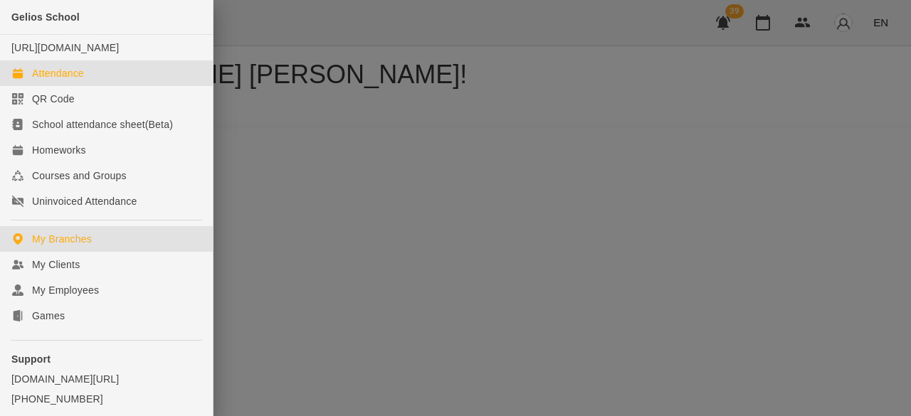
click at [75, 80] on div "Attendance" at bounding box center [58, 73] width 52 height 14
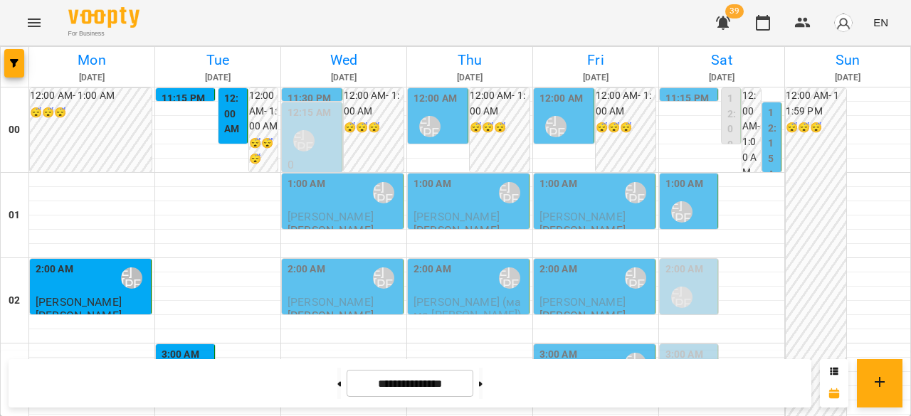
click at [236, 125] on label "12:00 AM" at bounding box center [234, 114] width 20 height 46
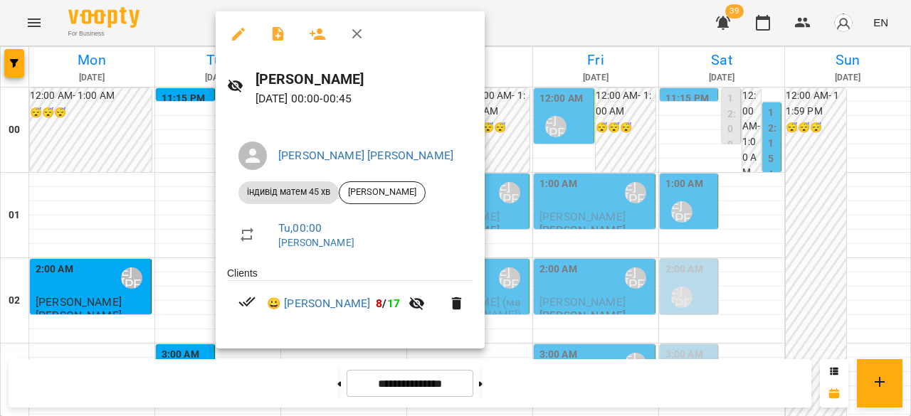
click at [159, 157] on div at bounding box center [455, 208] width 911 height 416
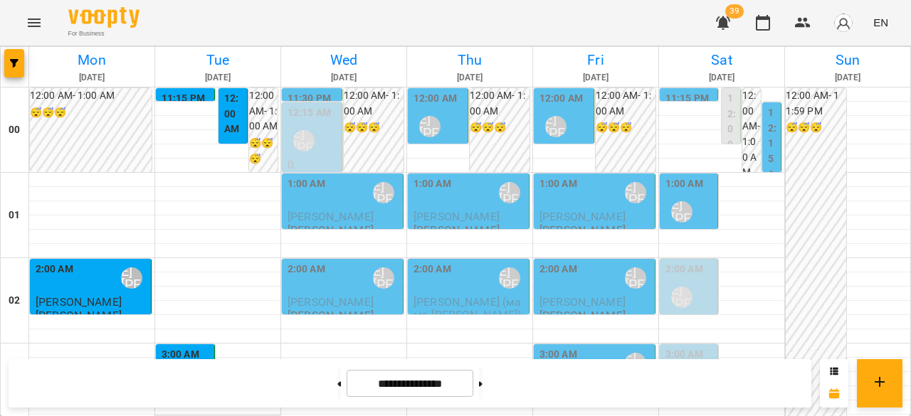
scroll to position [214, 0]
click at [209, 347] on div "3:00 AM Ліпатьєва Ольга" at bounding box center [187, 373] width 50 height 52
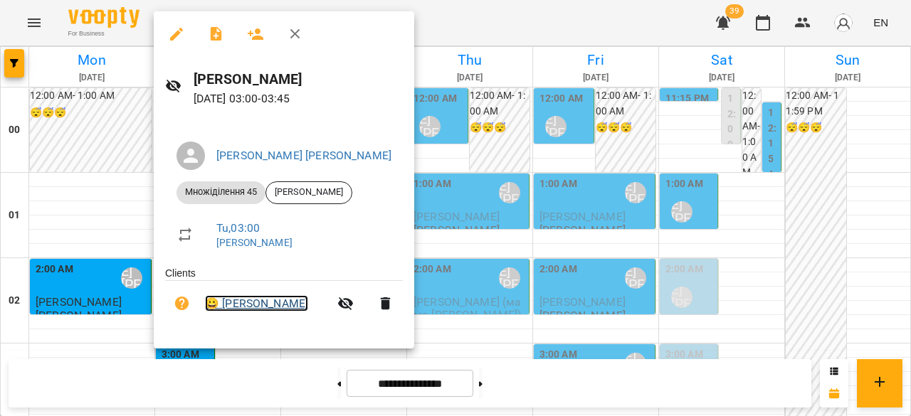
click at [262, 310] on link "😀 Вікторія Гульчак" at bounding box center [256, 303] width 103 height 17
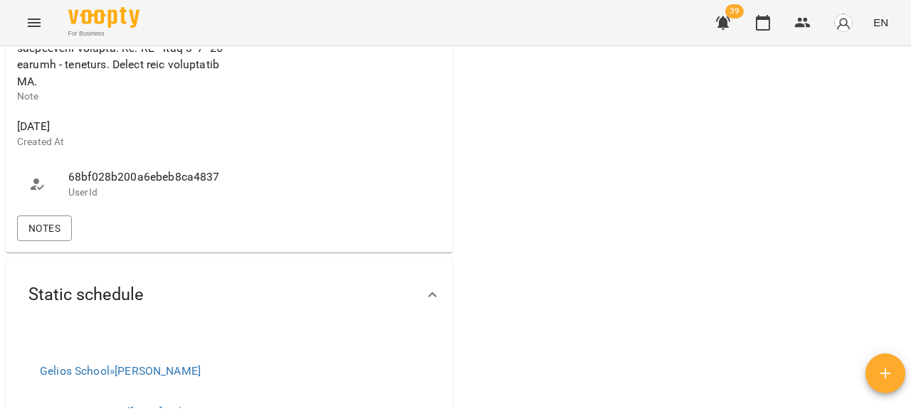
scroll to position [783, 0]
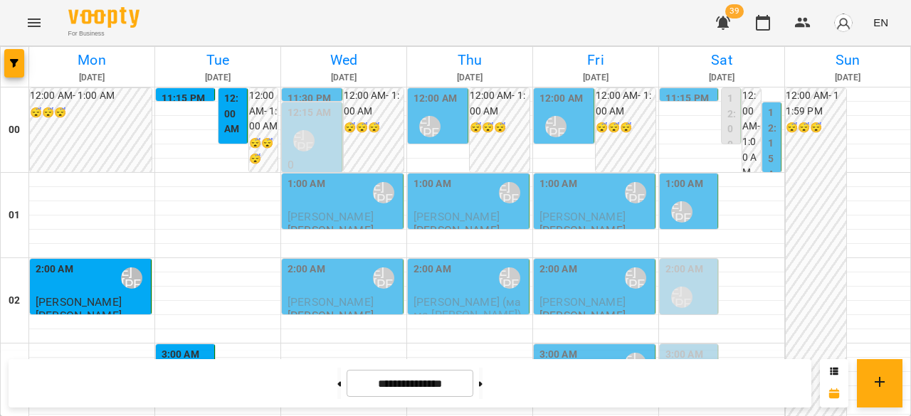
click at [202, 89] on div "11:15 PM Ліпатьєва Ольга Савіна Саввінус Ольга Ліпатьєва" at bounding box center [185, 161] width 59 height 147
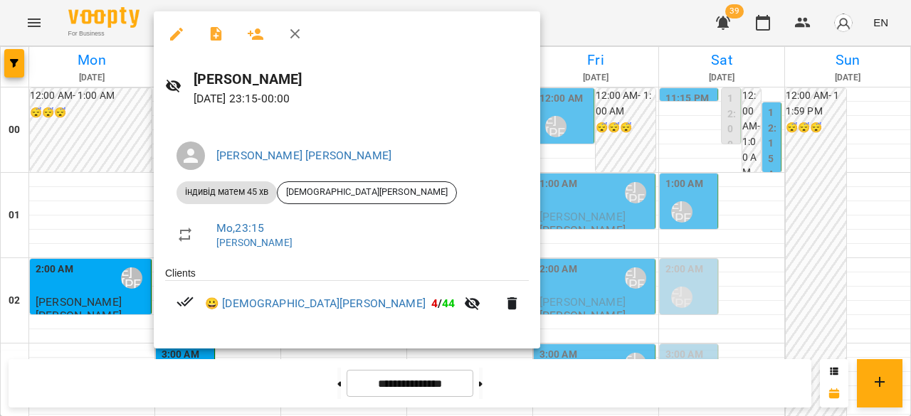
click at [124, 131] on div at bounding box center [455, 208] width 911 height 416
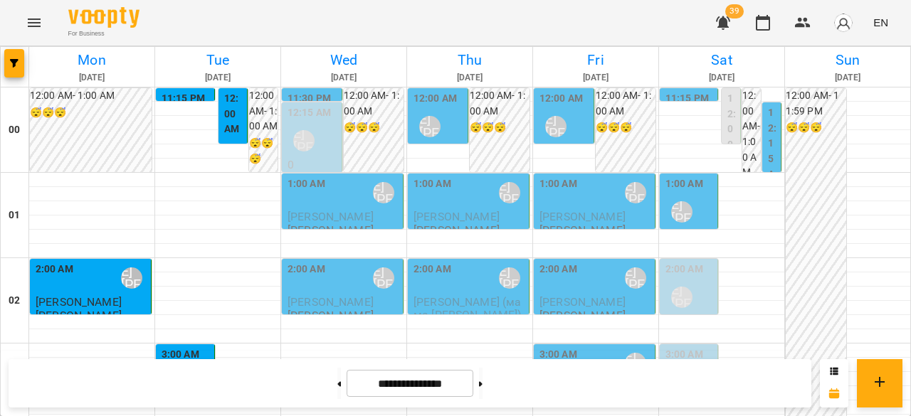
click at [240, 106] on label "12:00 AM" at bounding box center [234, 114] width 20 height 46
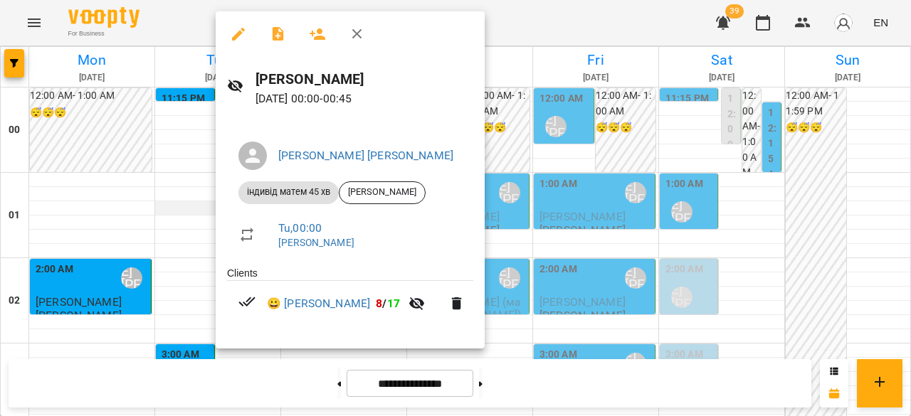
drag, startPoint x: 187, startPoint y: 142, endPoint x: 235, endPoint y: 214, distance: 86.7
click at [187, 143] on div at bounding box center [455, 208] width 911 height 416
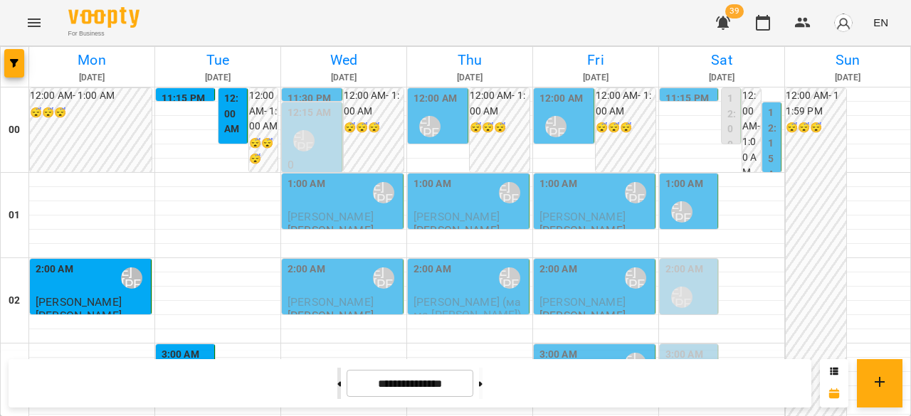
click at [337, 388] on button at bounding box center [339, 383] width 4 height 31
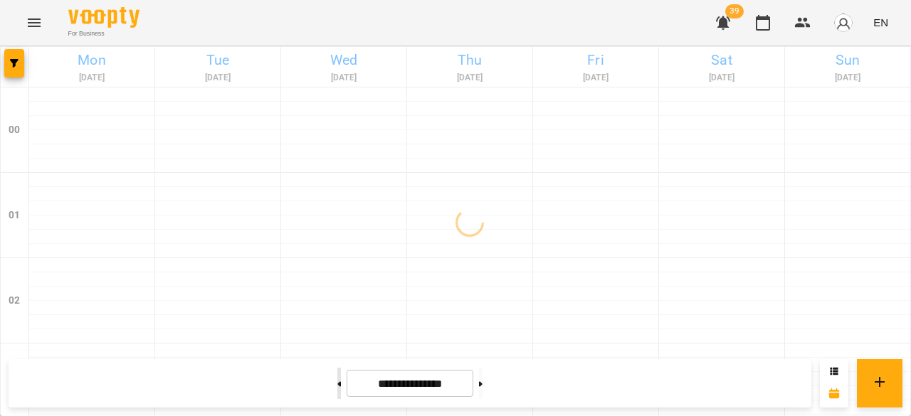
click at [337, 388] on button at bounding box center [339, 383] width 4 height 31
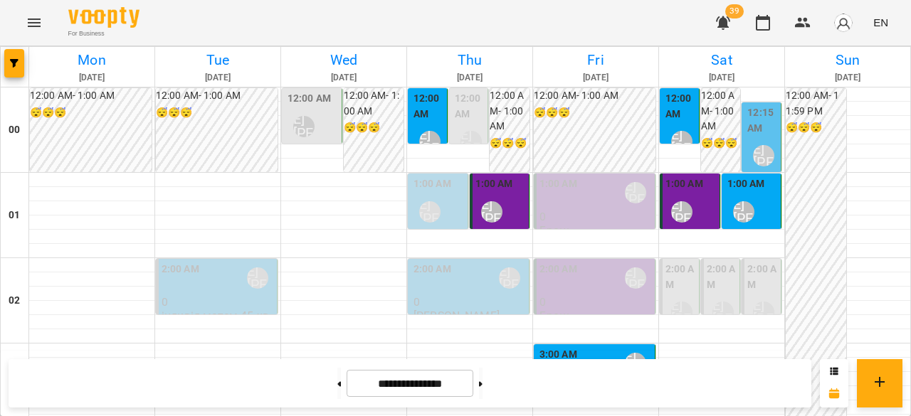
scroll to position [1358, 0]
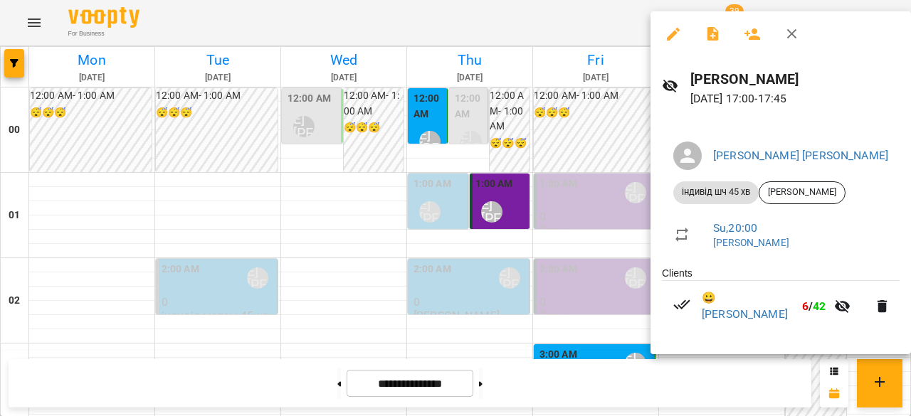
click at [599, 273] on div at bounding box center [455, 208] width 911 height 416
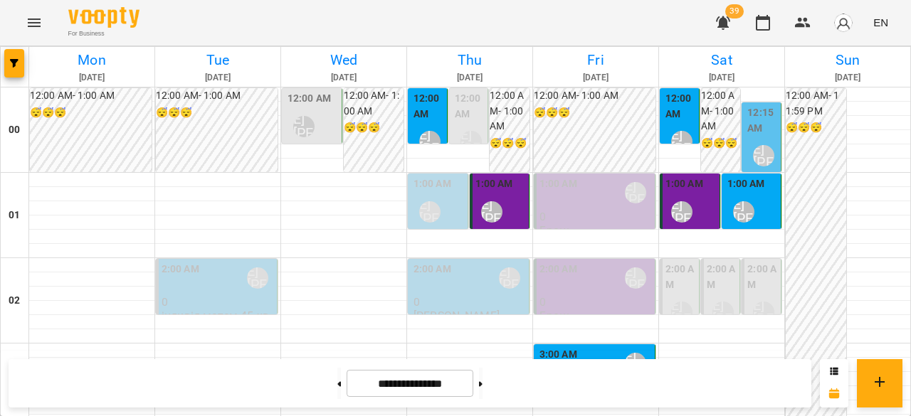
scroll to position [1713, 0]
click at [483, 389] on button at bounding box center [481, 383] width 4 height 31
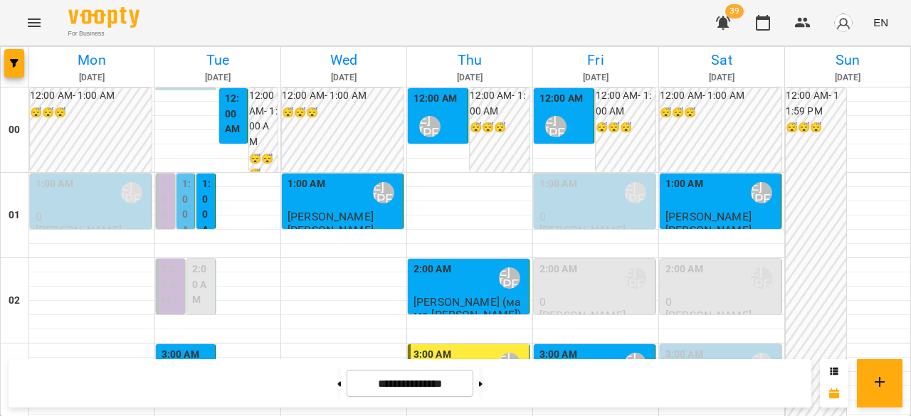
scroll to position [0, 0]
click at [64, 212] on p "0" at bounding box center [92, 217] width 112 height 12
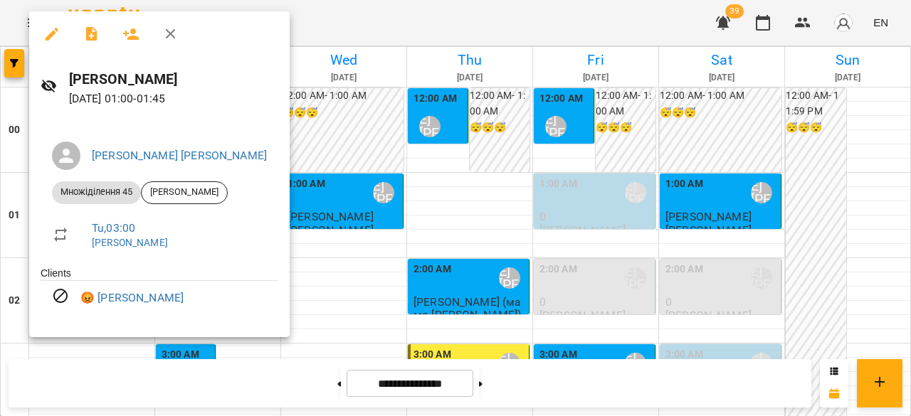
click at [286, 275] on div at bounding box center [455, 208] width 911 height 416
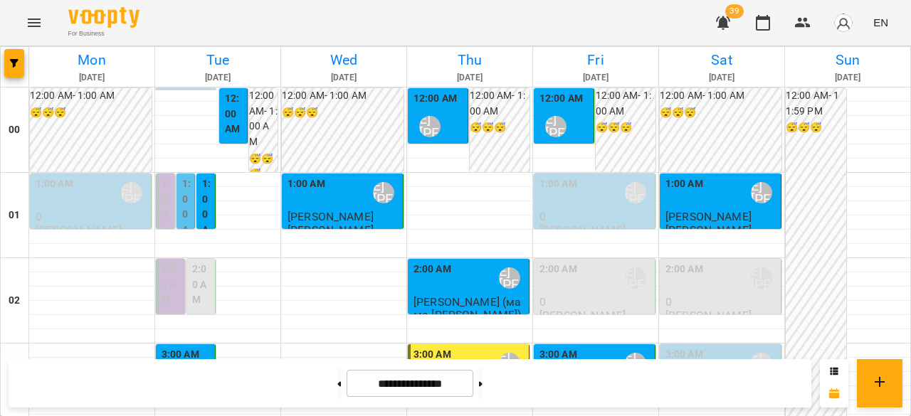
scroll to position [1495, 0]
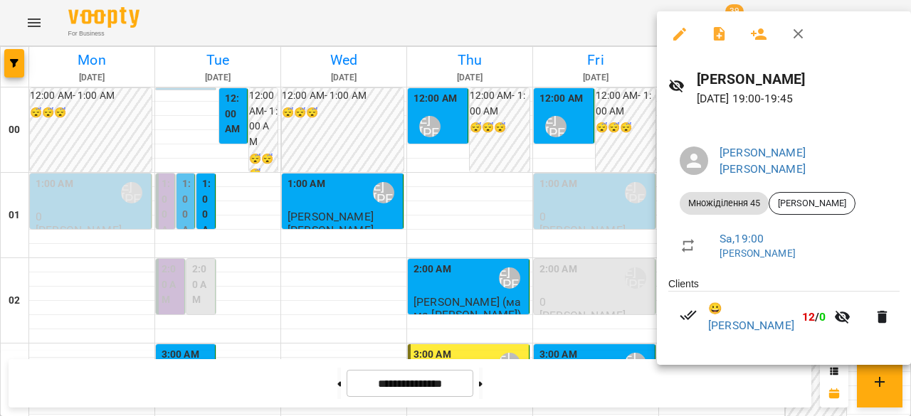
drag, startPoint x: 633, startPoint y: 329, endPoint x: 567, endPoint y: 335, distance: 66.5
click at [633, 329] on div at bounding box center [455, 208] width 911 height 416
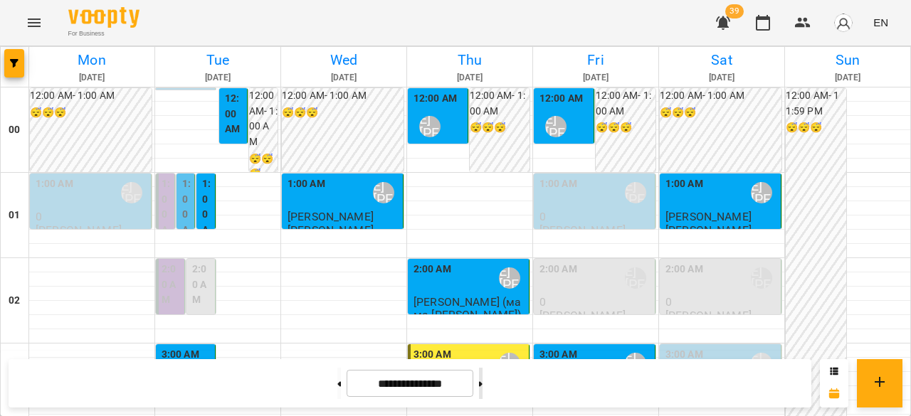
click at [483, 383] on button at bounding box center [481, 383] width 4 height 31
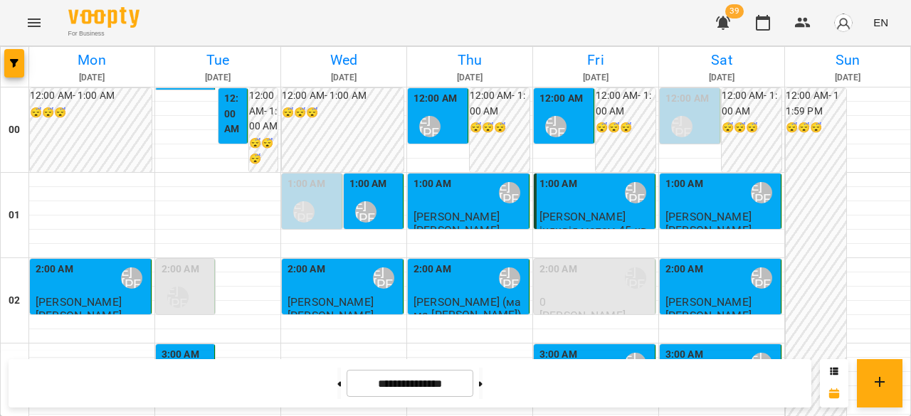
scroll to position [0, 0]
click at [390, 202] on div "1:00 AM Ліпатьєва Ольга" at bounding box center [375, 203] width 51 height 52
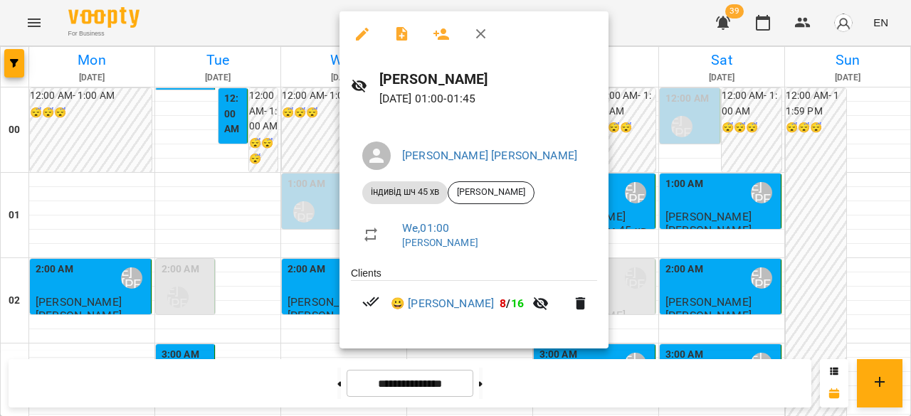
click at [246, 214] on div at bounding box center [455, 208] width 911 height 416
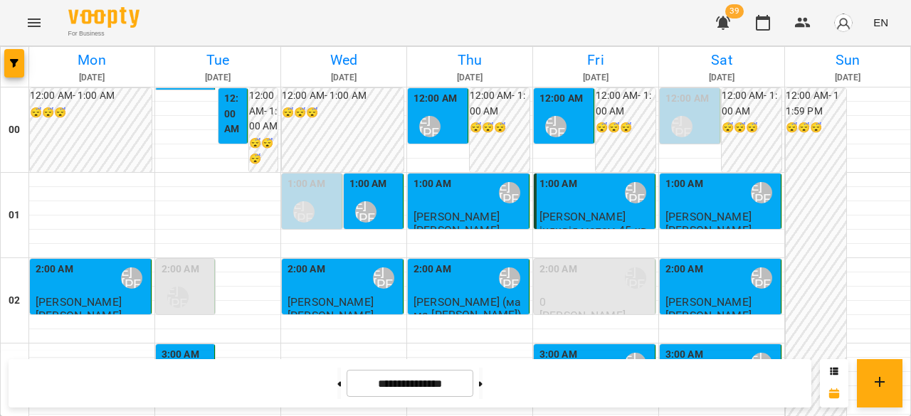
scroll to position [214, 0]
click at [483, 379] on button at bounding box center [481, 383] width 4 height 31
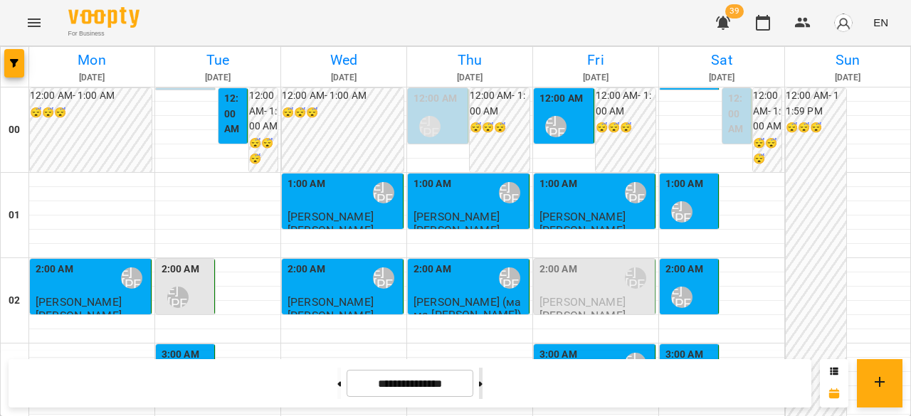
click at [483, 385] on icon at bounding box center [481, 384] width 4 height 5
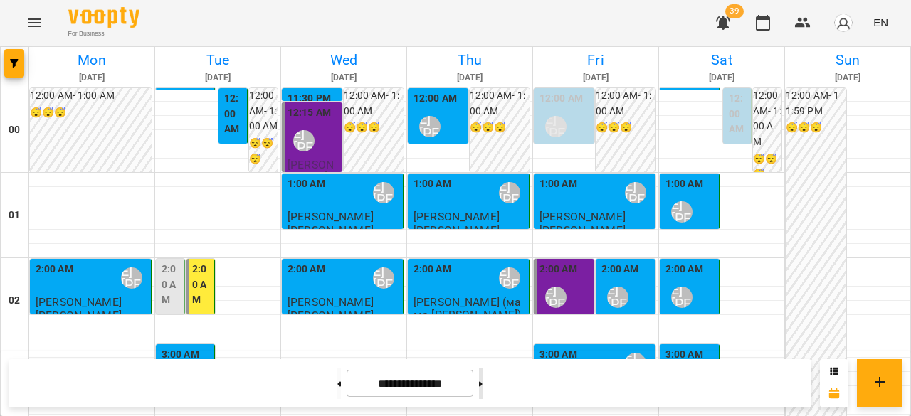
click at [483, 385] on icon at bounding box center [481, 384] width 4 height 5
type input "**********"
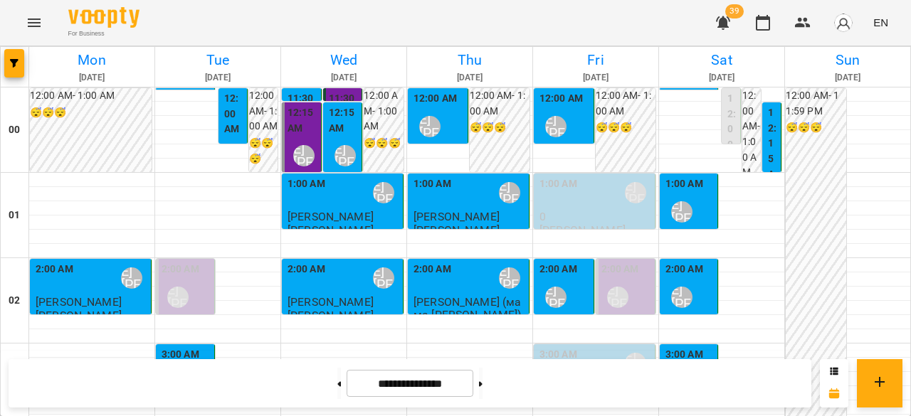
click at [189, 367] on div "[PERSON_NAME] [PERSON_NAME]" at bounding box center [178, 383] width 33 height 33
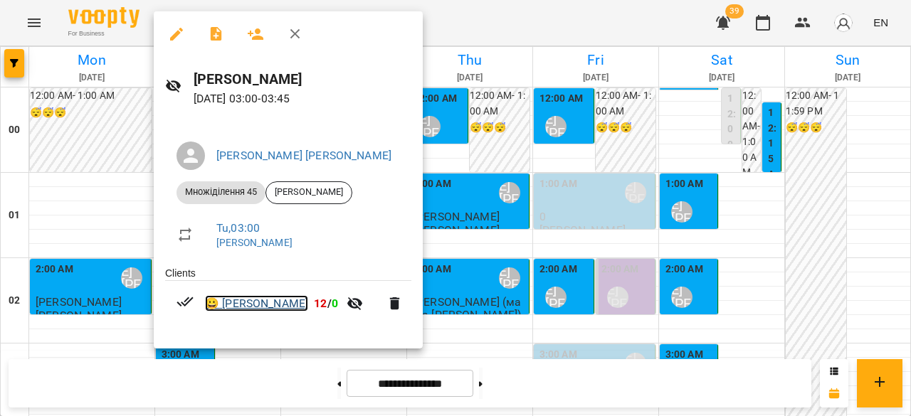
click at [291, 307] on link "😀 Вікторія Гульчак" at bounding box center [256, 303] width 103 height 17
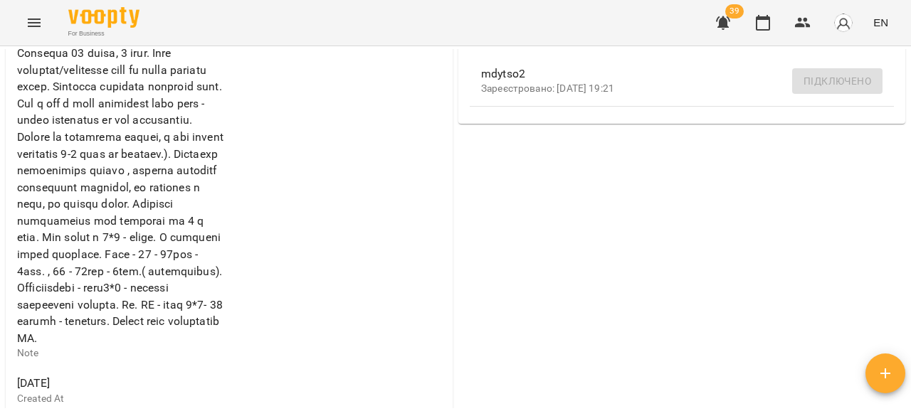
scroll to position [796, 0]
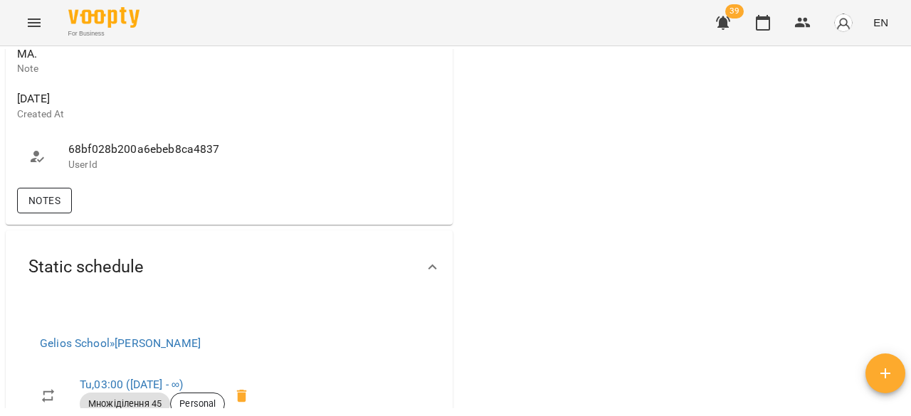
click at [62, 214] on button "Notes" at bounding box center [44, 201] width 55 height 26
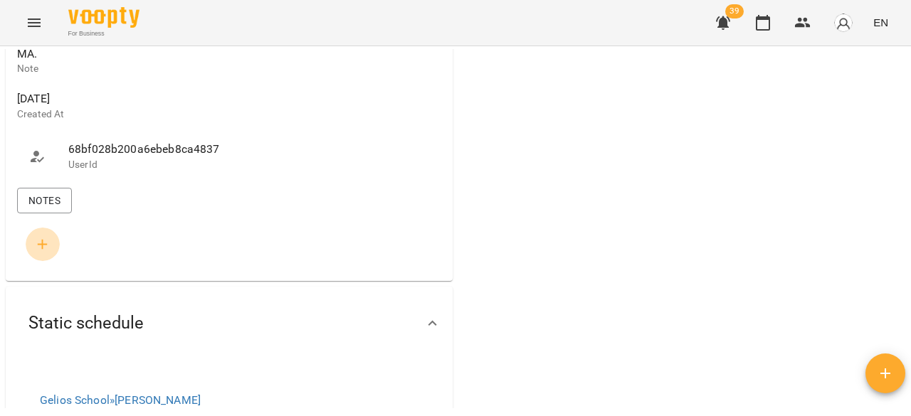
click at [46, 253] on icon "button" at bounding box center [42, 244] width 17 height 17
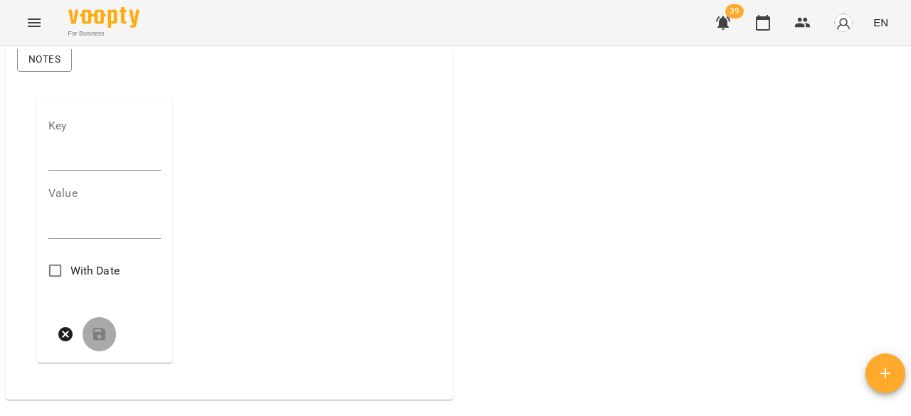
scroll to position [938, 0]
click at [102, 170] on input "text" at bounding box center [104, 158] width 112 height 23
type input "*"
click at [74, 238] on textarea at bounding box center [104, 232] width 112 height 14
click at [154, 243] on div "*" at bounding box center [104, 232] width 112 height 23
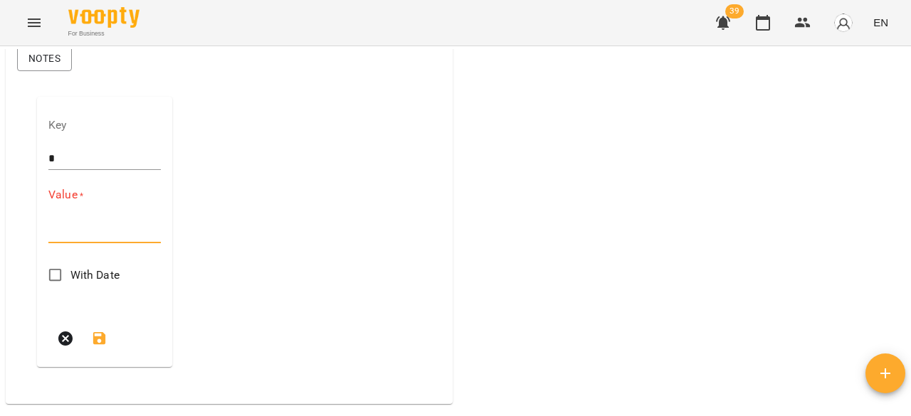
click at [84, 238] on textarea at bounding box center [104, 232] width 112 height 14
paste textarea "**********"
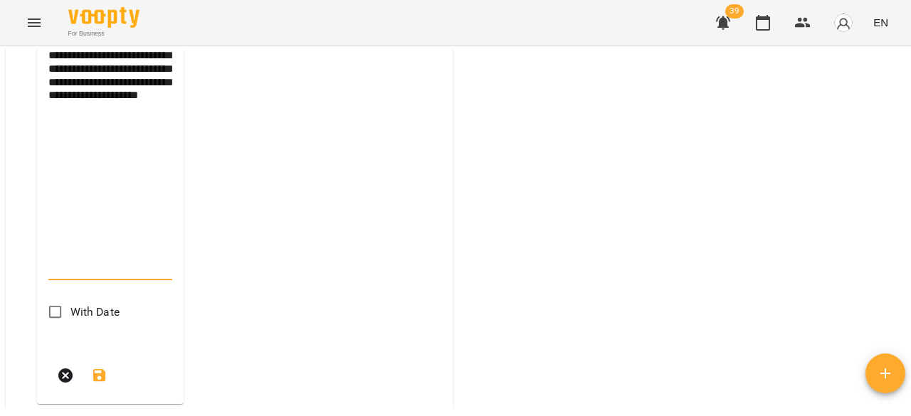
scroll to position [1461, 0]
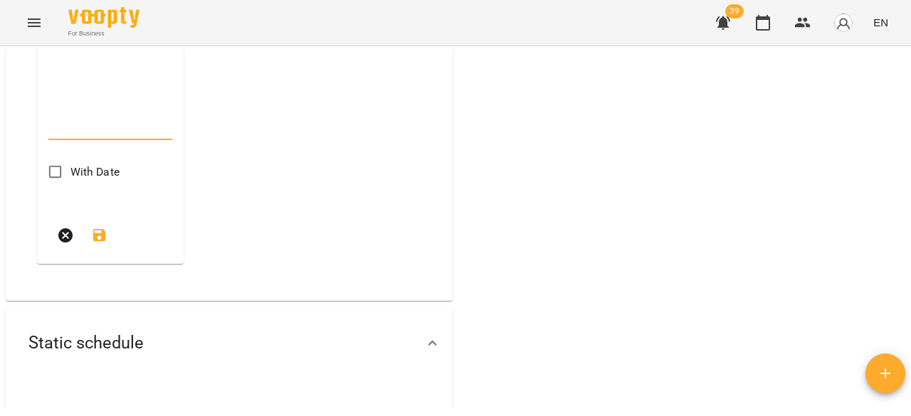
type textarea "**********"
click at [75, 181] on span "With Date" at bounding box center [94, 172] width 49 height 17
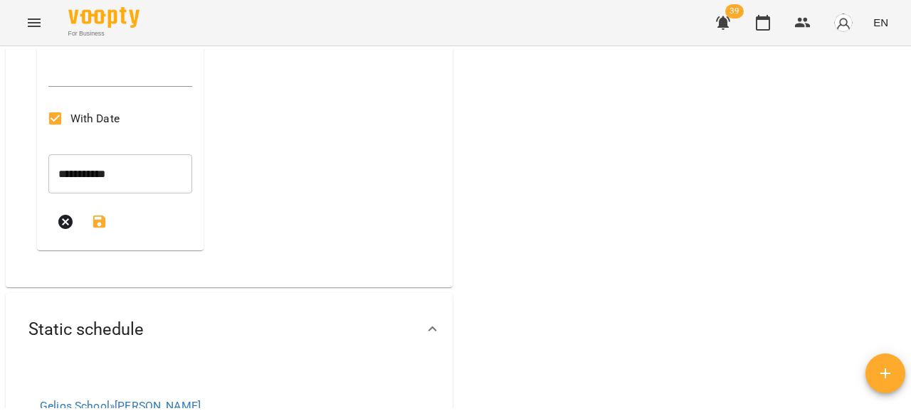
click at [101, 229] on icon "submit" at bounding box center [99, 222] width 13 height 13
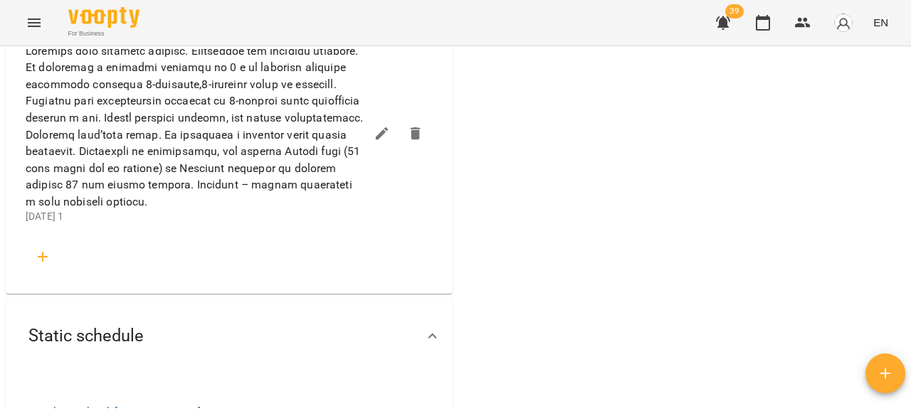
scroll to position [963, 0]
